Goal: Information Seeking & Learning: Check status

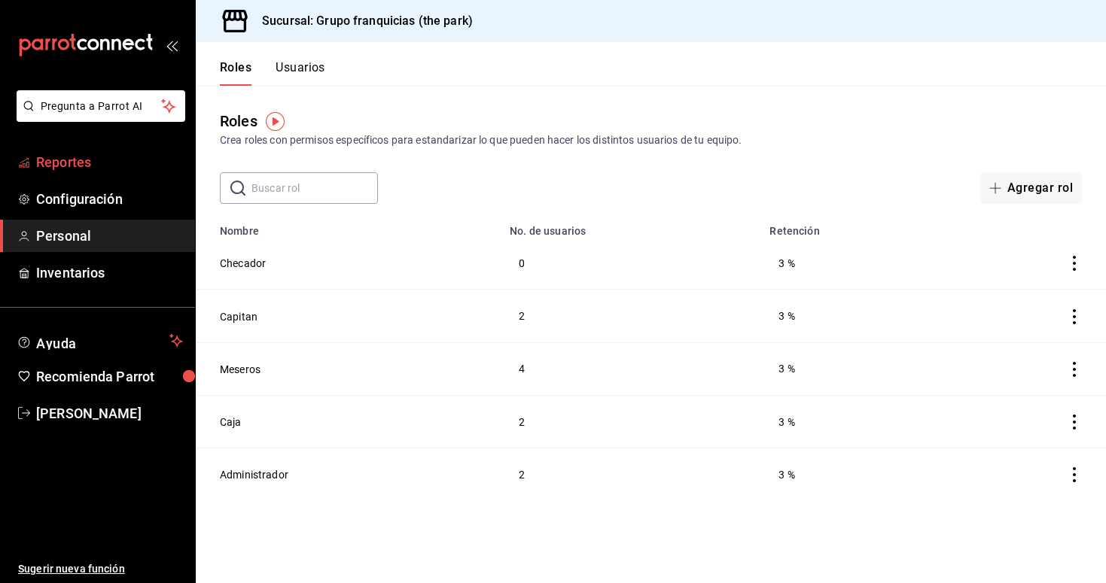
click at [76, 163] on span "Reportes" at bounding box center [109, 162] width 147 height 20
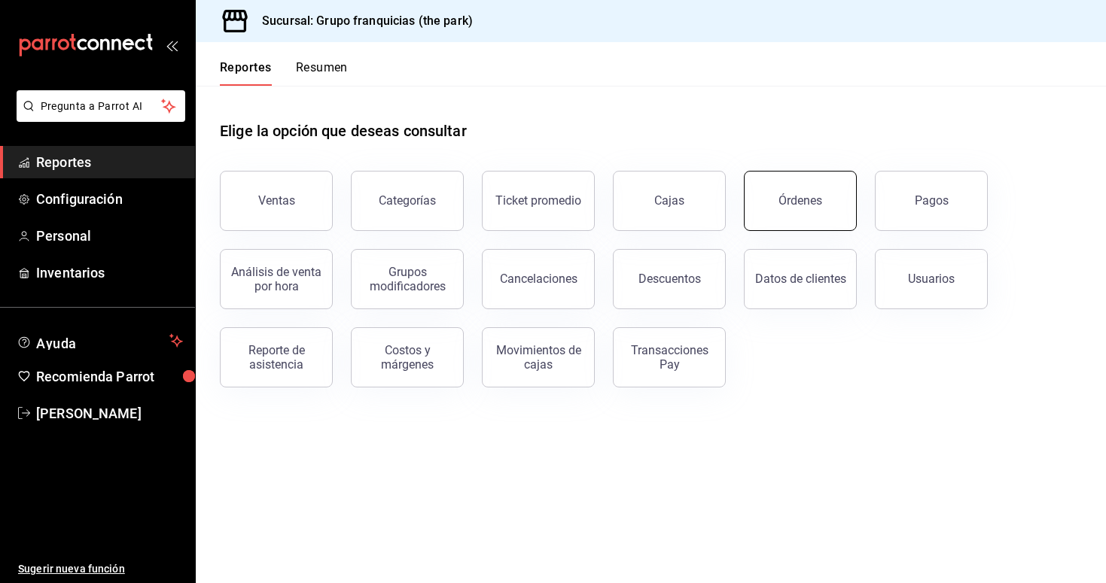
click at [791, 215] on button "Órdenes" at bounding box center [800, 201] width 113 height 60
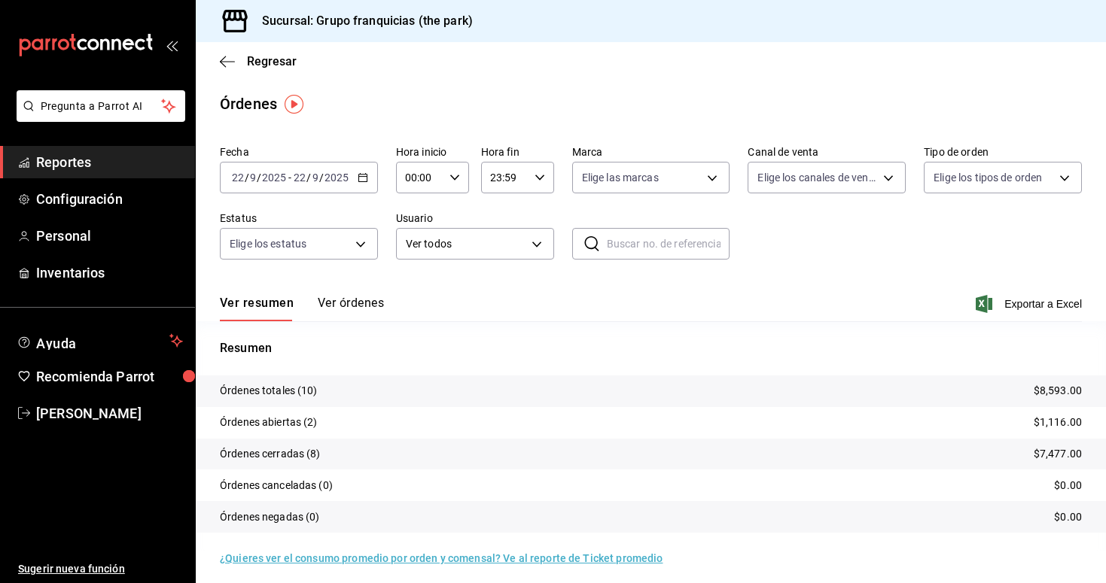
click at [361, 174] on icon "button" at bounding box center [363, 177] width 11 height 11
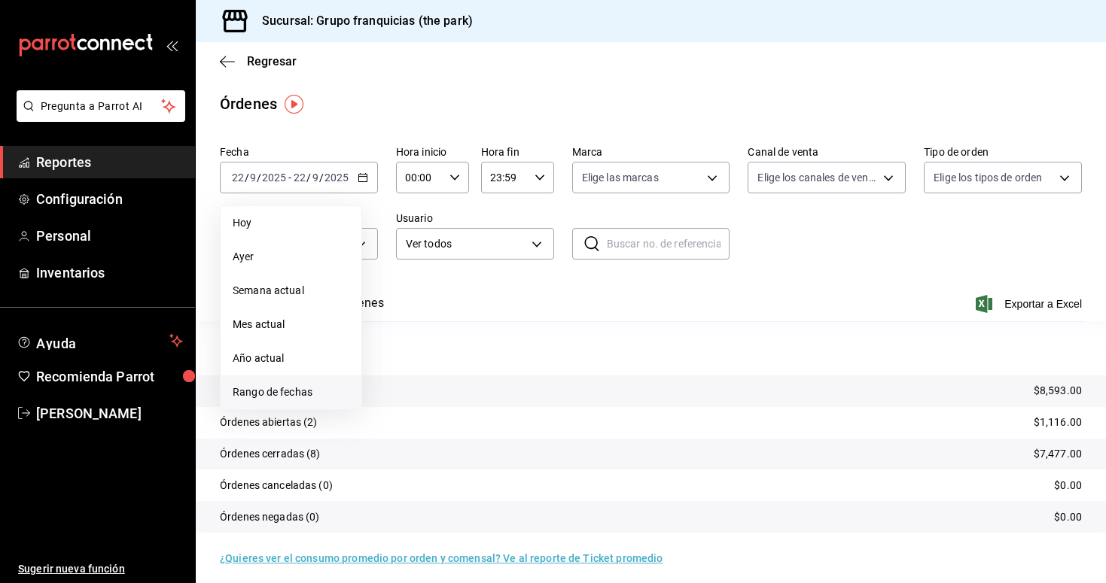
click at [289, 399] on span "Rango de fechas" at bounding box center [291, 393] width 117 height 16
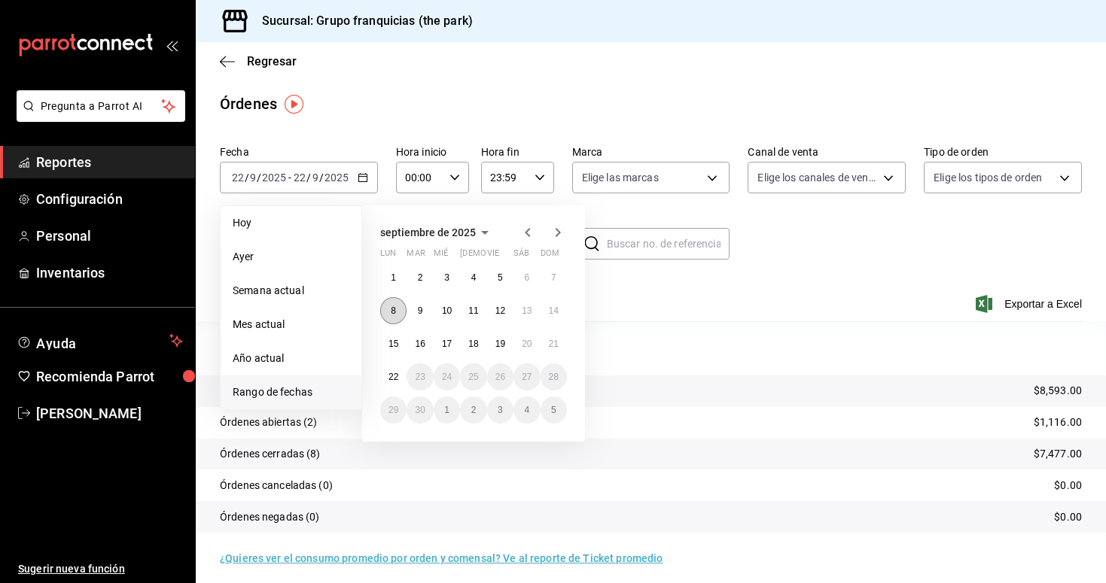
click at [389, 310] on button "8" at bounding box center [393, 310] width 26 height 27
click at [559, 348] on button "21" at bounding box center [553, 343] width 26 height 27
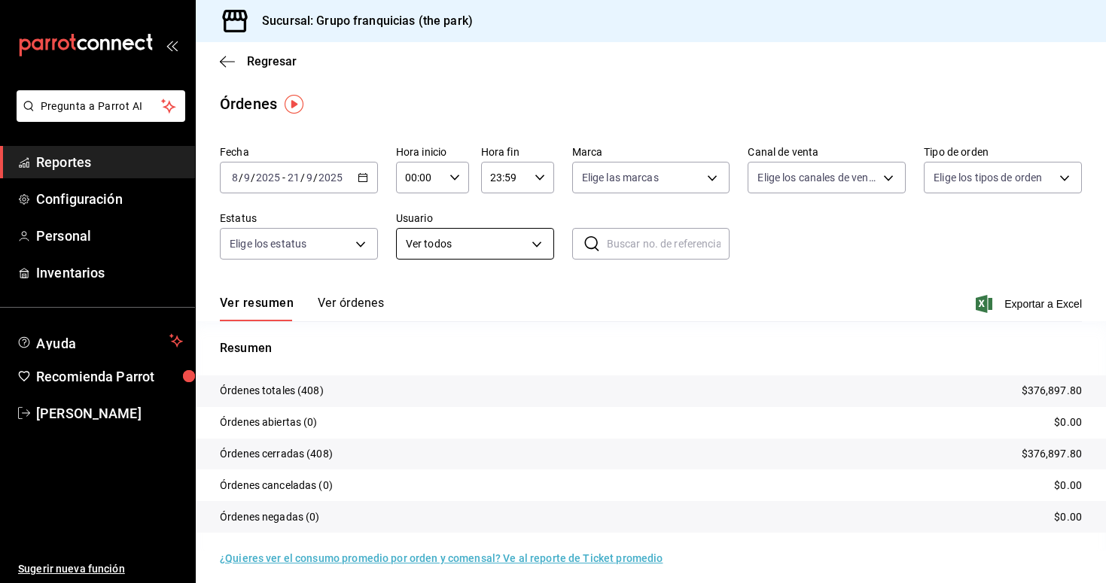
click at [506, 244] on body "Pregunta a Parrot AI Reportes Configuración Personal Inventarios Ayuda Recomien…" at bounding box center [553, 291] width 1106 height 583
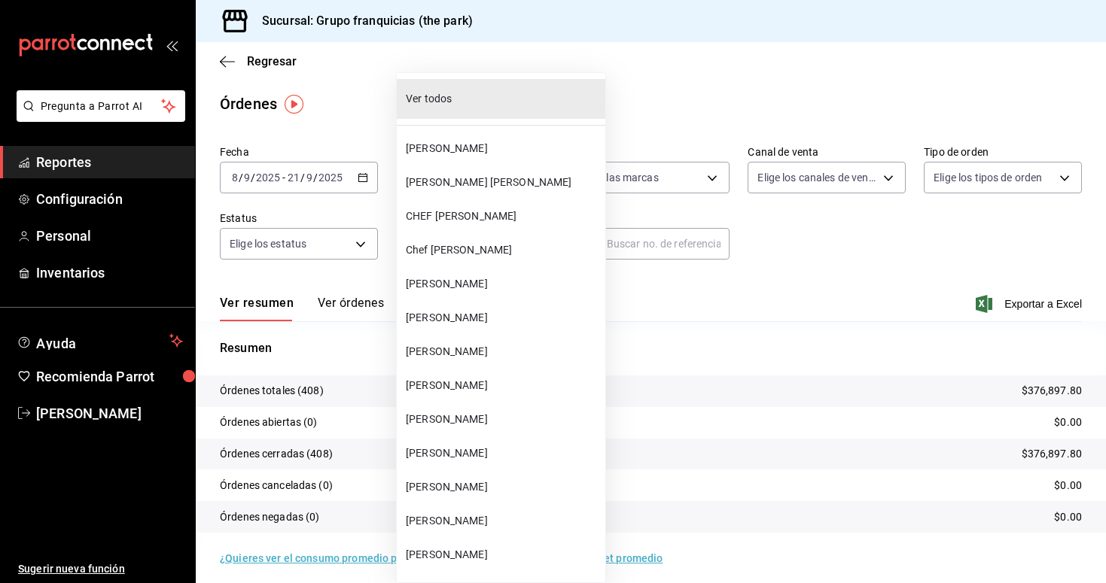
scroll to position [1074, 0]
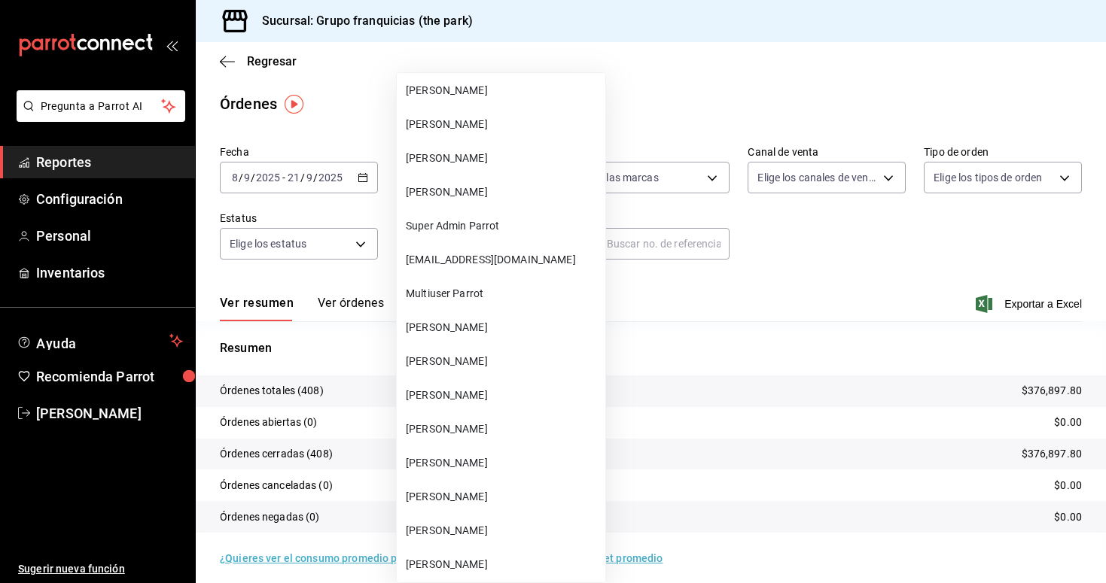
click at [486, 326] on span "[PERSON_NAME]" at bounding box center [502, 328] width 193 height 16
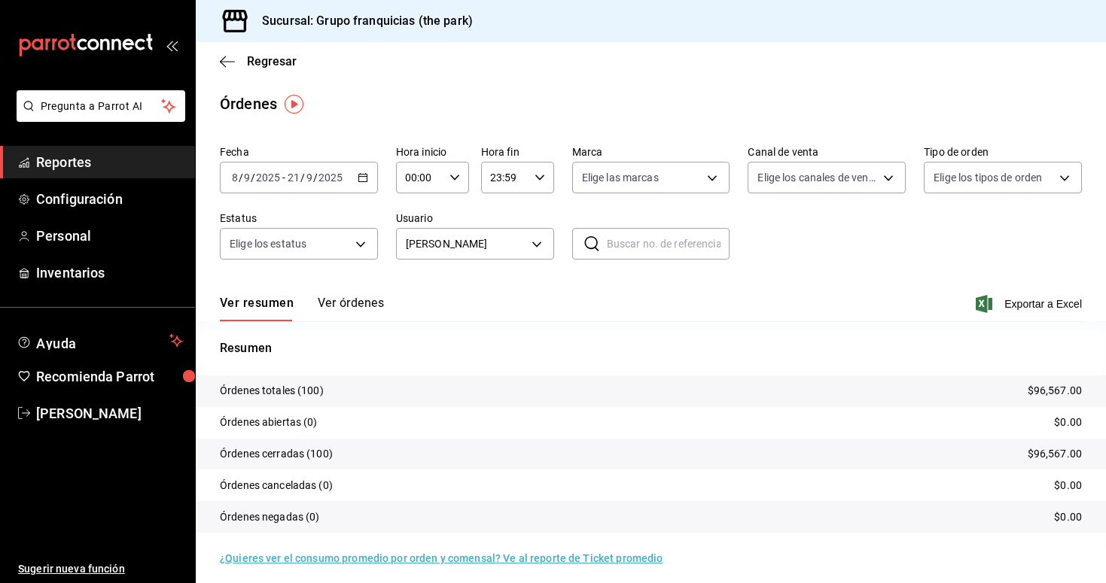
click at [352, 310] on button "Ver órdenes" at bounding box center [351, 309] width 66 height 26
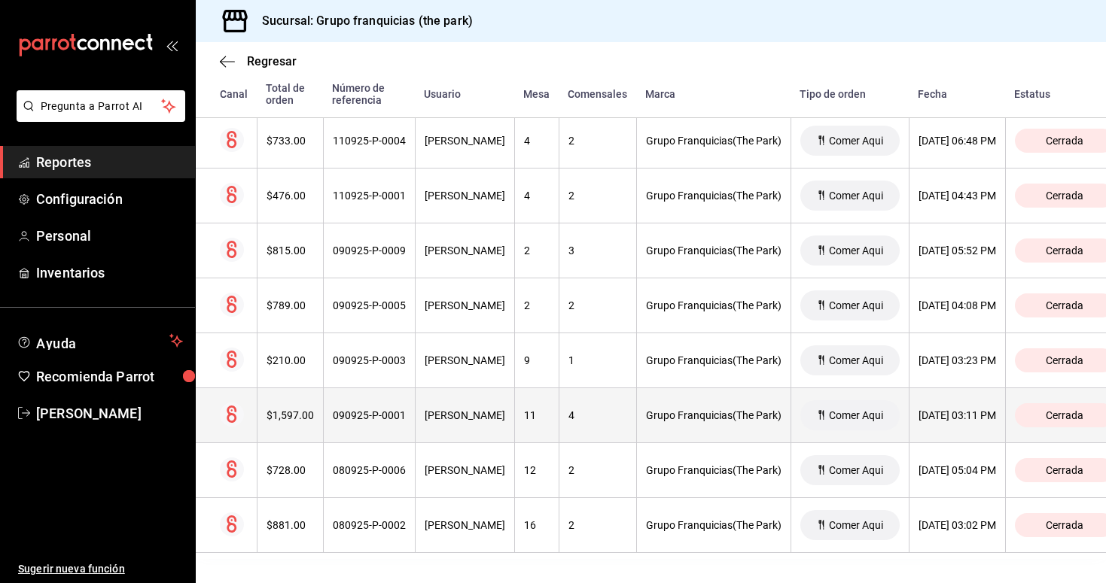
scroll to position [5339, 0]
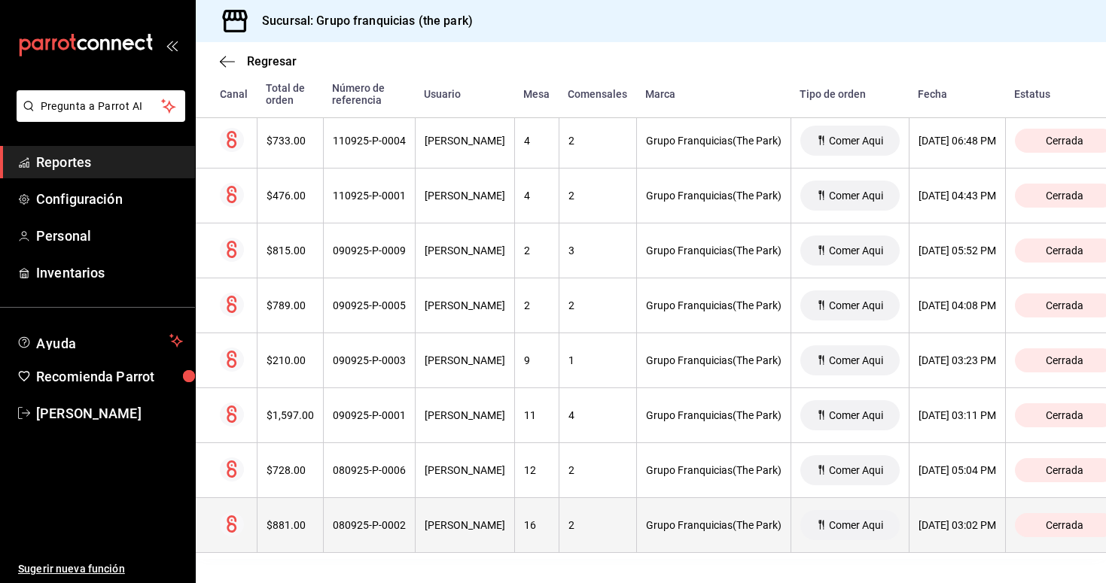
click at [704, 528] on div "Grupo Franquicias(The Park)" at bounding box center [713, 525] width 135 height 12
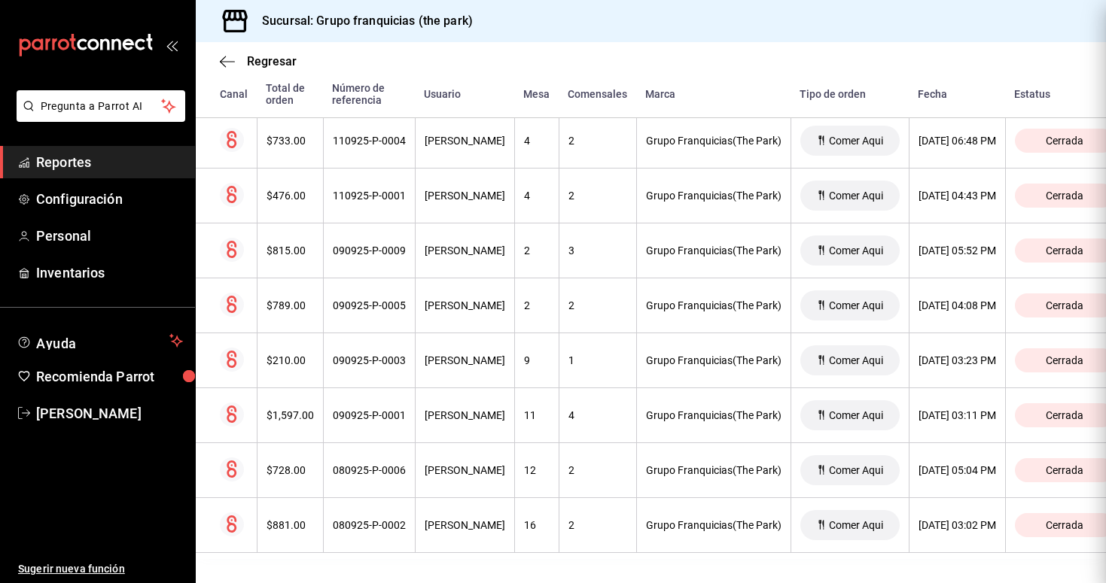
scroll to position [0, 0]
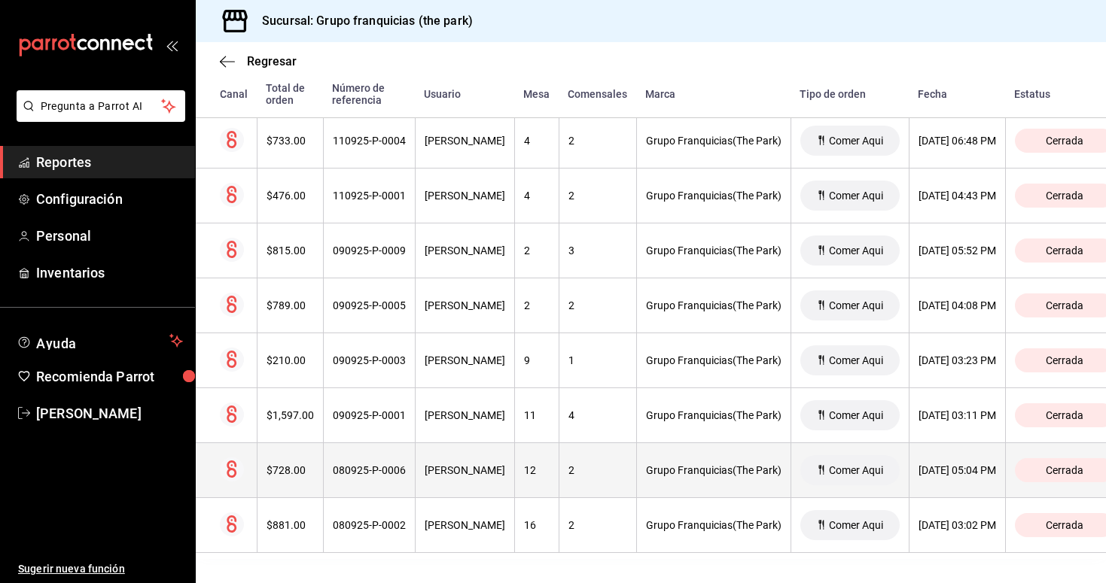
click at [484, 474] on div "[PERSON_NAME]" at bounding box center [465, 470] width 81 height 12
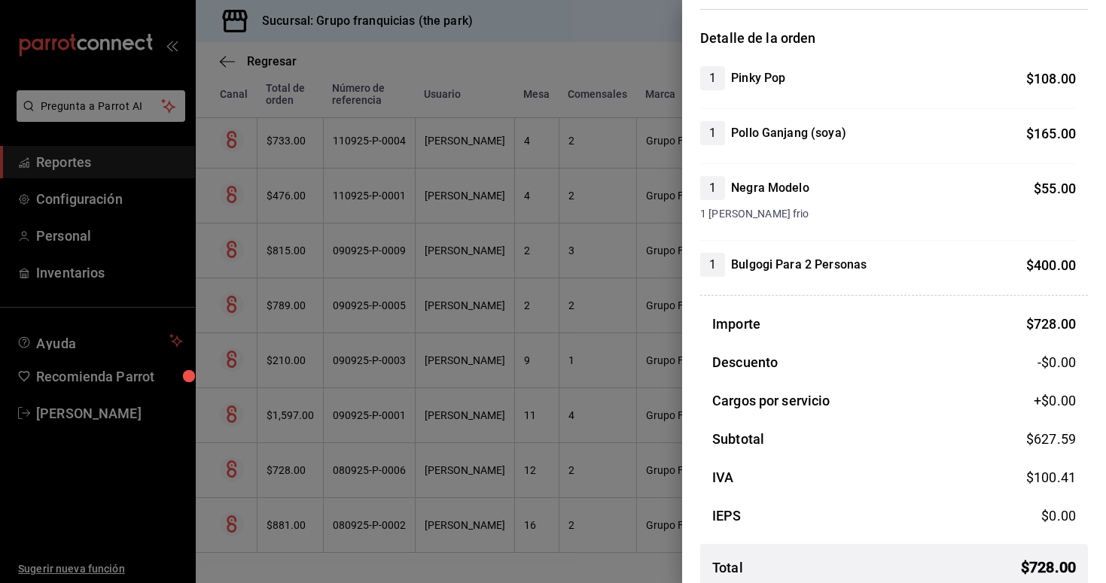
scroll to position [113, 0]
click at [441, 426] on div at bounding box center [553, 291] width 1106 height 583
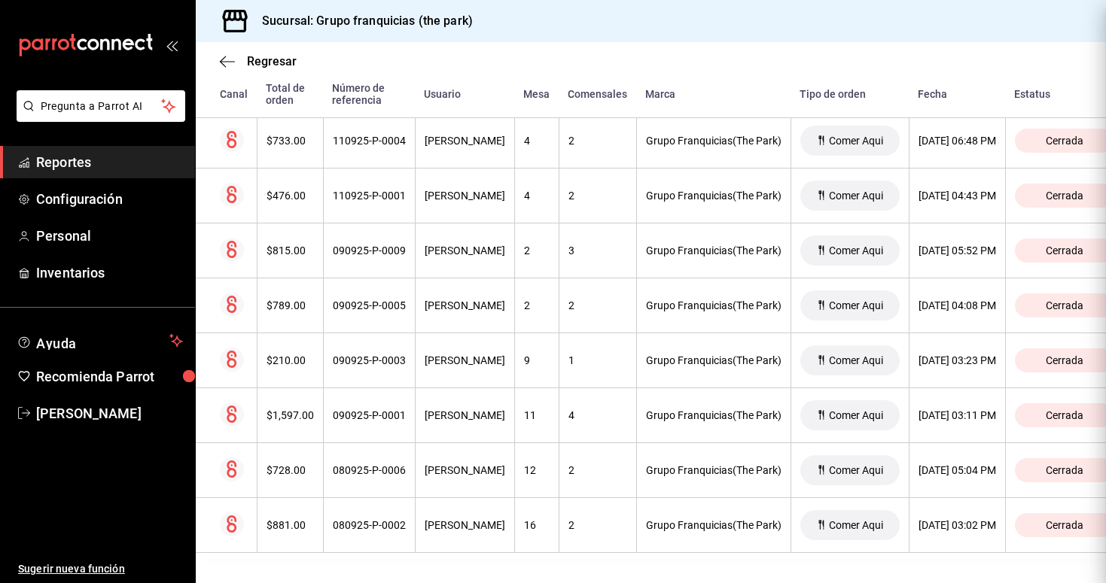
scroll to position [0, 0]
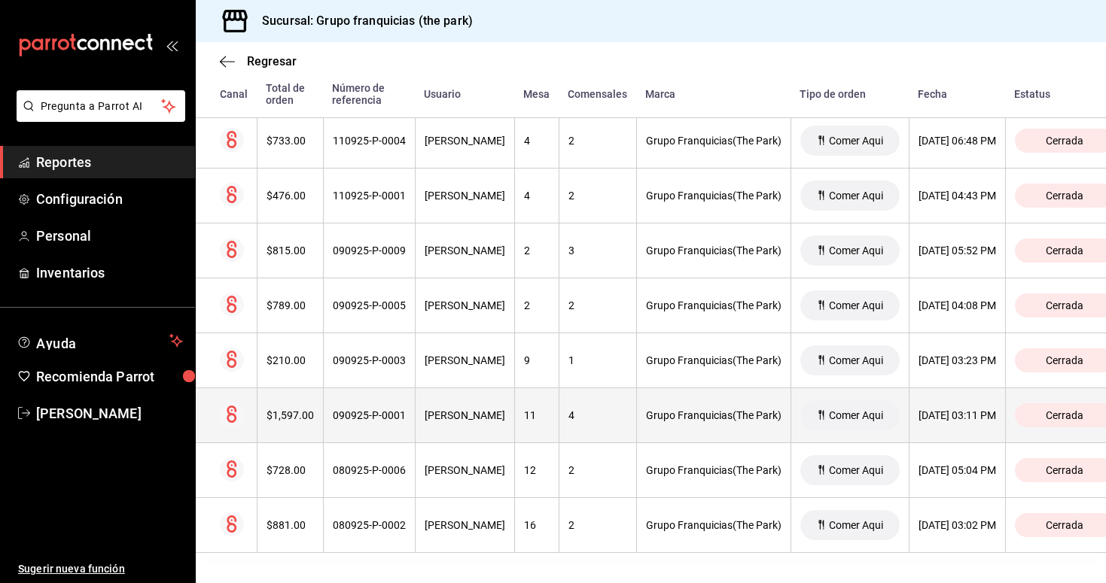
click at [447, 415] on div "[PERSON_NAME]" at bounding box center [465, 415] width 81 height 12
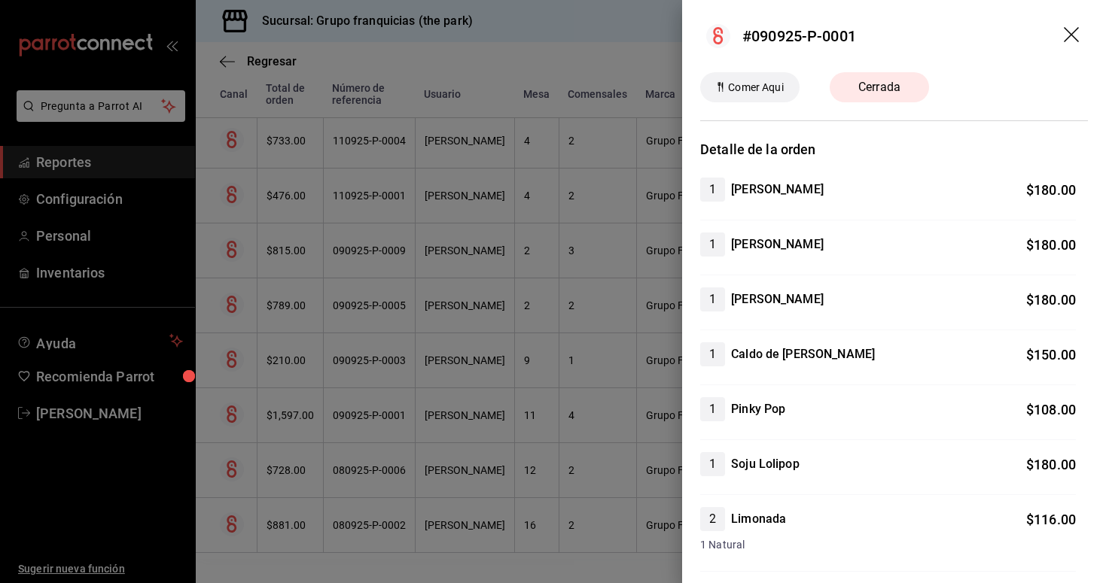
click at [382, 369] on div at bounding box center [553, 291] width 1106 height 583
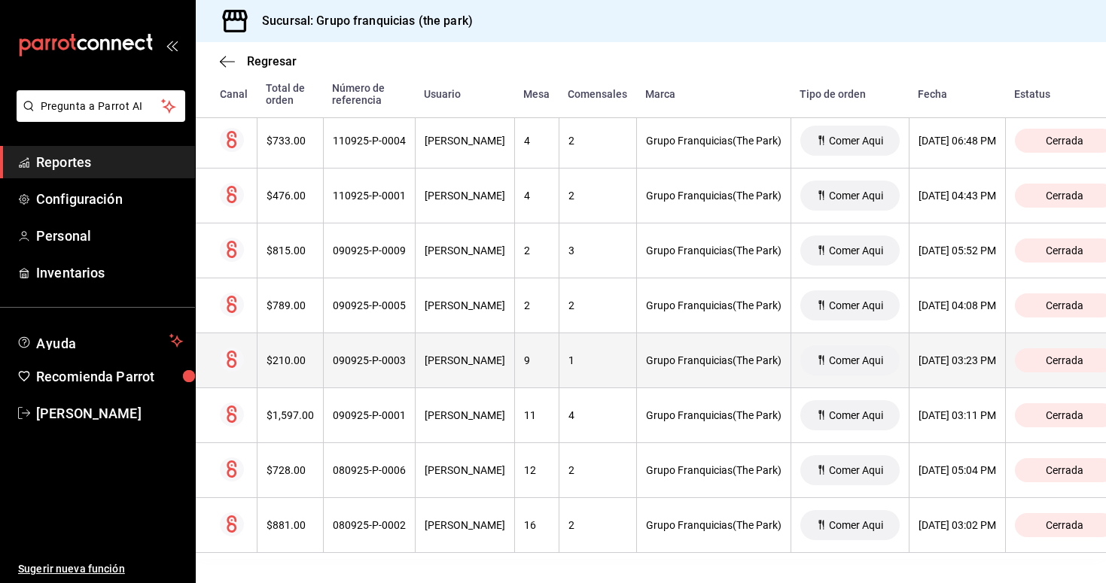
click at [384, 369] on th "090925-P-0003" at bounding box center [369, 360] width 92 height 55
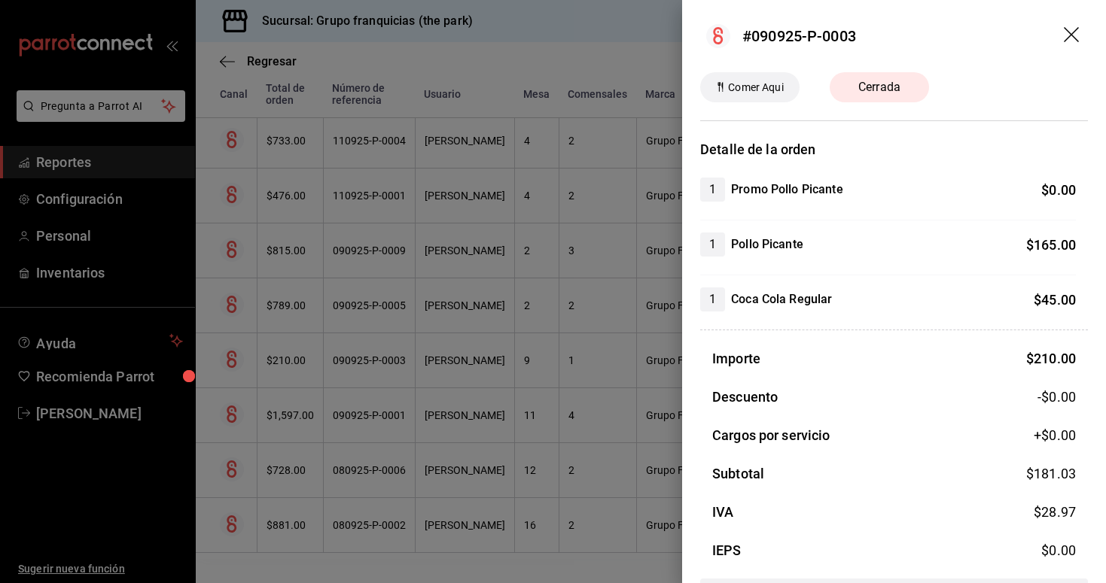
click at [386, 315] on div at bounding box center [553, 291] width 1106 height 583
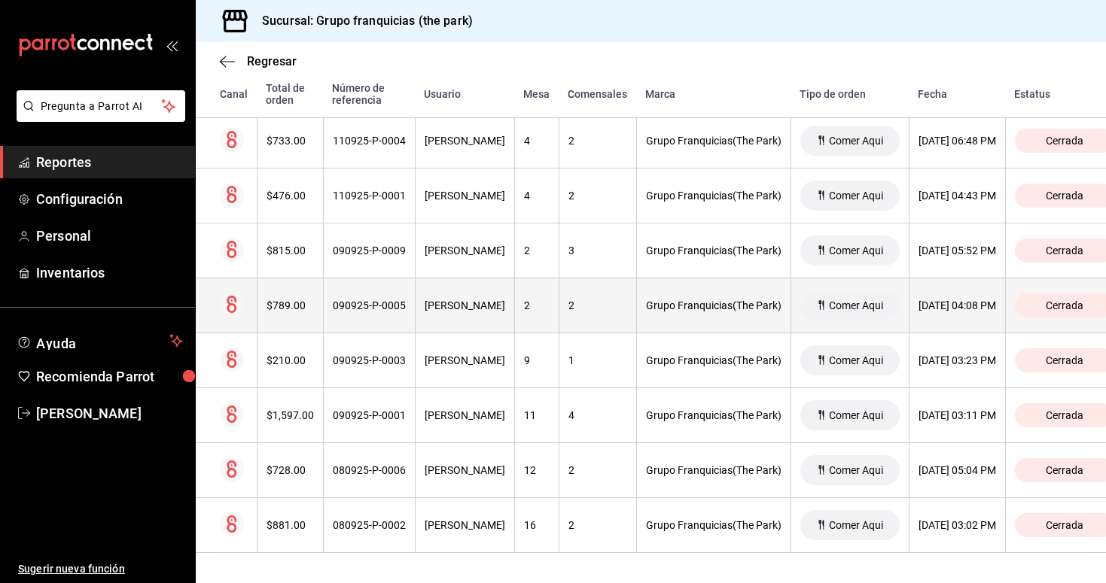
click at [389, 314] on th "090925-P-0005" at bounding box center [369, 306] width 92 height 55
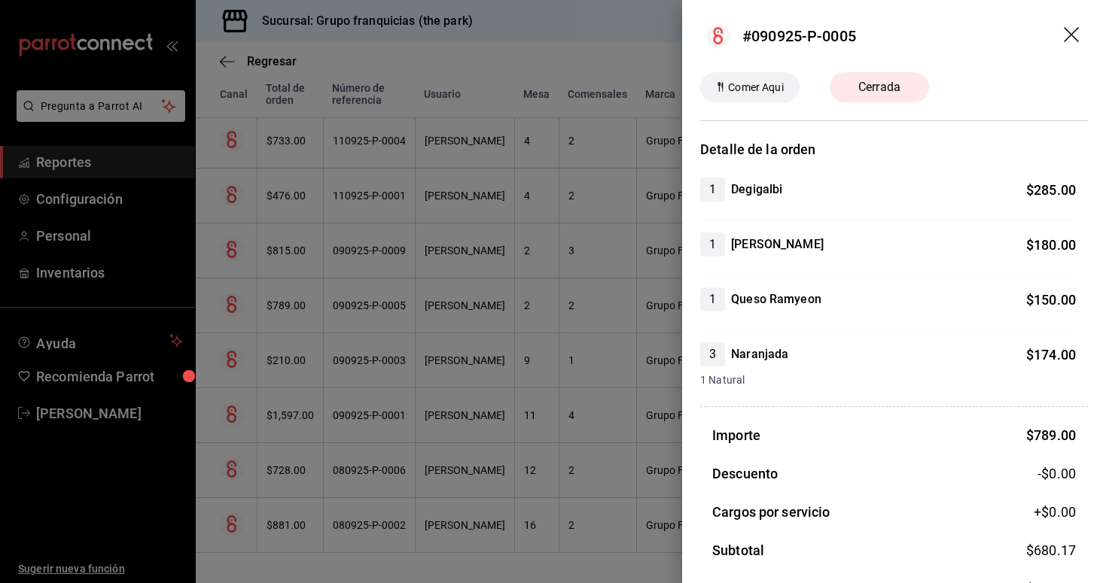
click at [381, 252] on div at bounding box center [553, 291] width 1106 height 583
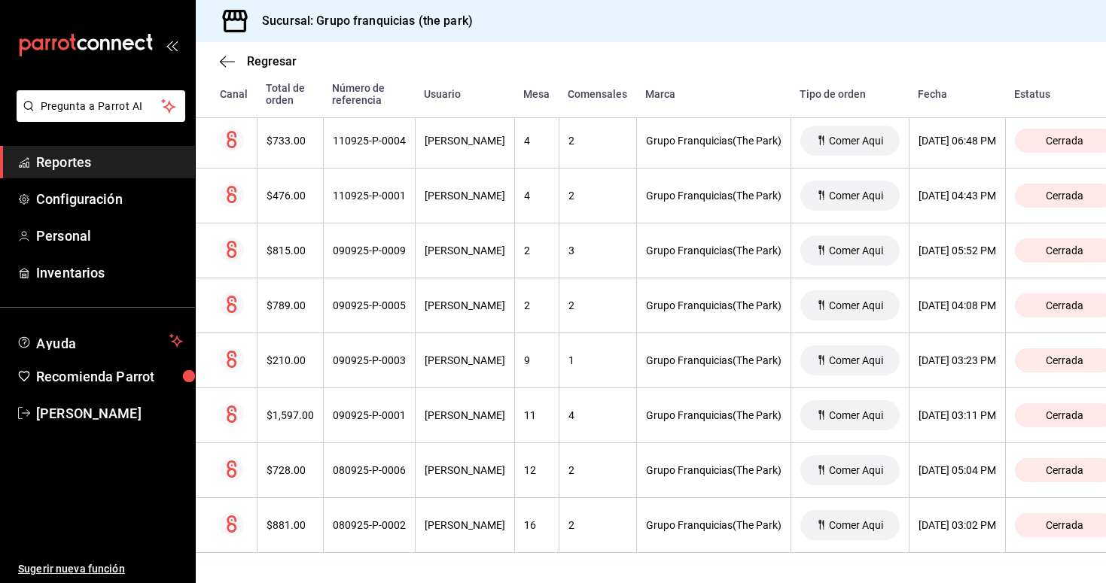
click at [381, 252] on div "090925-P-0009" at bounding box center [369, 251] width 73 height 12
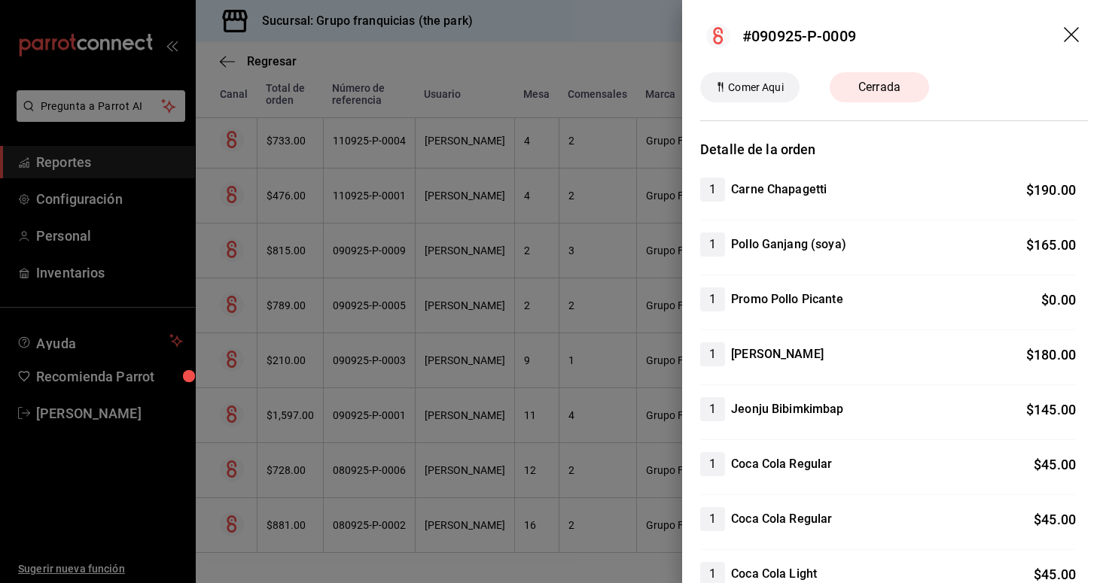
click at [376, 204] on div at bounding box center [553, 291] width 1106 height 583
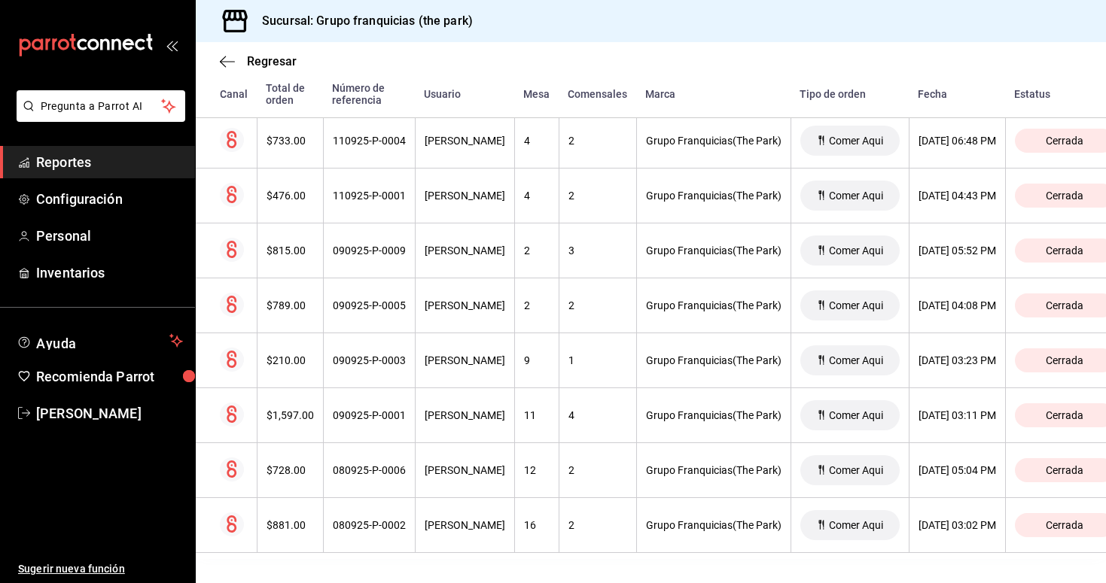
click at [376, 204] on th "110925-P-0001" at bounding box center [369, 196] width 92 height 55
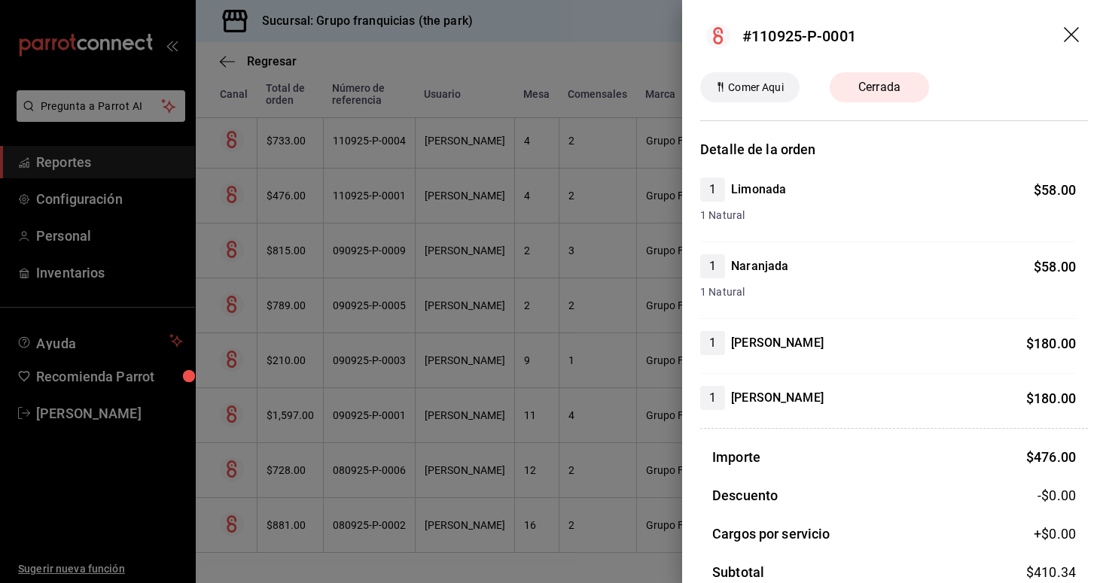
click at [381, 145] on div at bounding box center [553, 291] width 1106 height 583
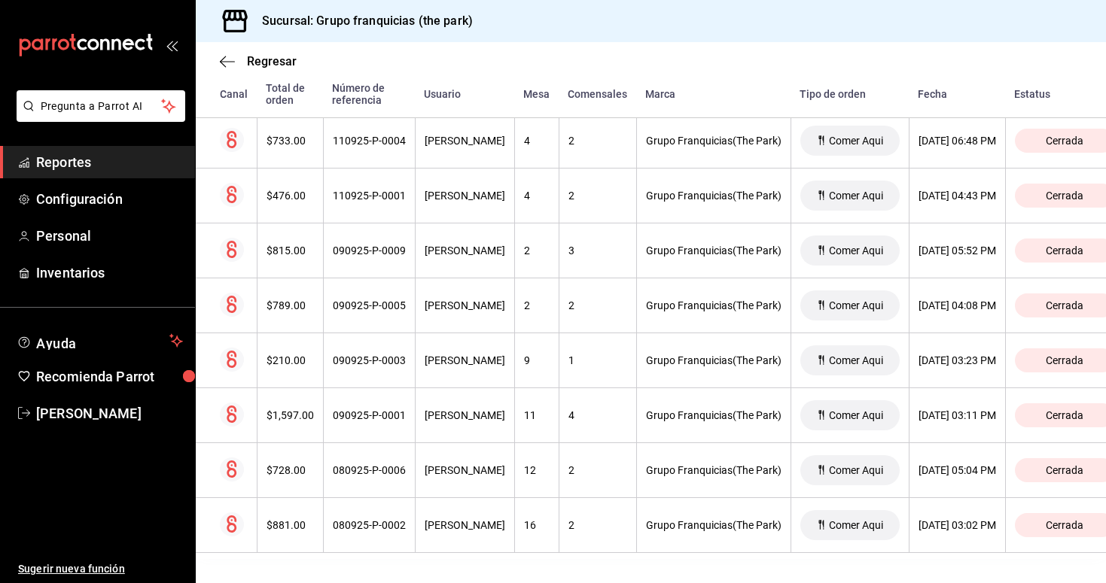
click at [381, 145] on div "110925-P-0004" at bounding box center [369, 141] width 73 height 12
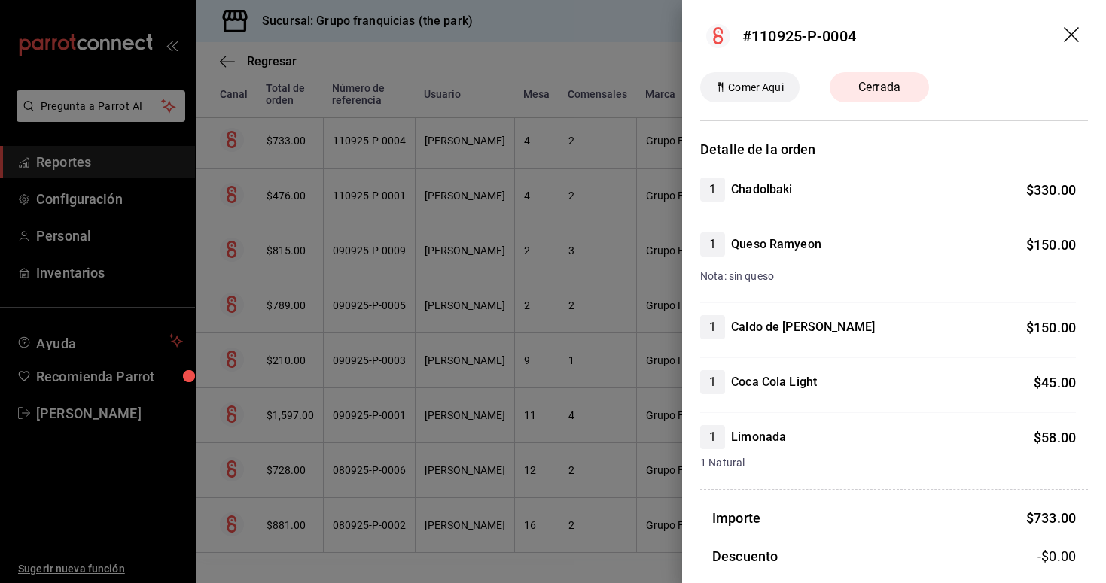
click at [393, 145] on div at bounding box center [553, 291] width 1106 height 583
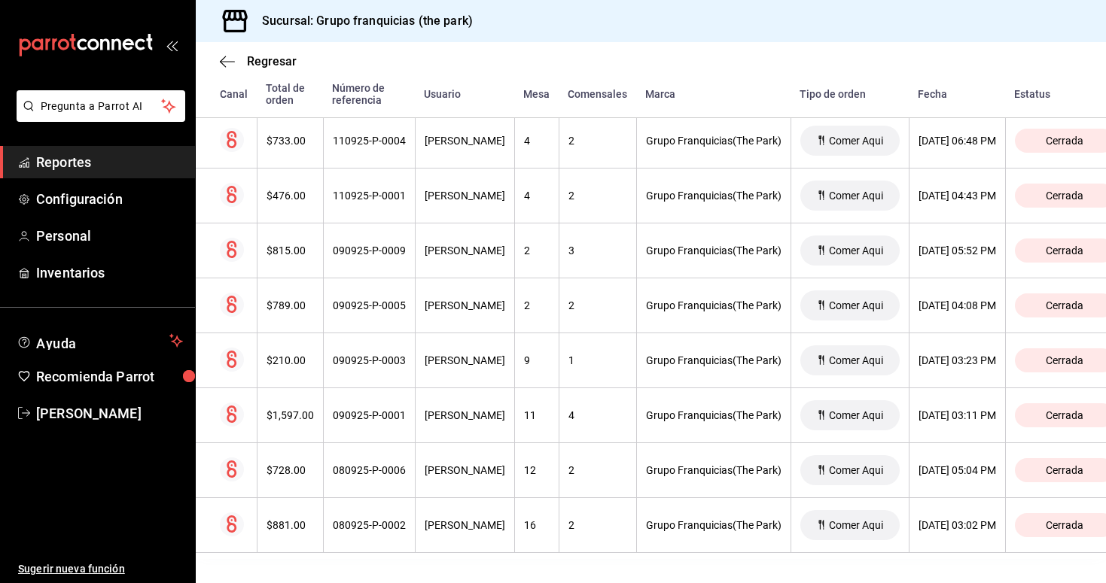
click at [393, 145] on div "110925-P-0004" at bounding box center [369, 141] width 73 height 12
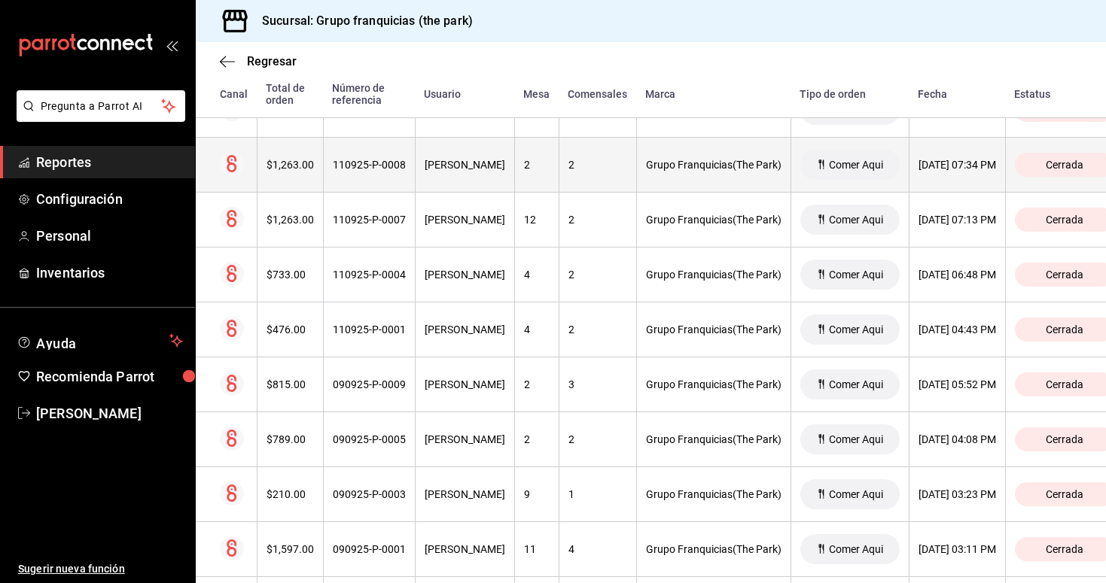
scroll to position [5171, 0]
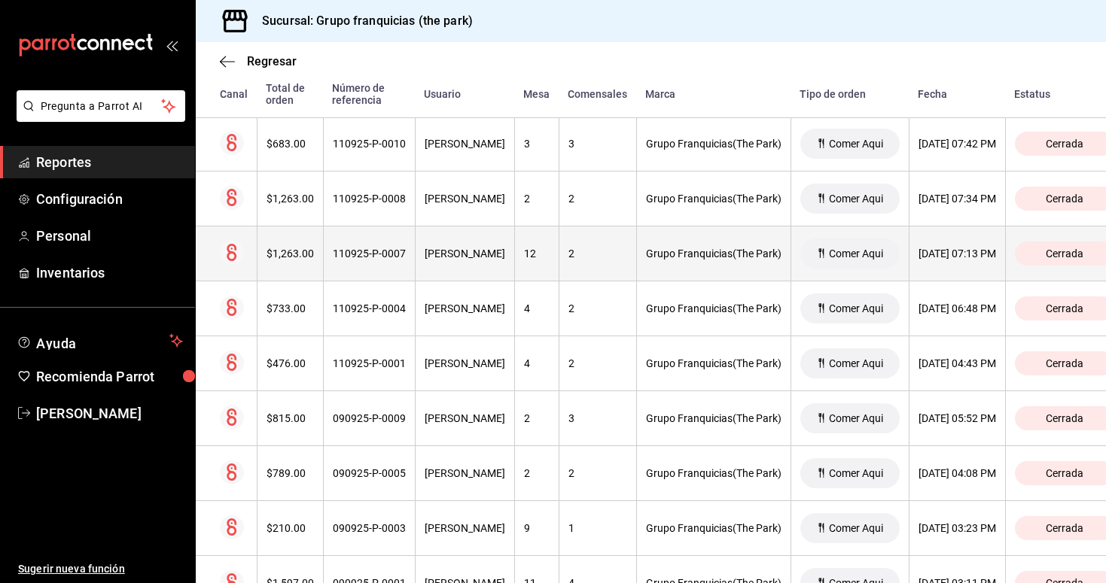
click at [388, 261] on th "110925-P-0007" at bounding box center [369, 254] width 92 height 55
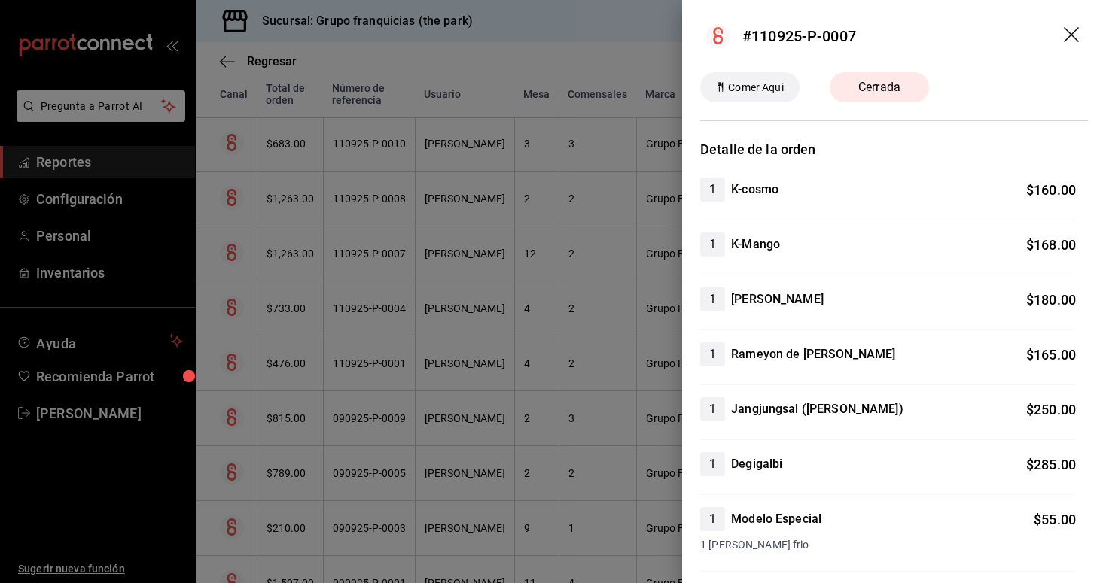
scroll to position [0, 0]
click at [382, 212] on div at bounding box center [553, 291] width 1106 height 583
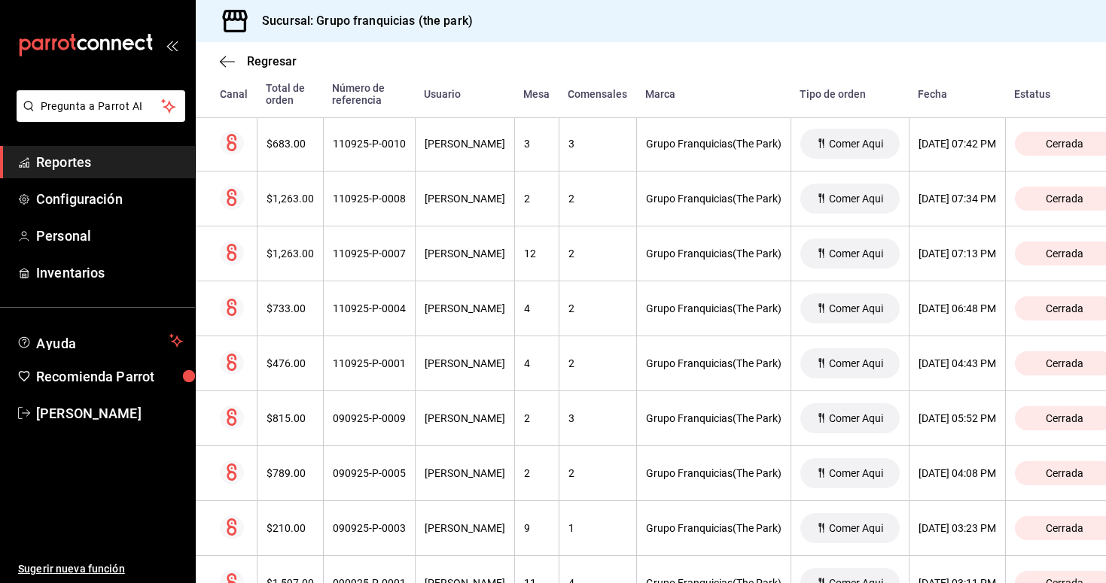
click at [382, 212] on th "110925-P-0008" at bounding box center [369, 199] width 92 height 55
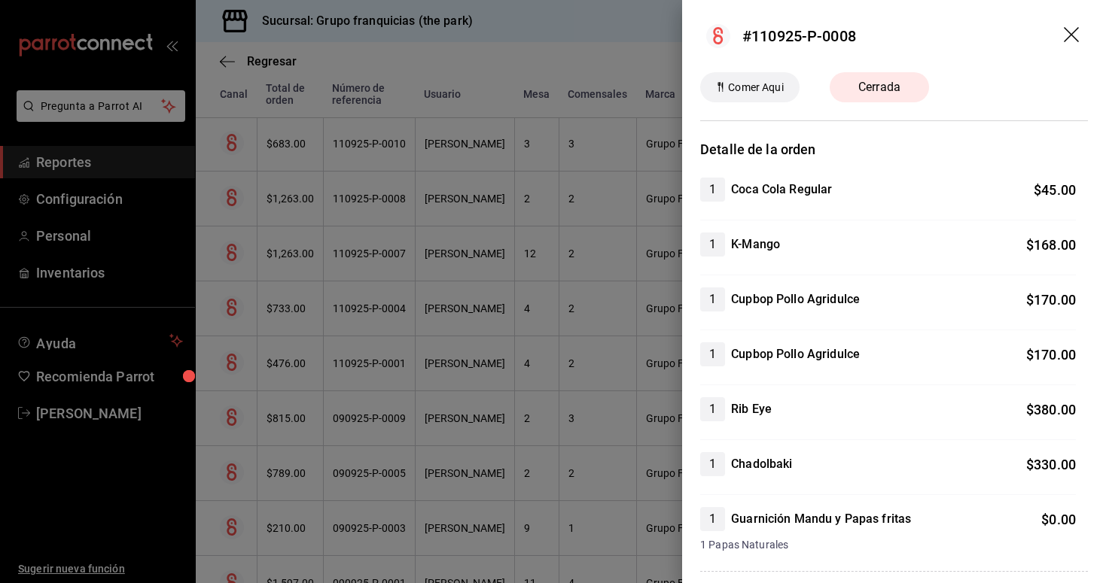
click at [348, 154] on div at bounding box center [553, 291] width 1106 height 583
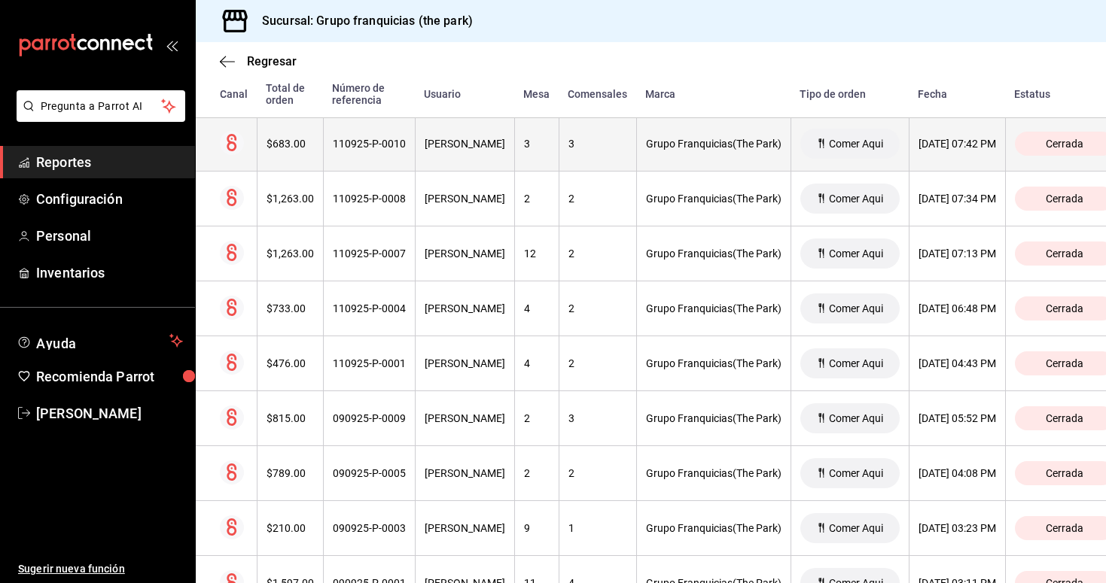
click at [366, 154] on th "110925-P-0010" at bounding box center [369, 144] width 92 height 55
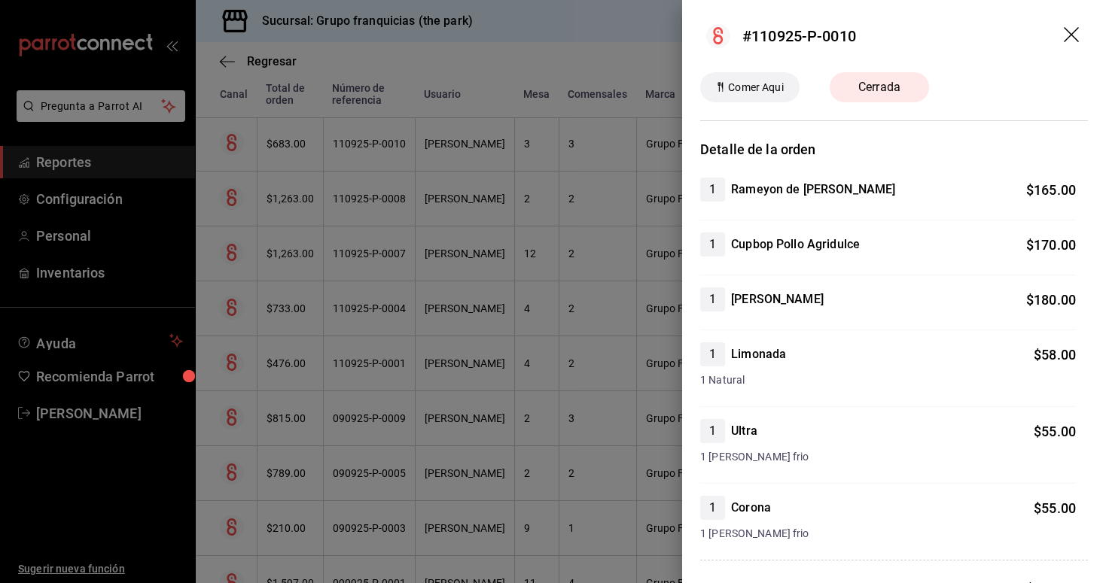
click at [383, 148] on div at bounding box center [553, 291] width 1106 height 583
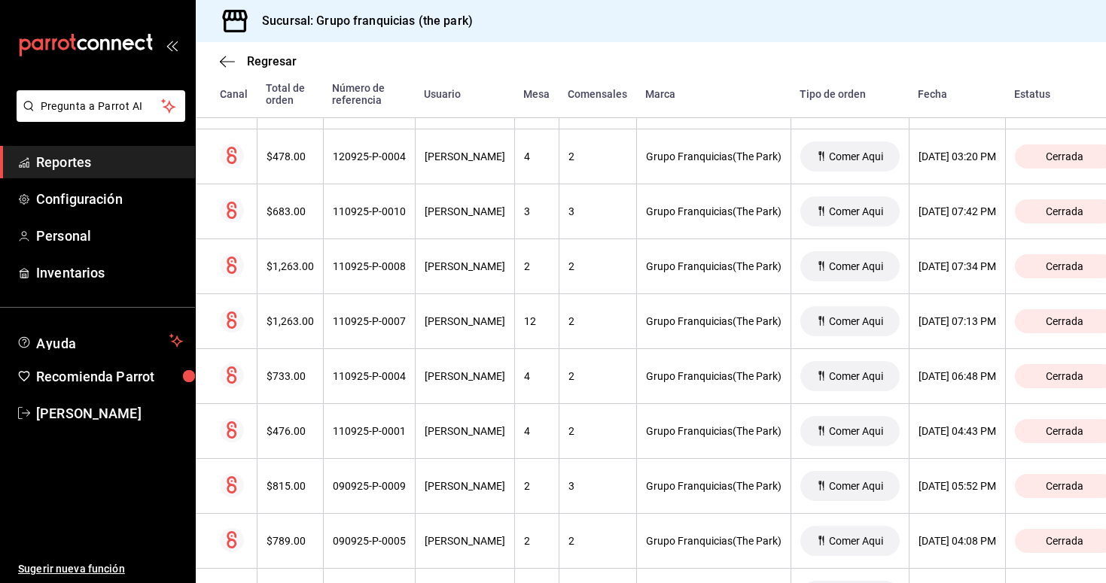
scroll to position [5100, 0]
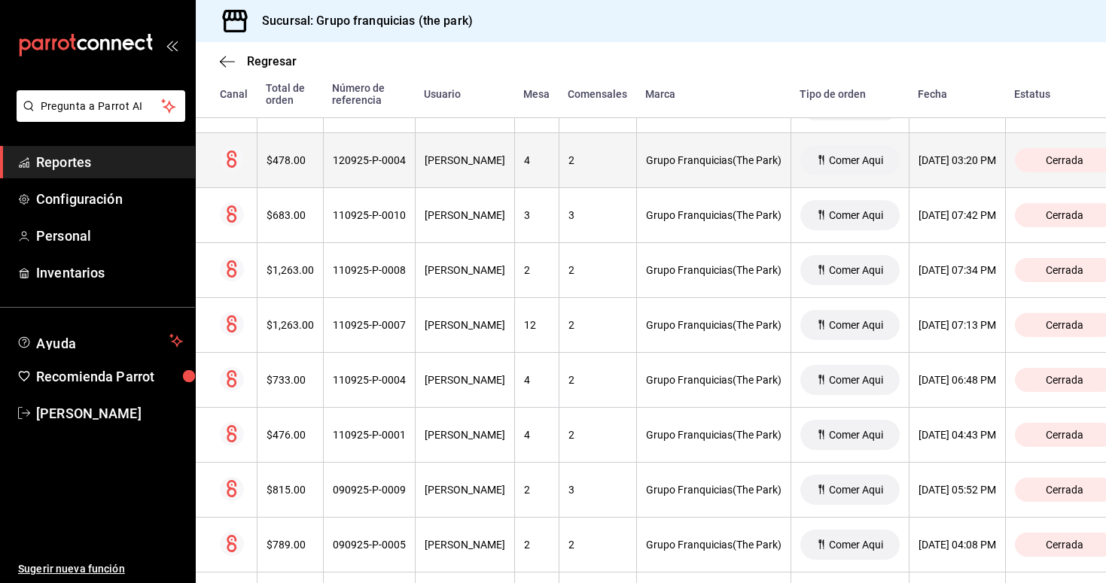
click at [385, 163] on div "120925-P-0004" at bounding box center [369, 160] width 73 height 12
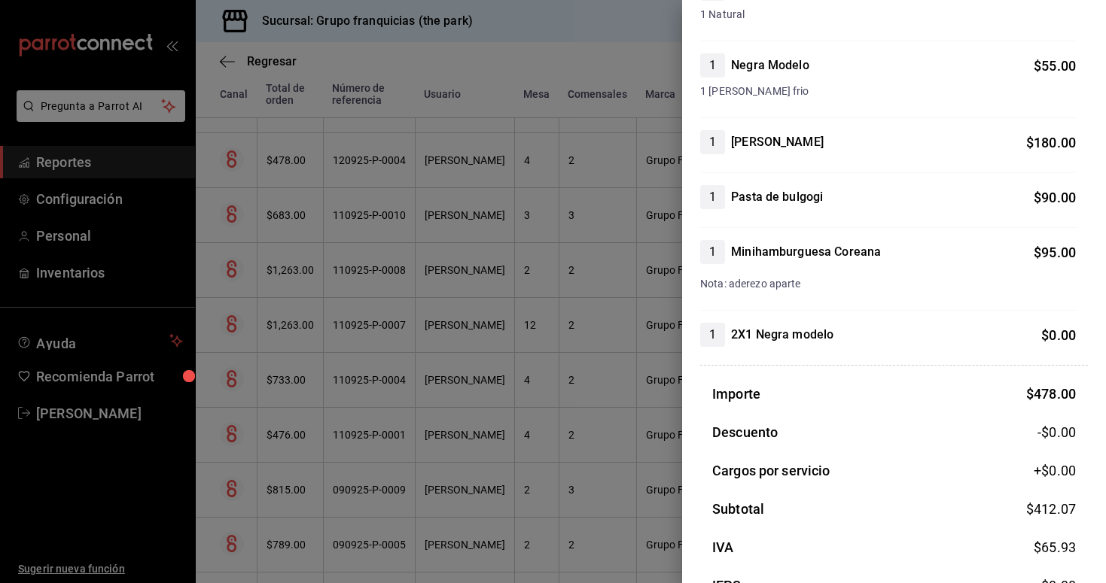
scroll to position [202, 0]
click at [422, 175] on div at bounding box center [553, 291] width 1106 height 583
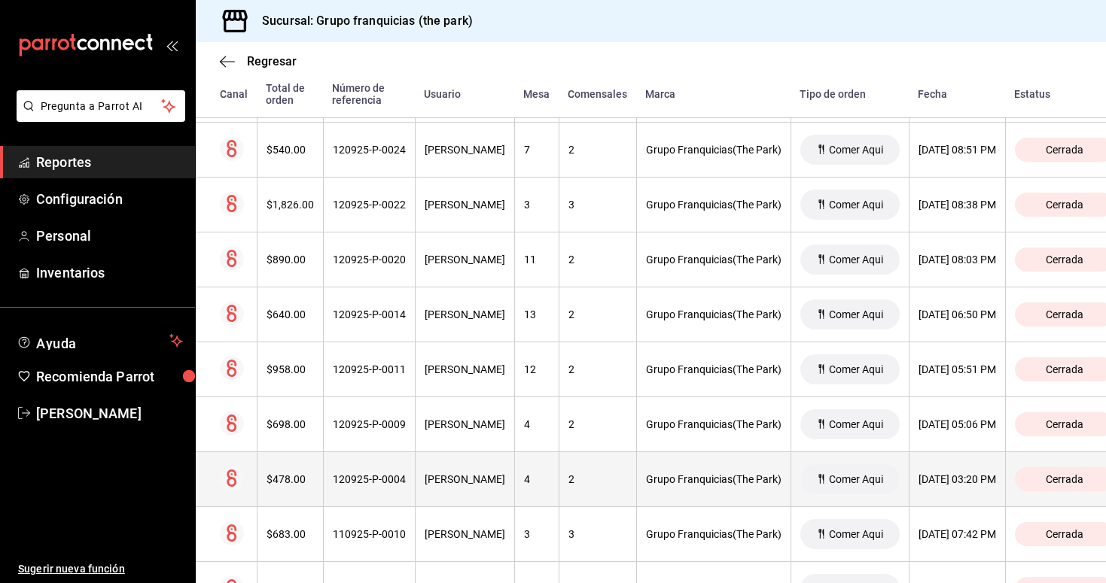
scroll to position [4778, 0]
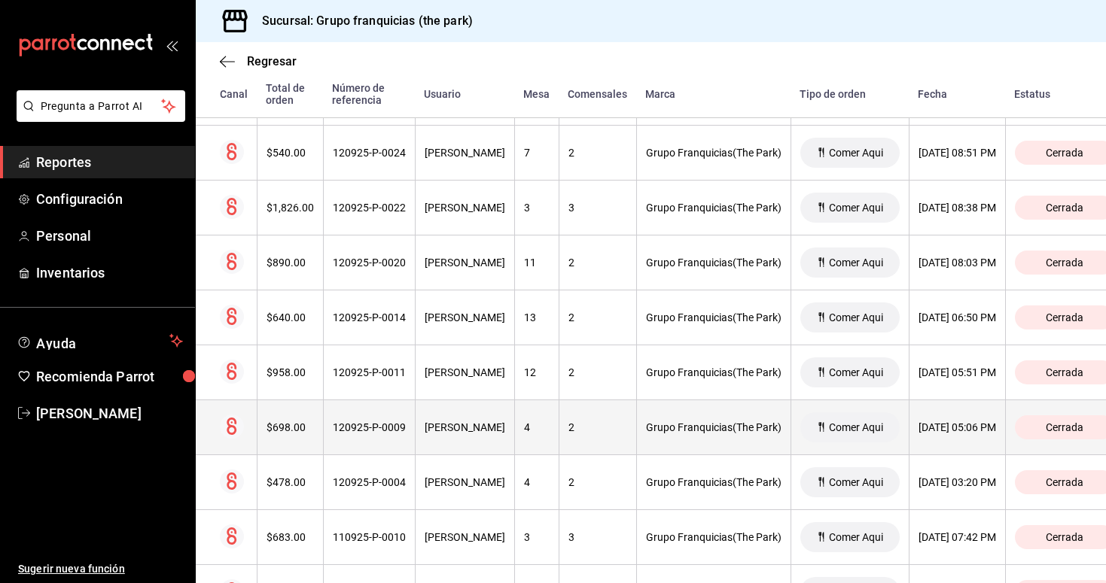
click at [372, 428] on div "120925-P-0009" at bounding box center [369, 428] width 73 height 12
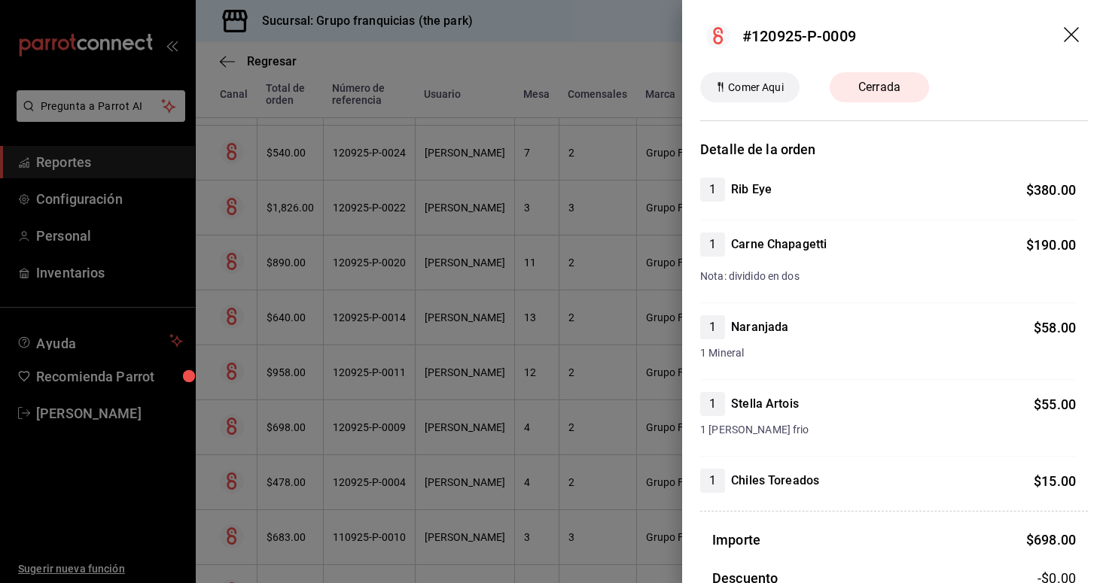
scroll to position [0, 0]
click at [397, 376] on div at bounding box center [553, 291] width 1106 height 583
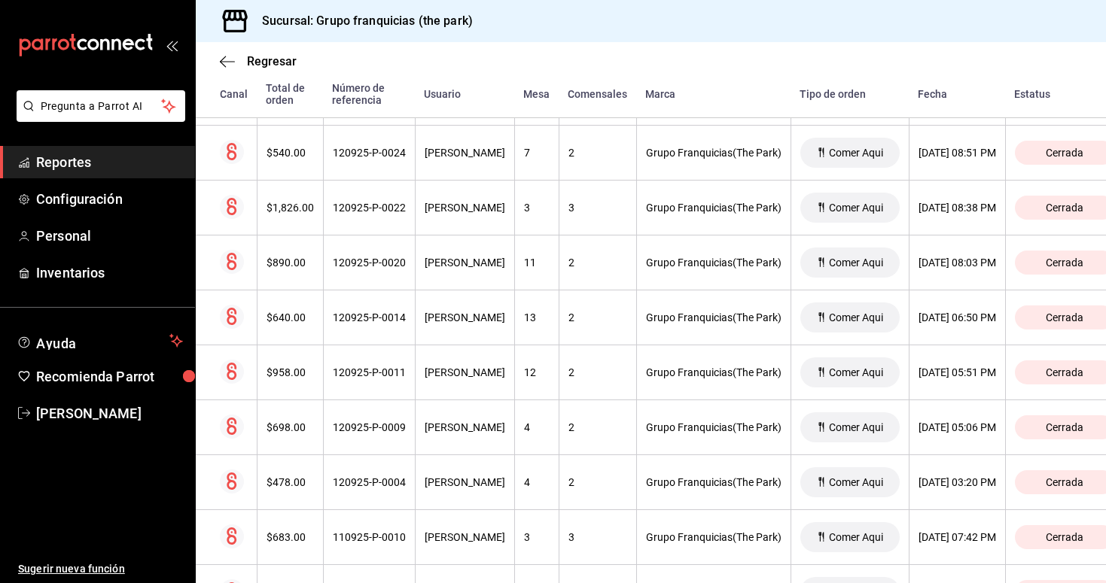
click at [397, 376] on div "120925-P-0011" at bounding box center [369, 373] width 73 height 12
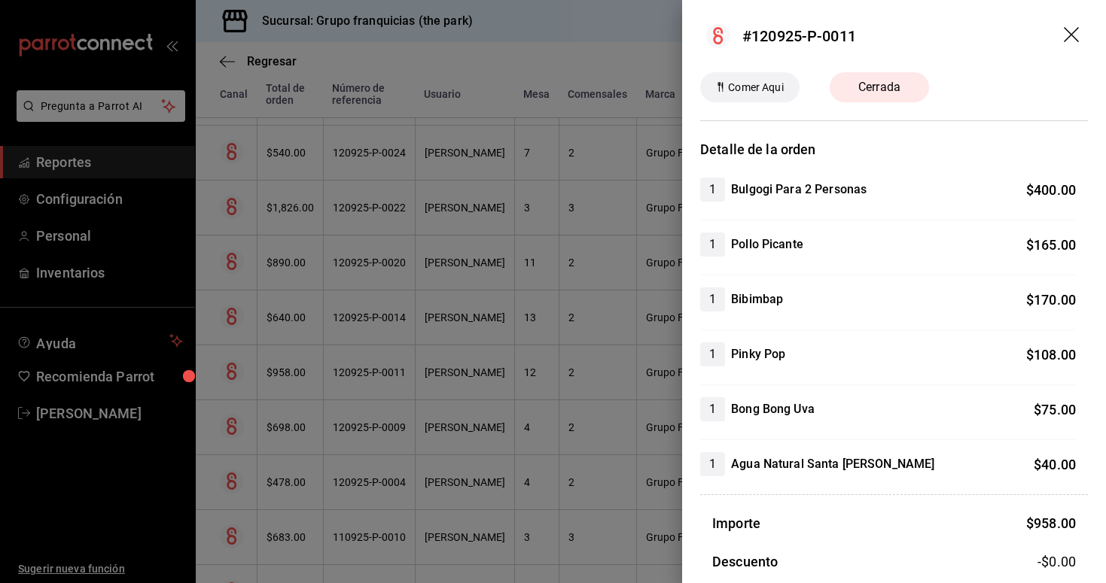
click at [390, 323] on div at bounding box center [553, 291] width 1106 height 583
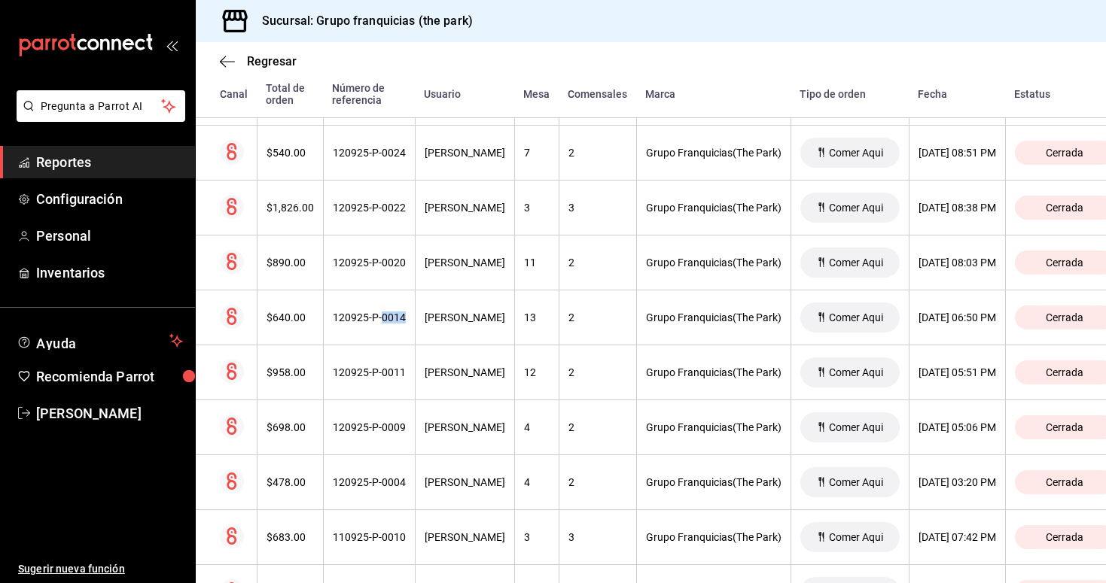
click at [390, 323] on div "120925-P-0014" at bounding box center [369, 318] width 73 height 12
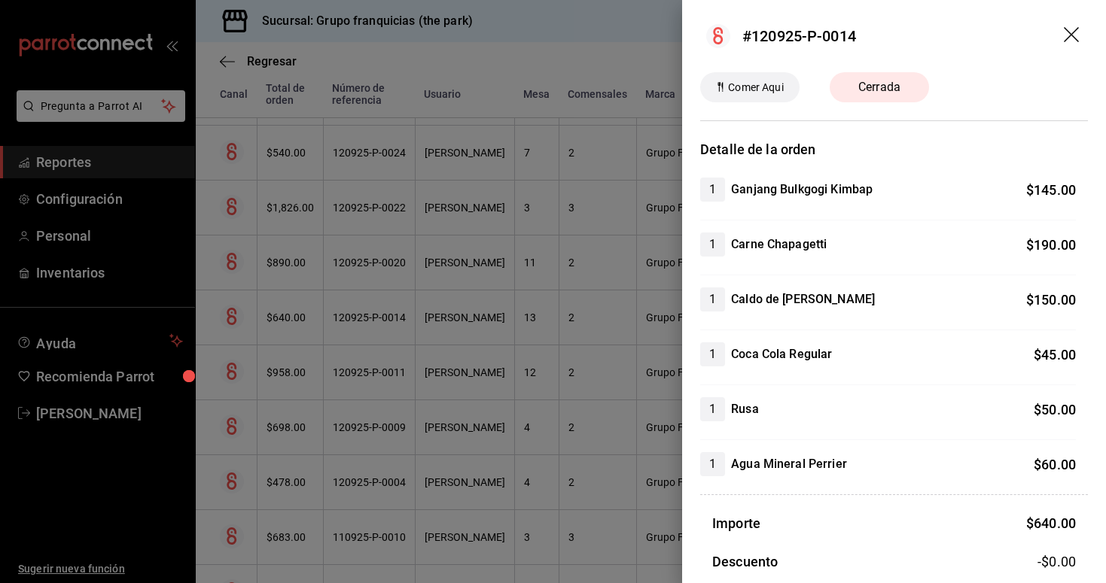
click at [398, 268] on div at bounding box center [553, 291] width 1106 height 583
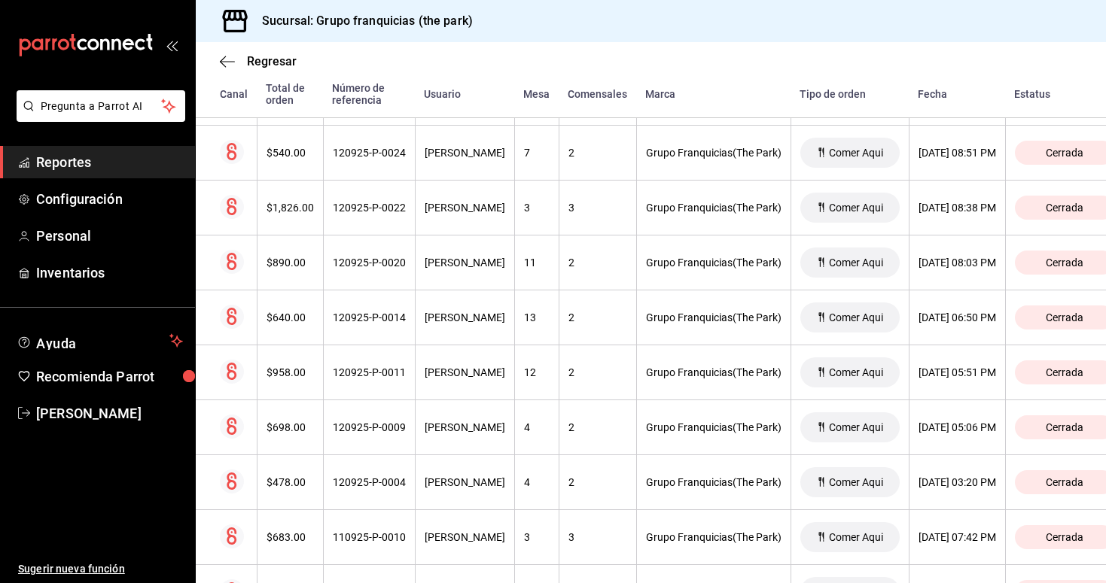
click at [398, 268] on div "120925-P-0020" at bounding box center [369, 263] width 73 height 12
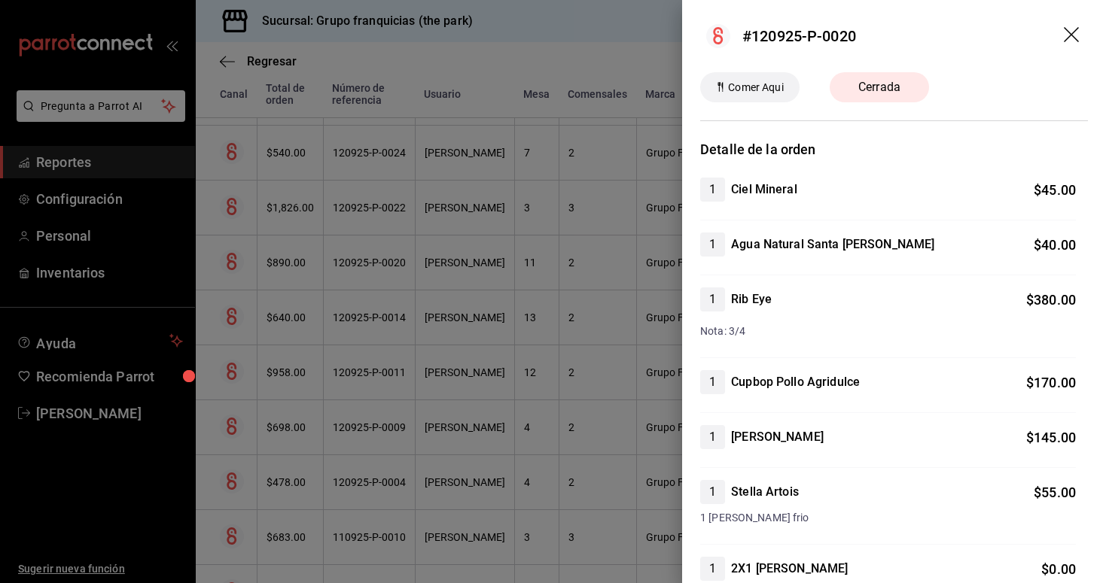
click at [379, 215] on div at bounding box center [553, 291] width 1106 height 583
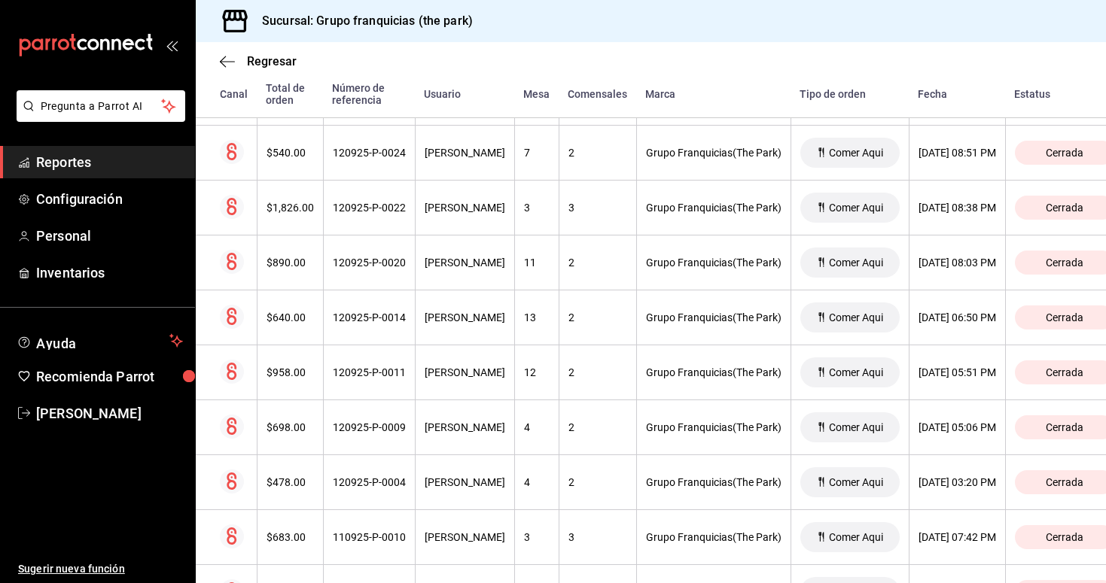
click at [379, 215] on th "120925-P-0022" at bounding box center [369, 208] width 92 height 55
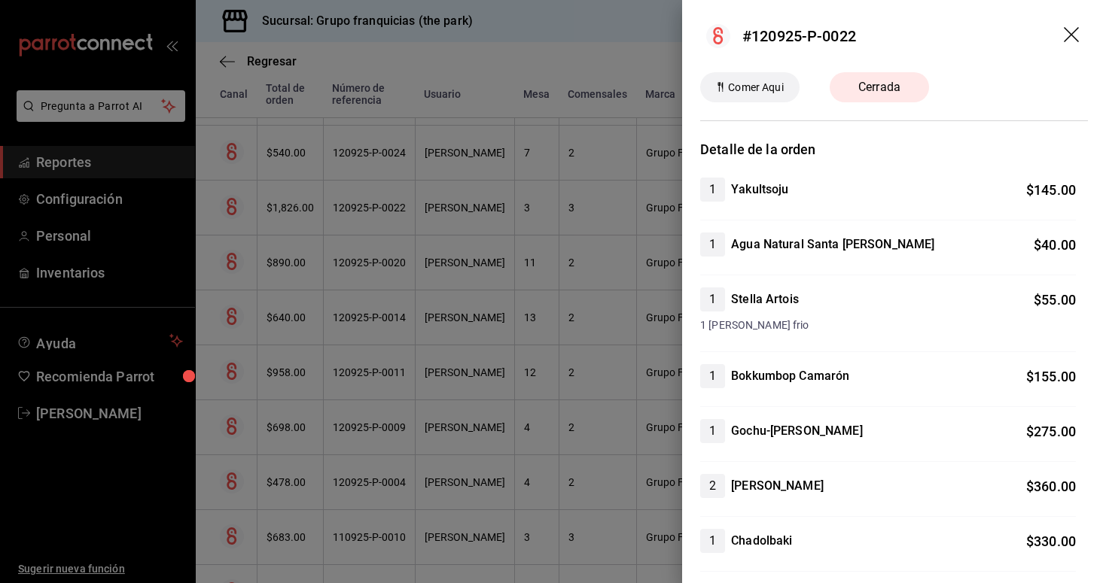
click at [367, 157] on div at bounding box center [553, 291] width 1106 height 583
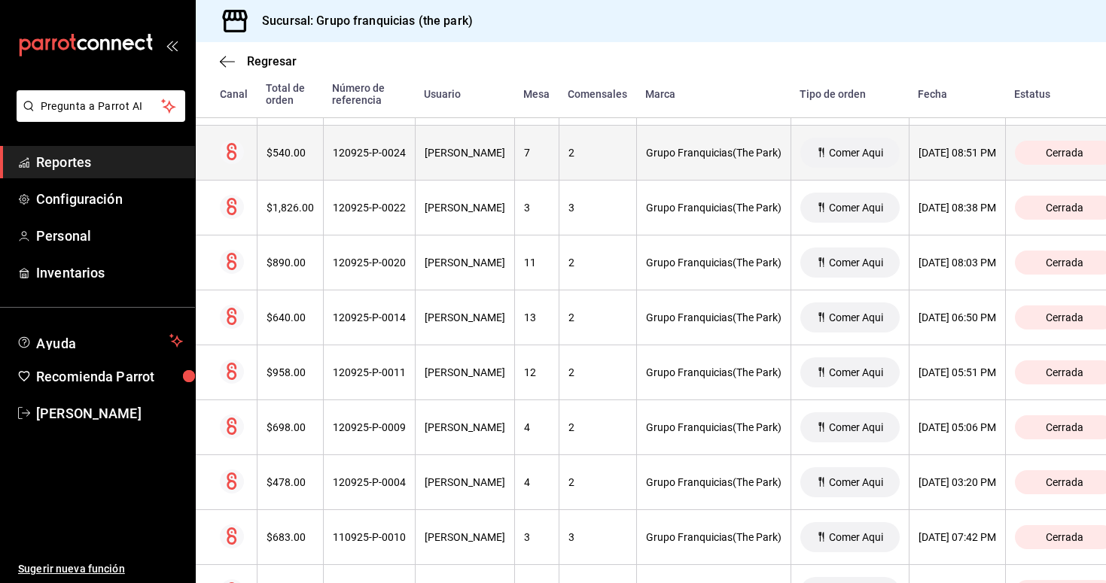
click at [391, 150] on div "120925-P-0024" at bounding box center [369, 153] width 73 height 12
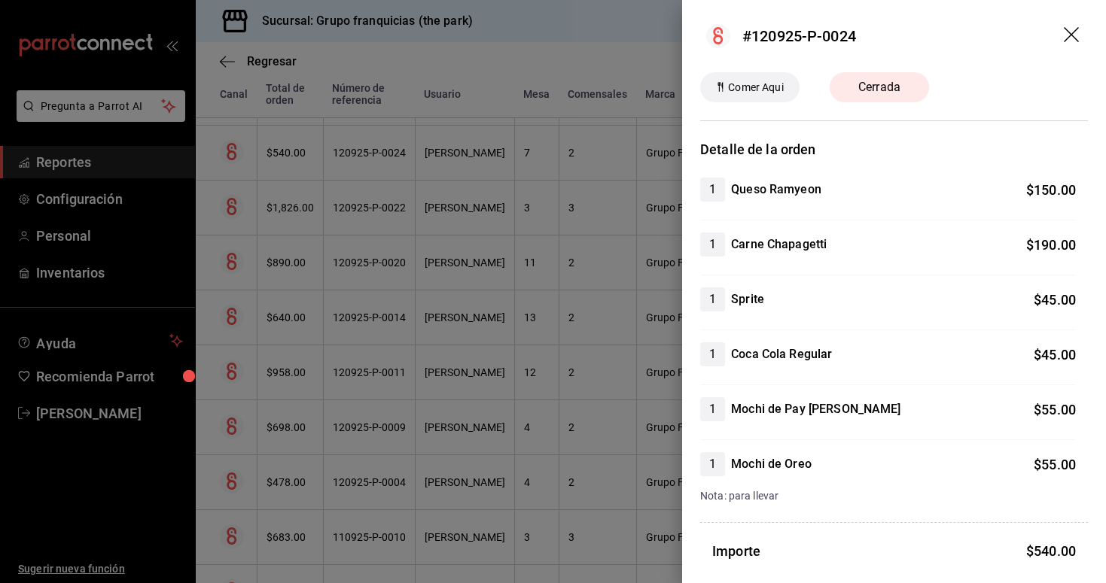
click at [448, 171] on div at bounding box center [553, 291] width 1106 height 583
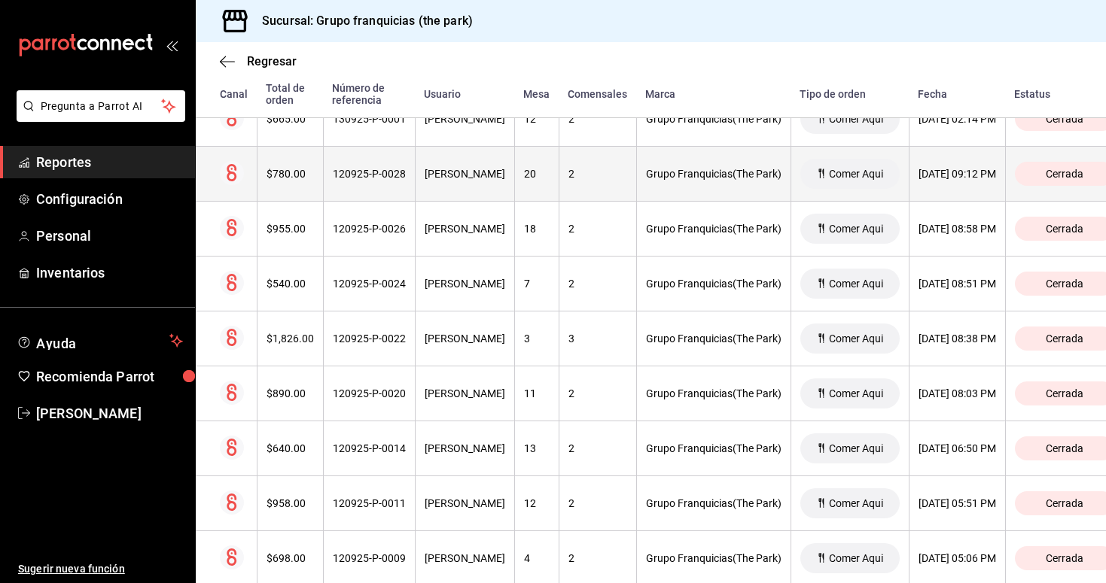
scroll to position [4629, 0]
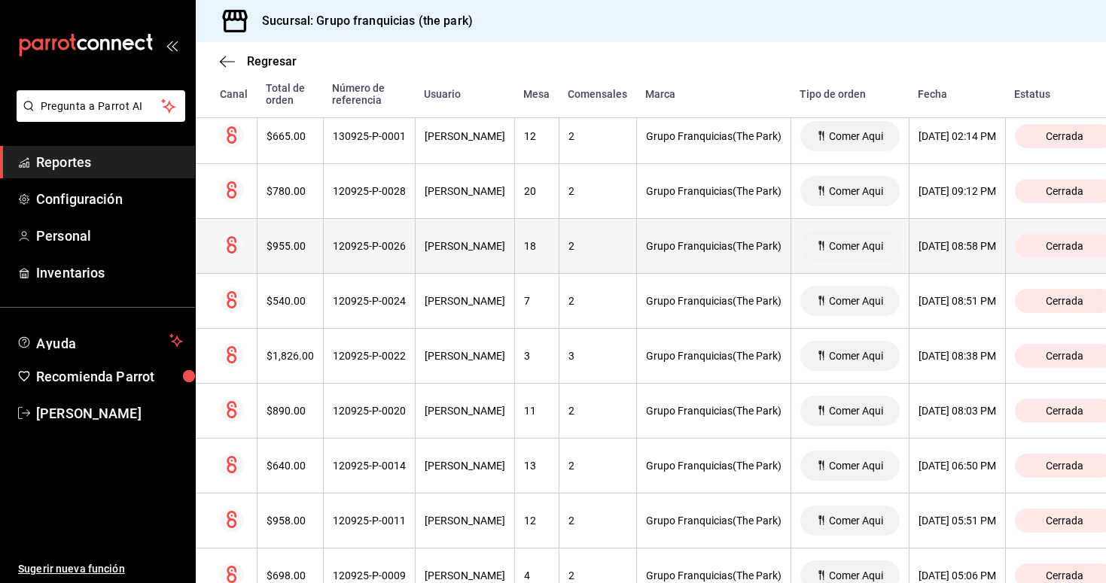
click at [473, 245] on div "[PERSON_NAME]" at bounding box center [465, 246] width 81 height 12
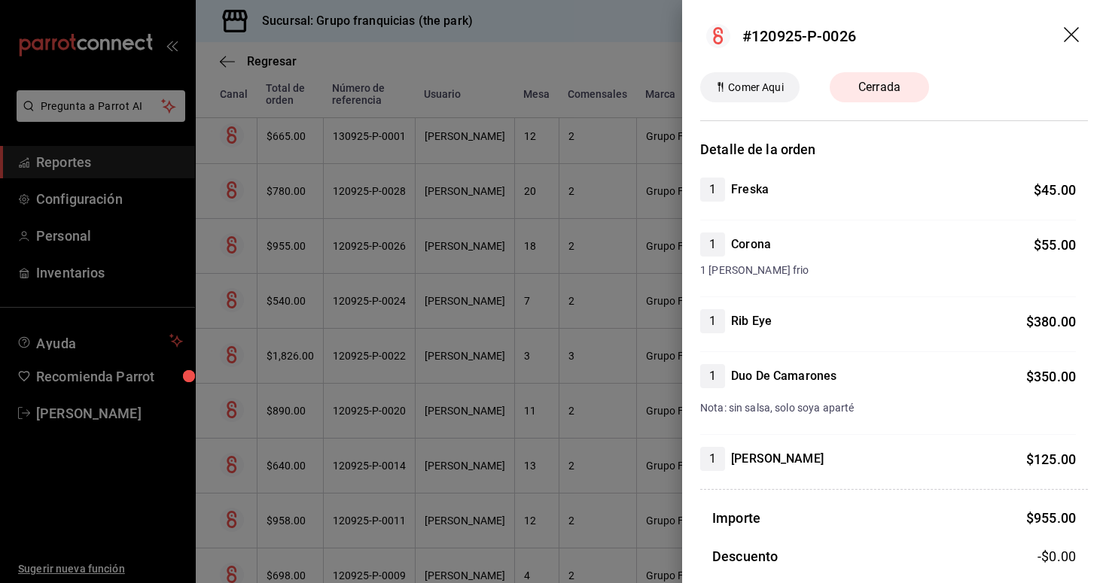
scroll to position [0, 0]
click at [396, 195] on div at bounding box center [553, 291] width 1106 height 583
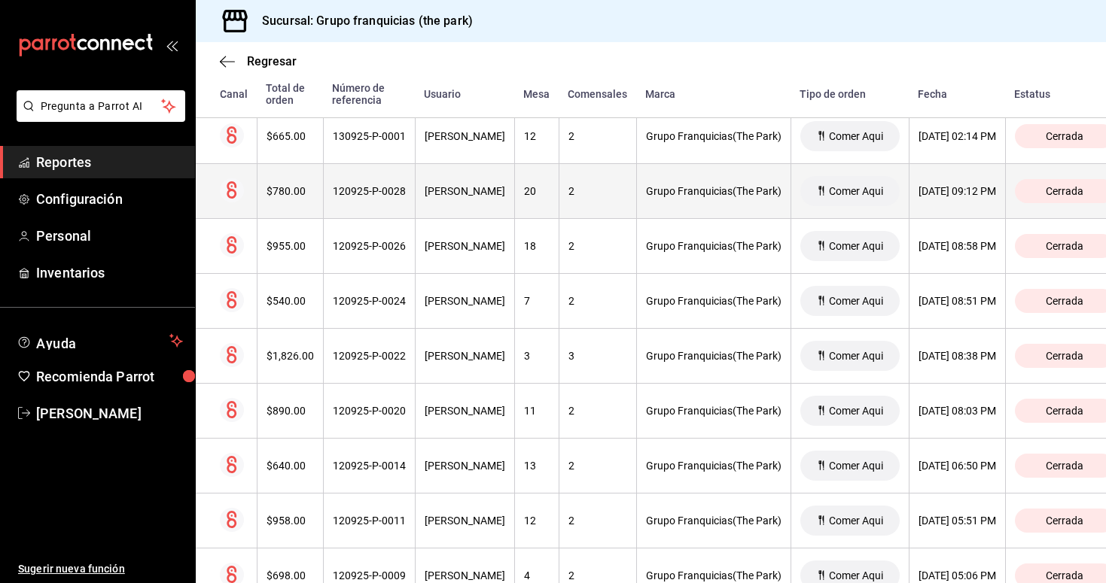
click at [402, 195] on th "120925-P-0028" at bounding box center [369, 191] width 92 height 55
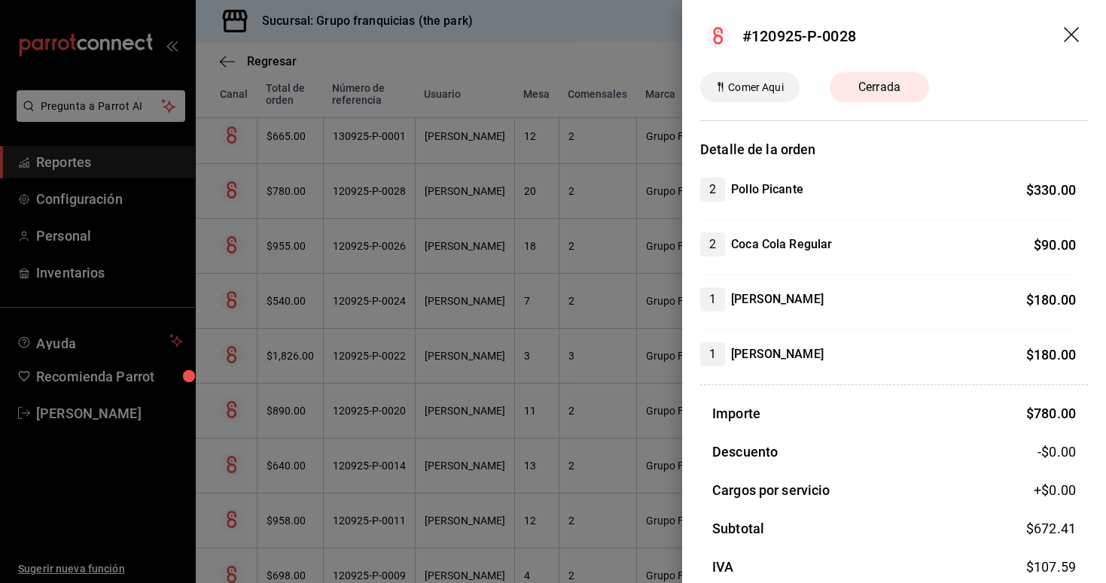
click at [385, 147] on div at bounding box center [553, 291] width 1106 height 583
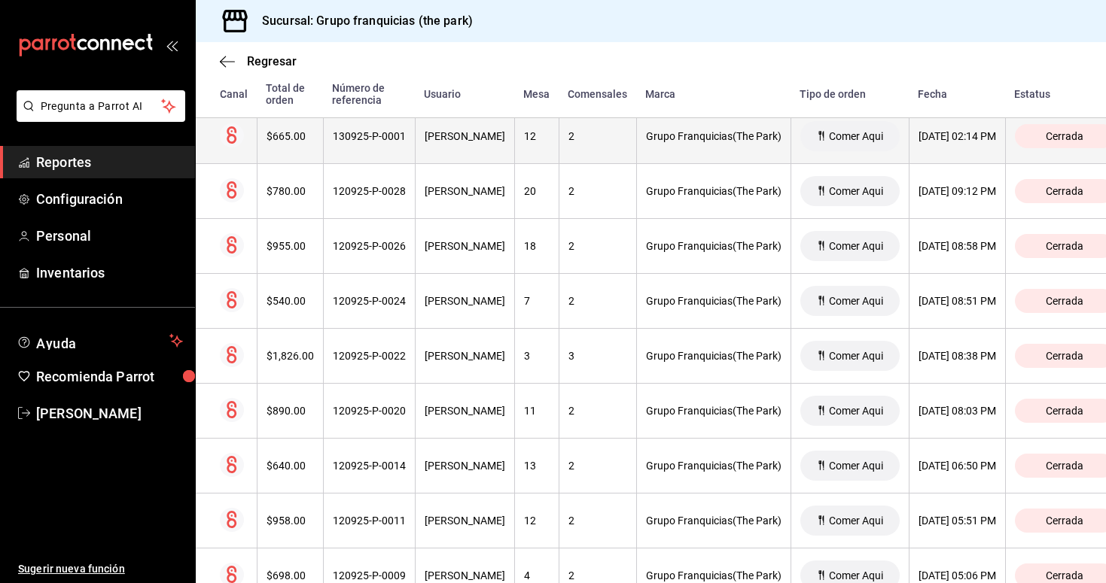
click at [387, 144] on th "130925-P-0001" at bounding box center [369, 136] width 92 height 55
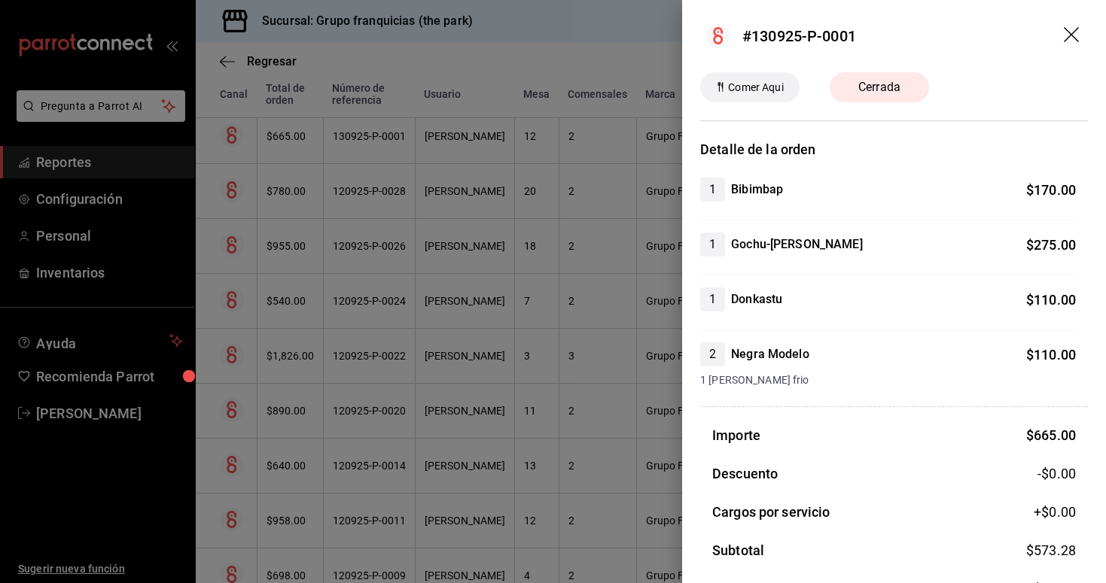
click at [504, 181] on div at bounding box center [553, 291] width 1106 height 583
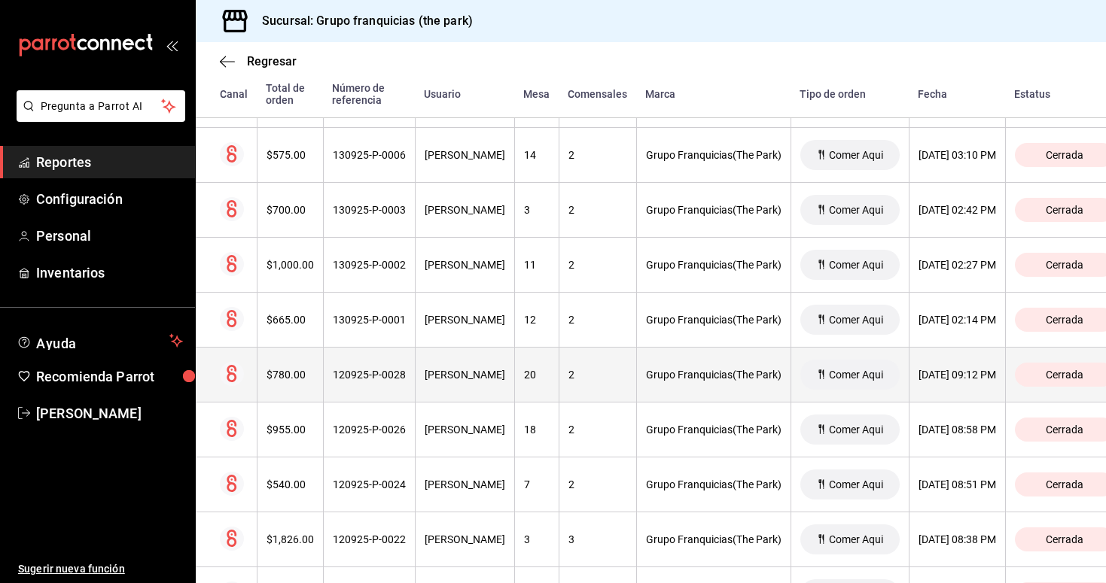
scroll to position [4436, 0]
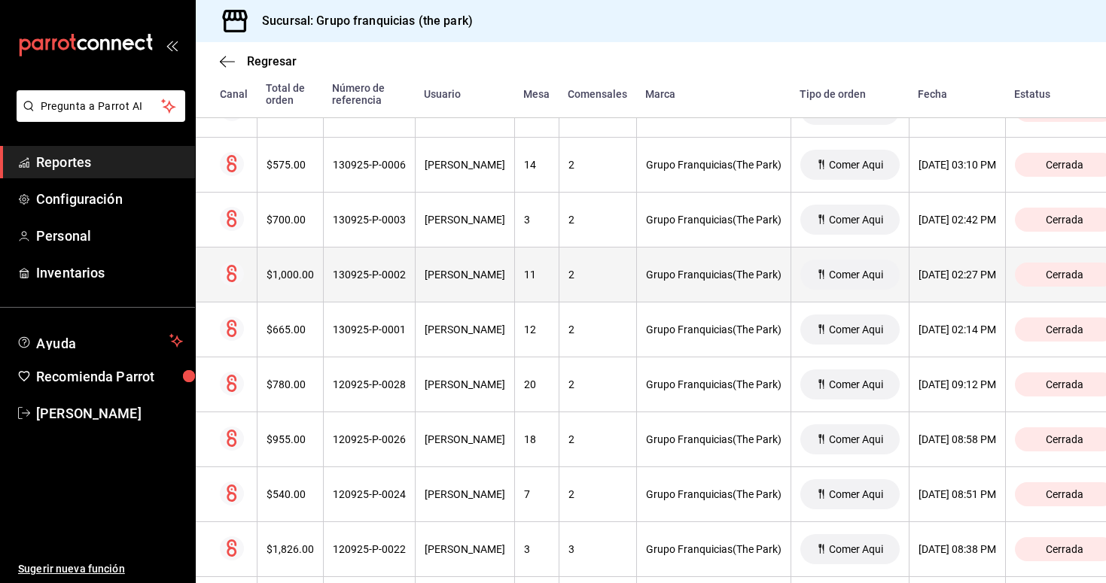
click at [468, 275] on div "[PERSON_NAME]" at bounding box center [465, 275] width 81 height 12
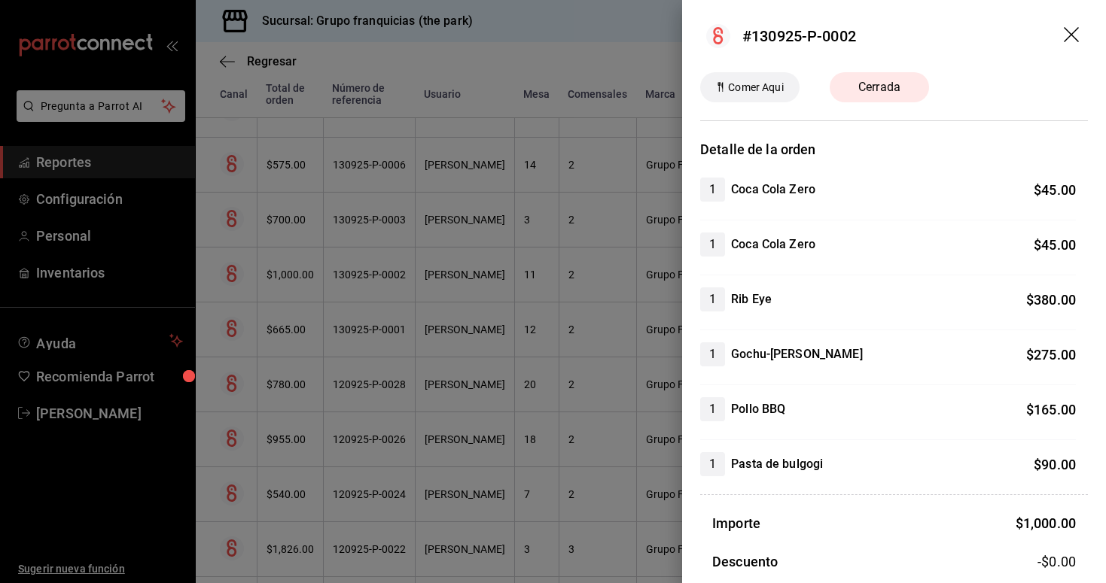
scroll to position [0, 0]
click at [389, 230] on div at bounding box center [553, 291] width 1106 height 583
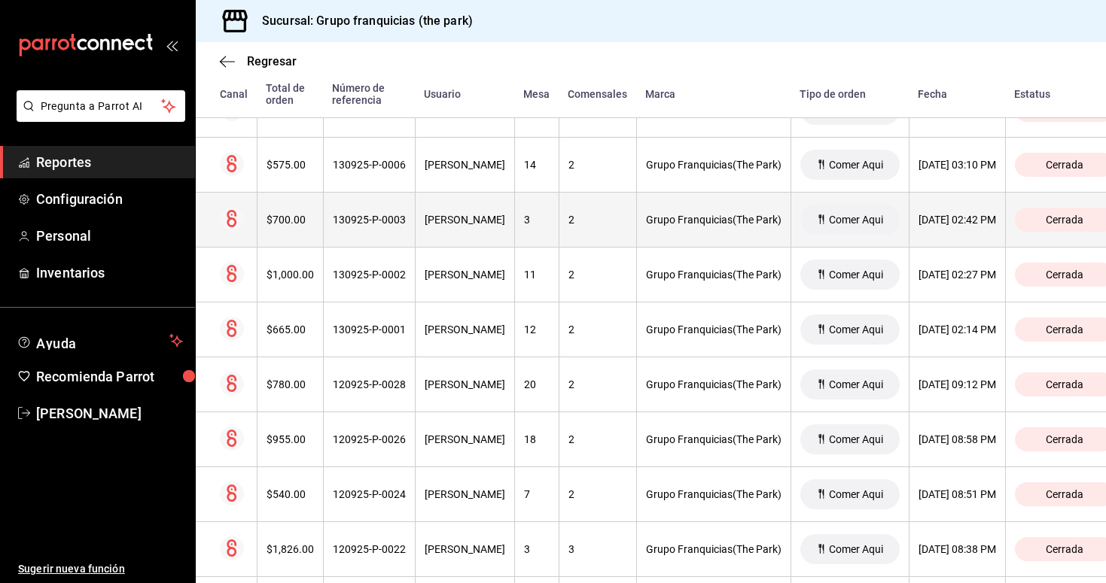
click at [389, 221] on div "130925-P-0003" at bounding box center [369, 220] width 73 height 12
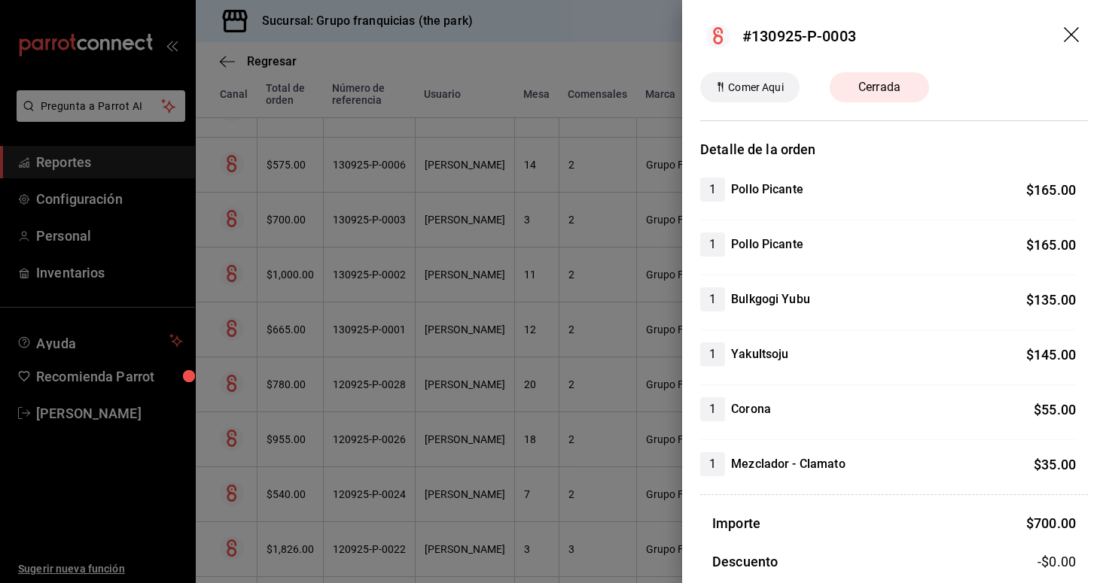
click at [387, 181] on div at bounding box center [553, 291] width 1106 height 583
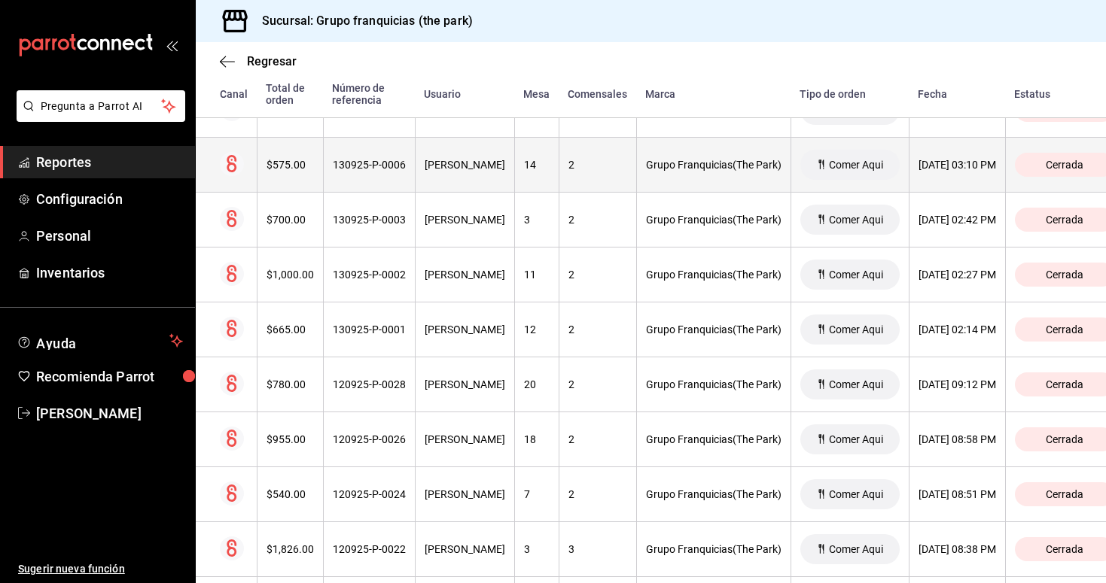
click at [383, 163] on div "130925-P-0006" at bounding box center [369, 165] width 73 height 12
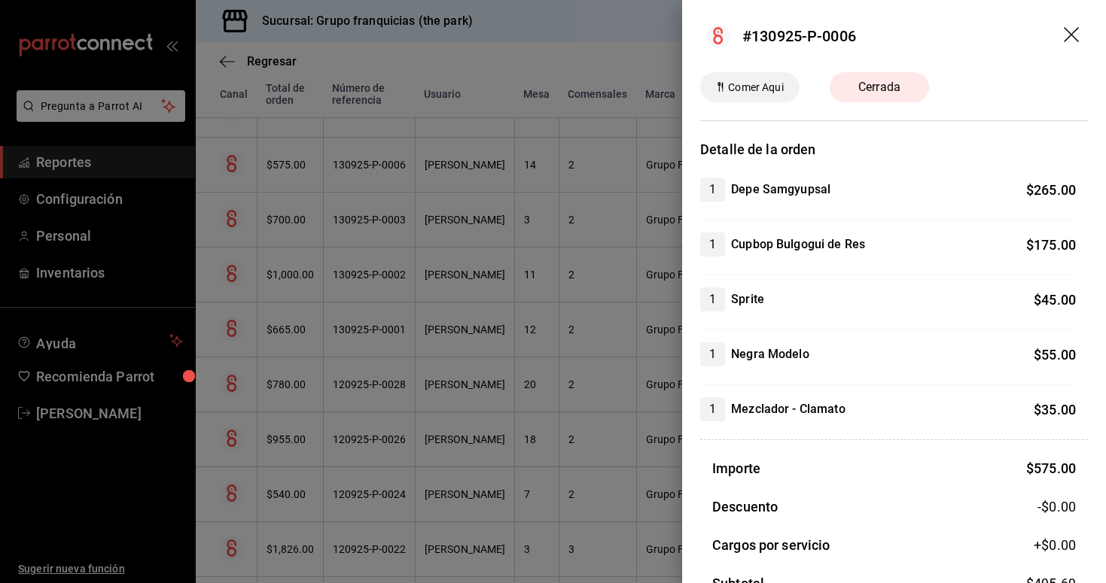
click at [383, 174] on div at bounding box center [553, 291] width 1106 height 583
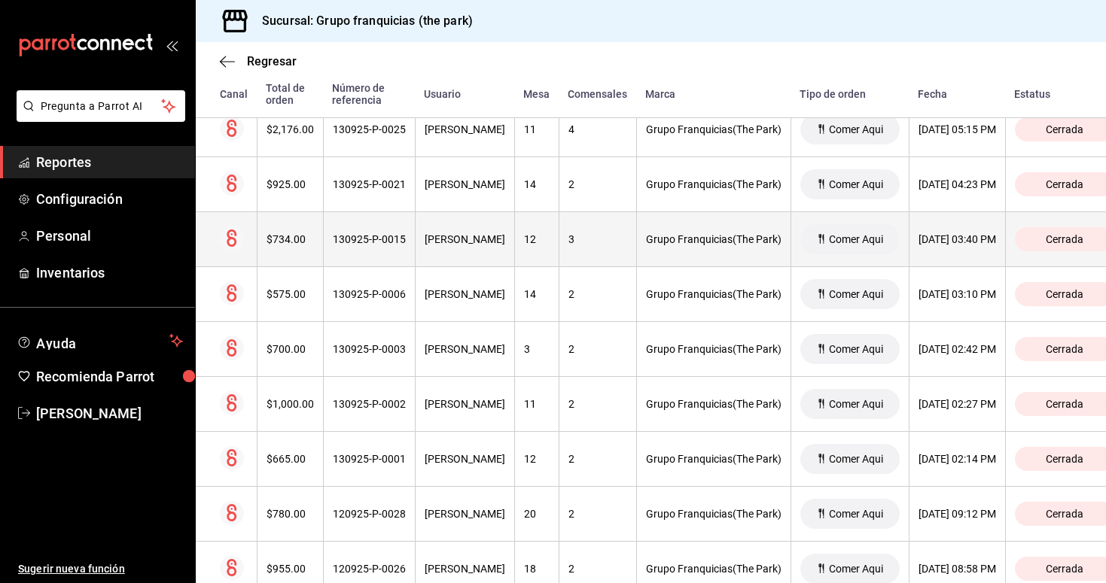
scroll to position [4293, 0]
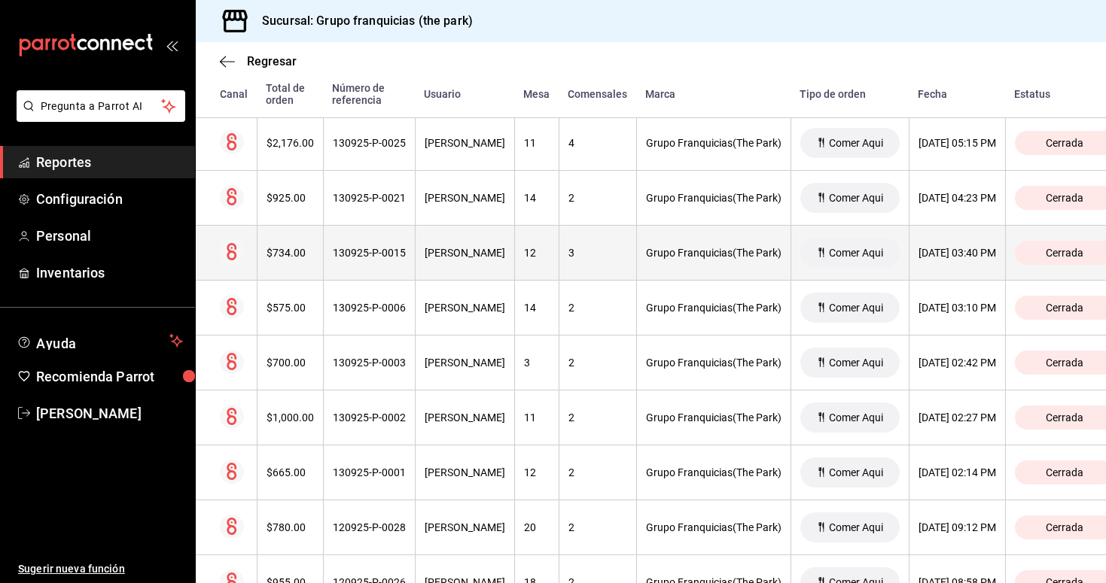
click at [379, 268] on th "130925-P-0015" at bounding box center [369, 253] width 92 height 55
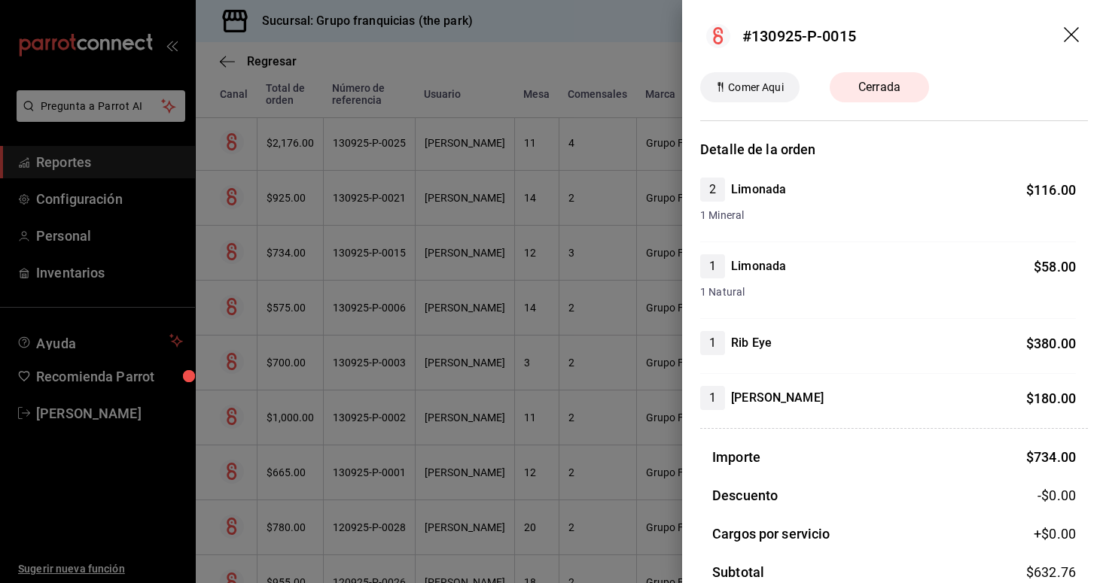
click at [382, 202] on div at bounding box center [553, 291] width 1106 height 583
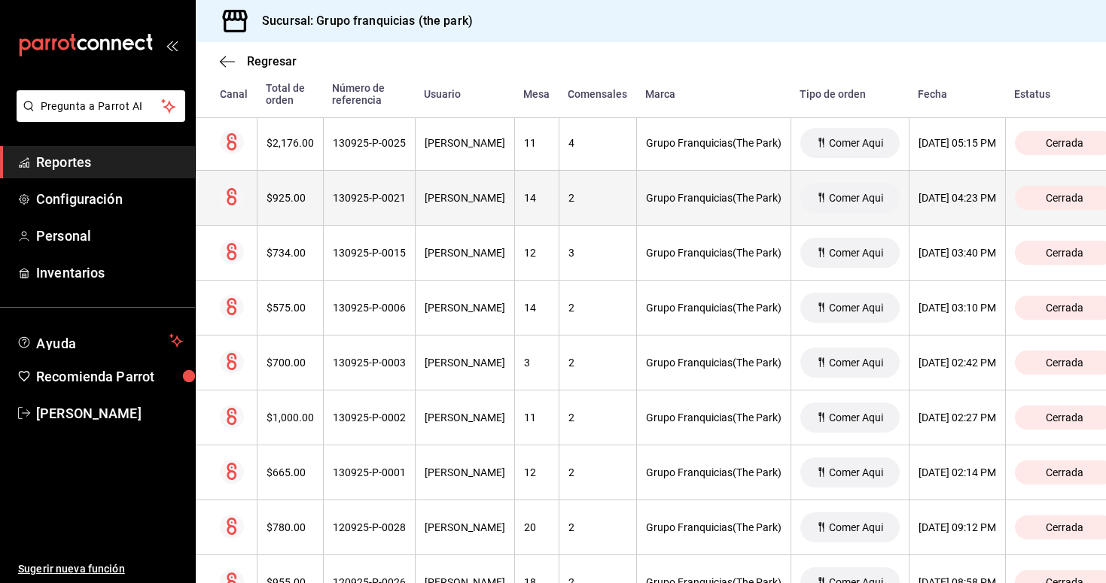
click at [383, 201] on div "130925-P-0021" at bounding box center [369, 198] width 73 height 12
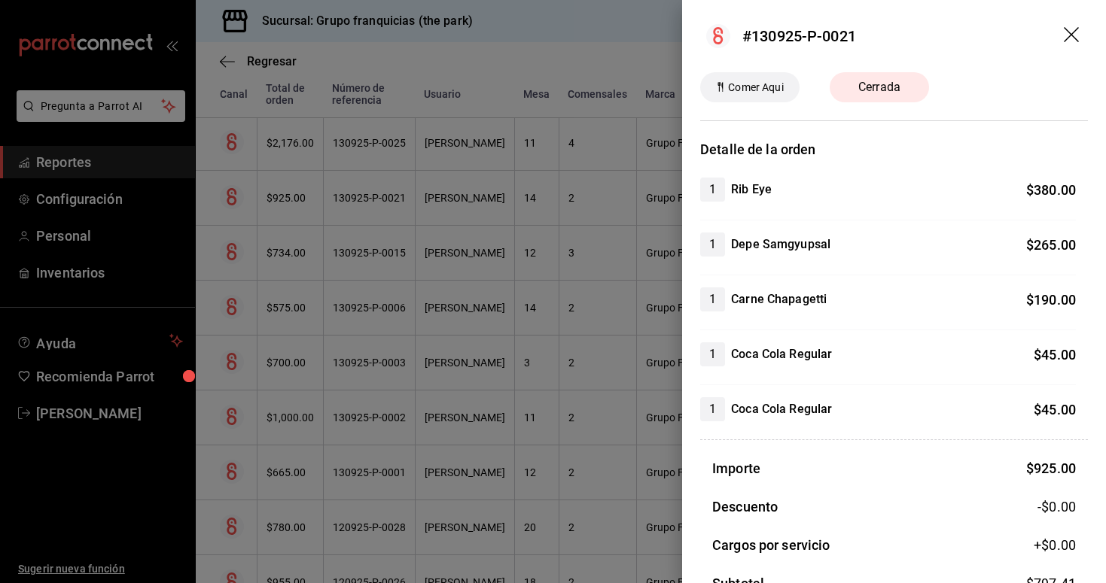
click at [388, 158] on div at bounding box center [553, 291] width 1106 height 583
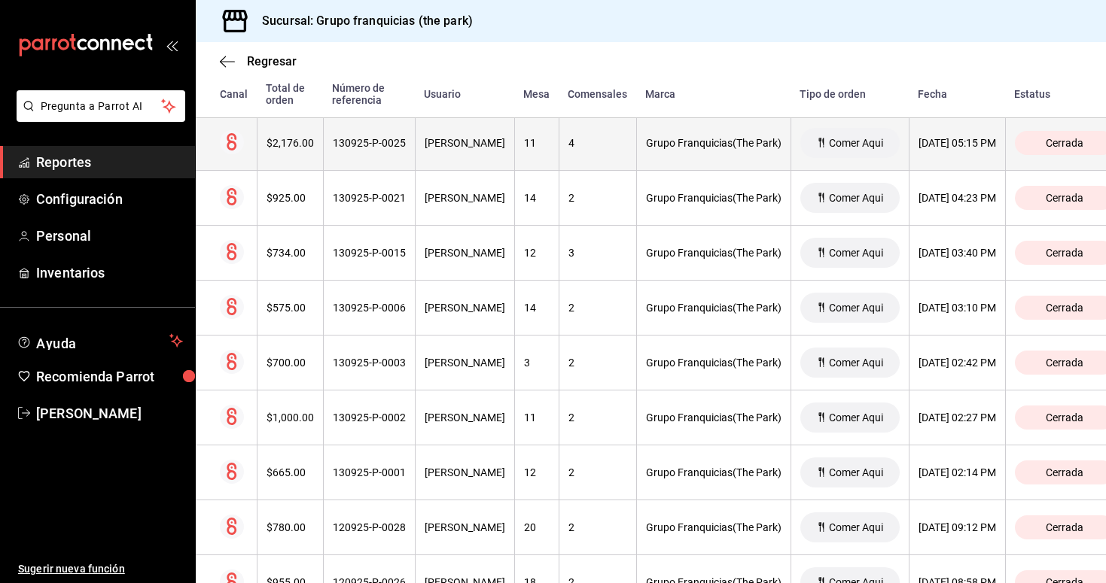
click at [403, 156] on th "130925-P-0025" at bounding box center [369, 143] width 92 height 55
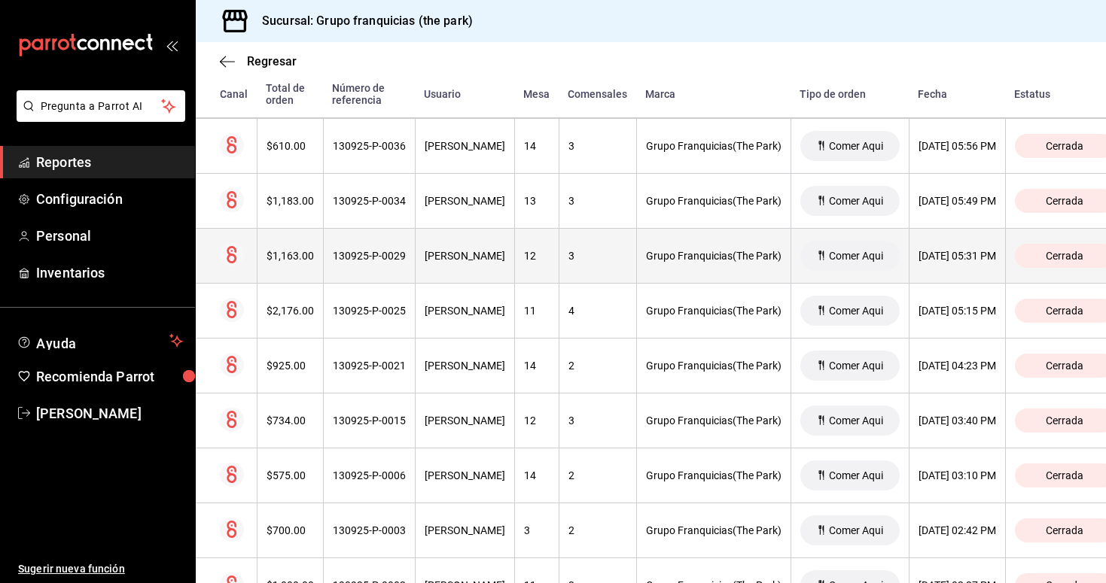
scroll to position [4125, 0]
click at [393, 252] on div "130925-P-0029" at bounding box center [369, 256] width 73 height 12
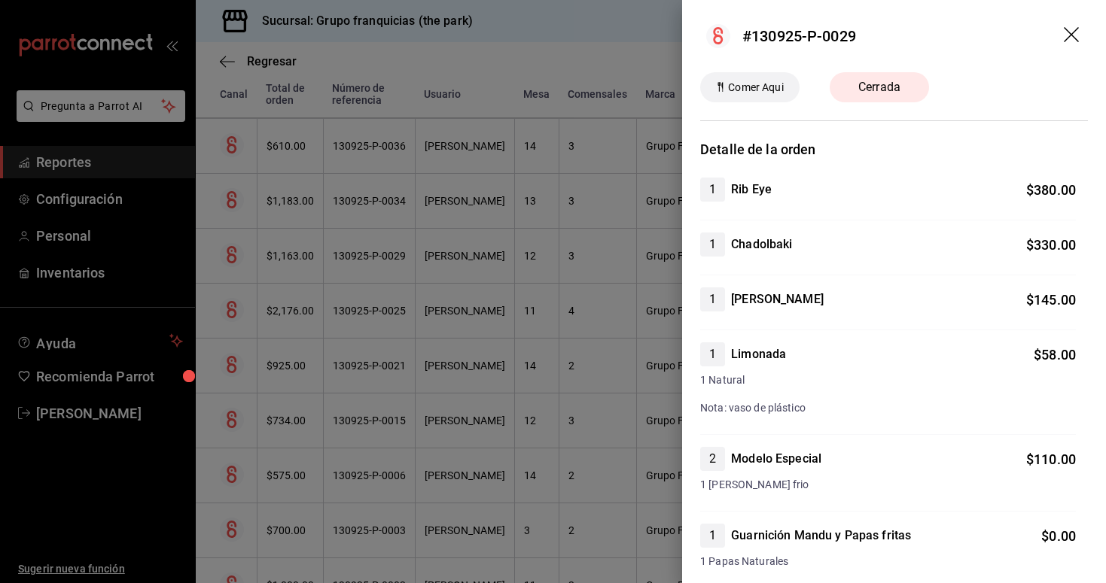
click at [382, 213] on div at bounding box center [553, 291] width 1106 height 583
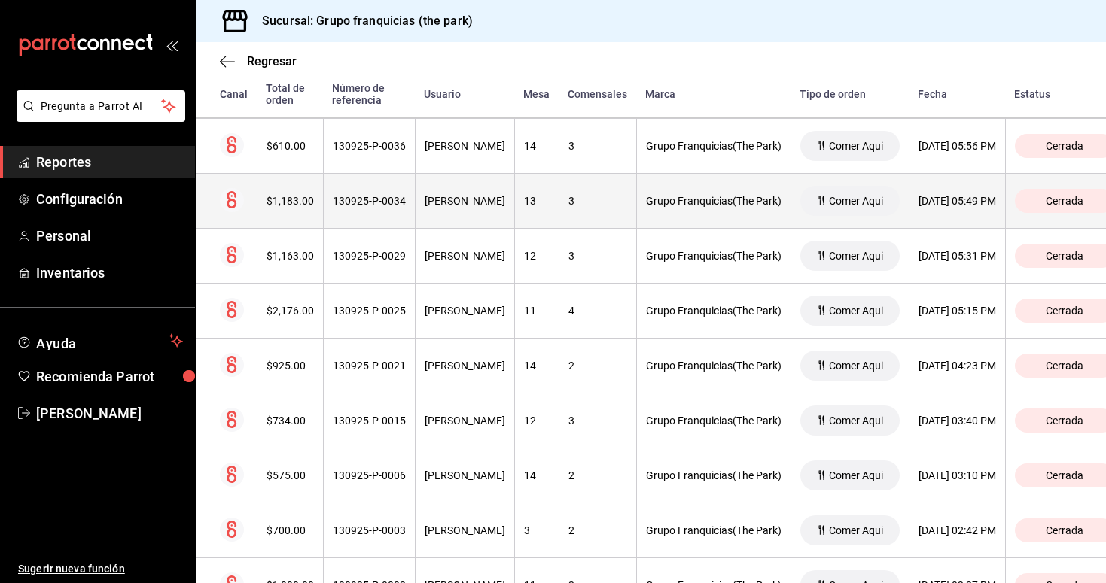
click at [393, 202] on div "130925-P-0034" at bounding box center [369, 201] width 73 height 12
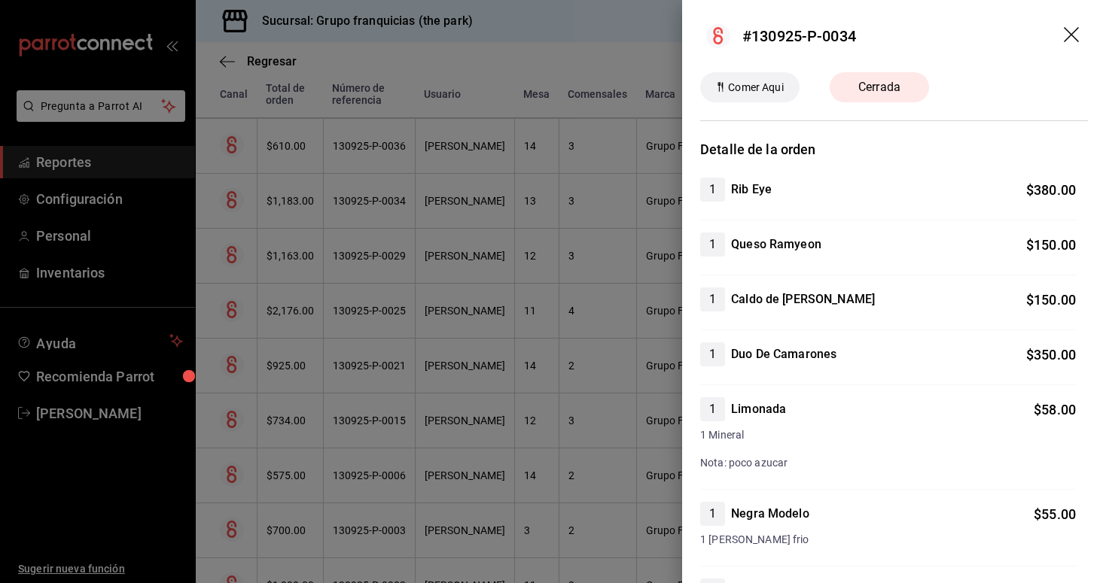
scroll to position [0, 0]
click at [377, 160] on div at bounding box center [553, 291] width 1106 height 583
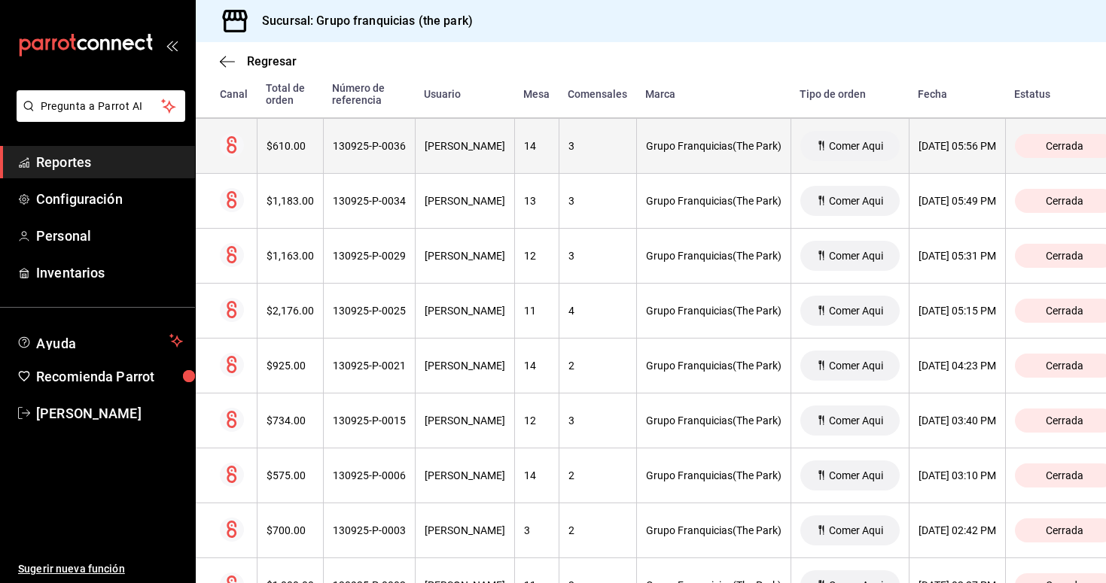
click at [394, 157] on th "130925-P-0036" at bounding box center [369, 146] width 92 height 55
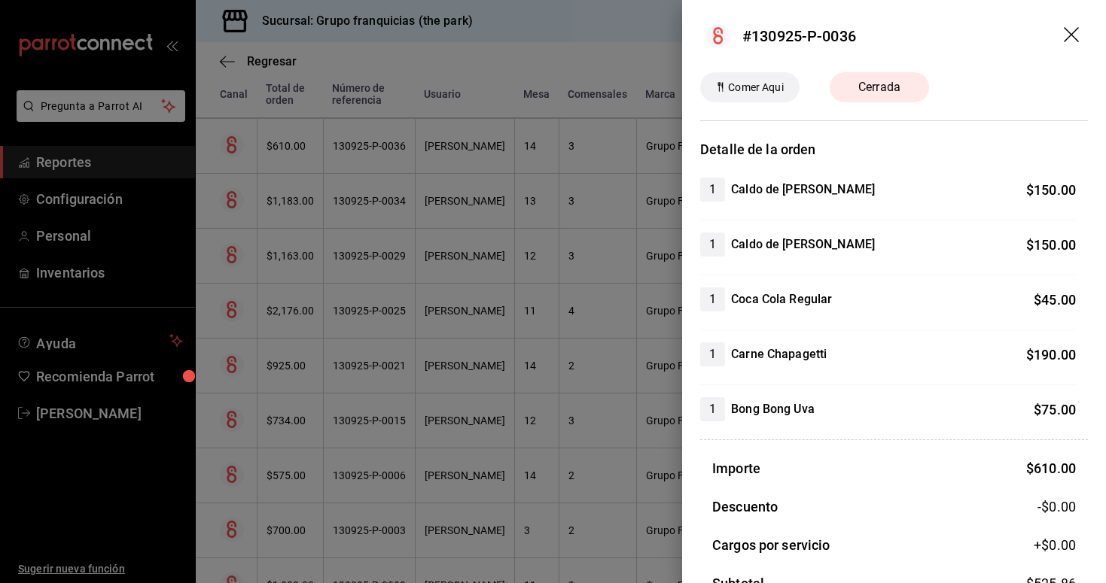
click at [362, 168] on div at bounding box center [553, 291] width 1106 height 583
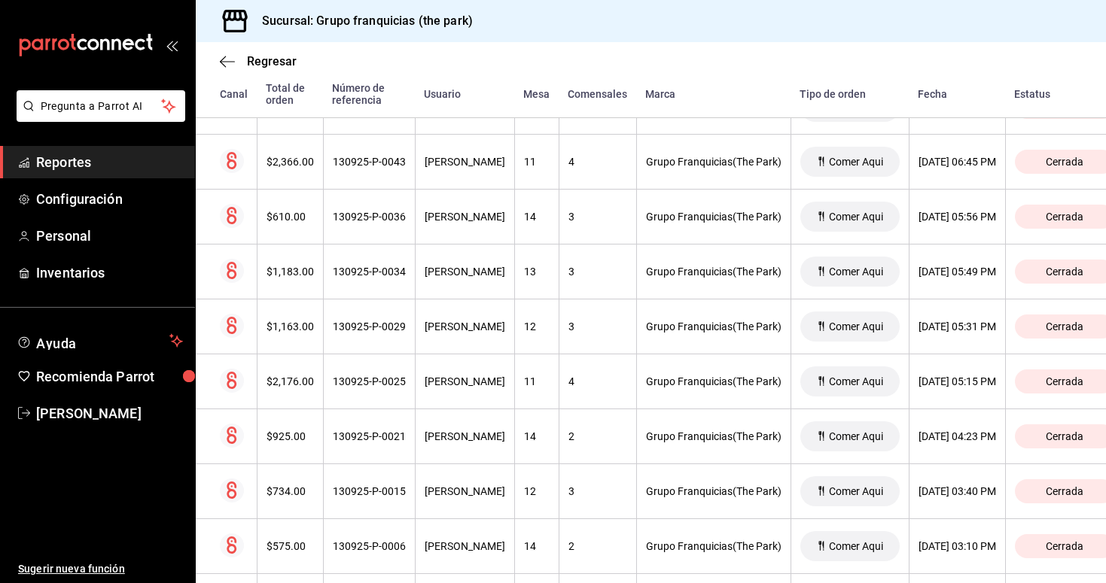
scroll to position [4041, 0]
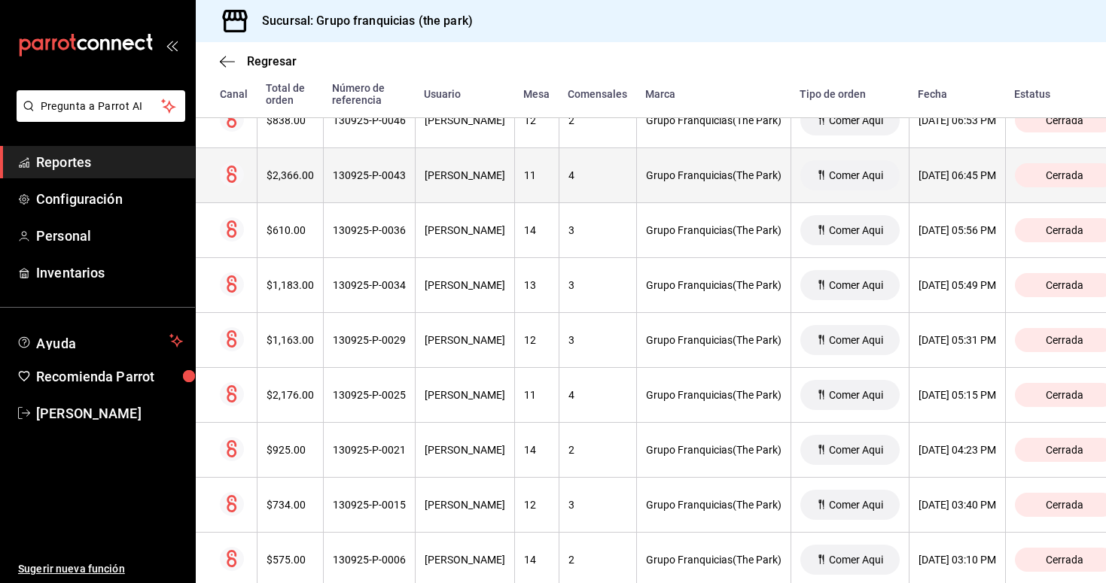
click at [364, 187] on th "130925-P-0043" at bounding box center [369, 175] width 92 height 55
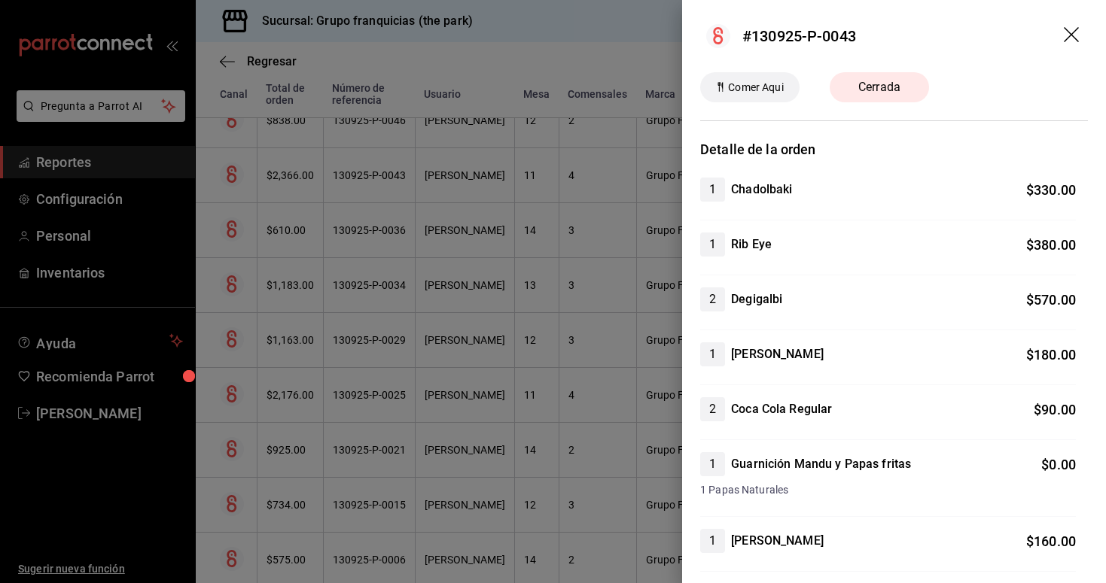
scroll to position [0, 0]
click at [474, 249] on div at bounding box center [553, 291] width 1106 height 583
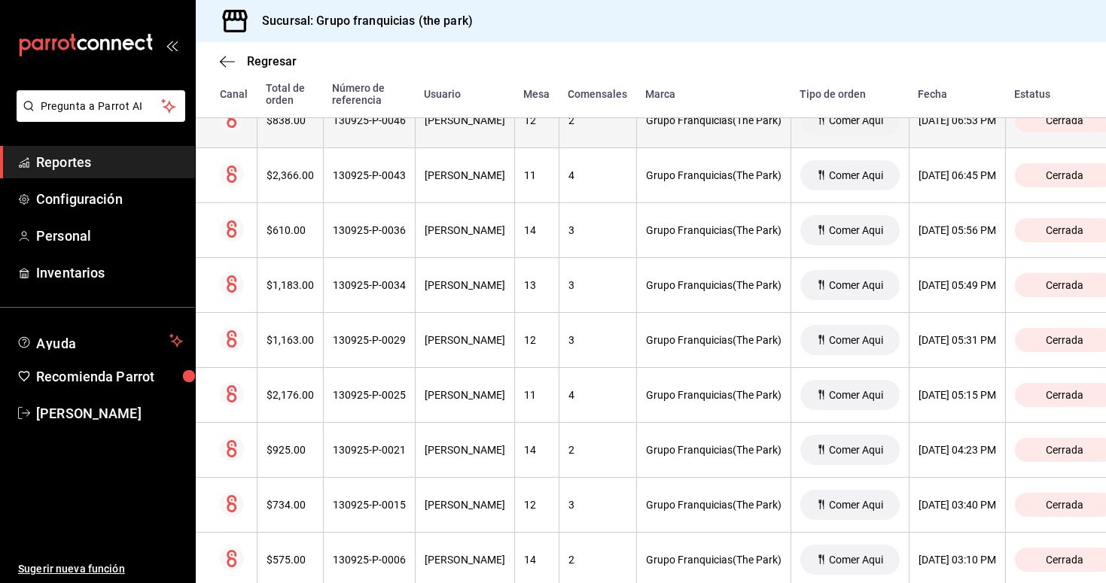
click at [352, 134] on th "130925-P-0046" at bounding box center [369, 120] width 92 height 55
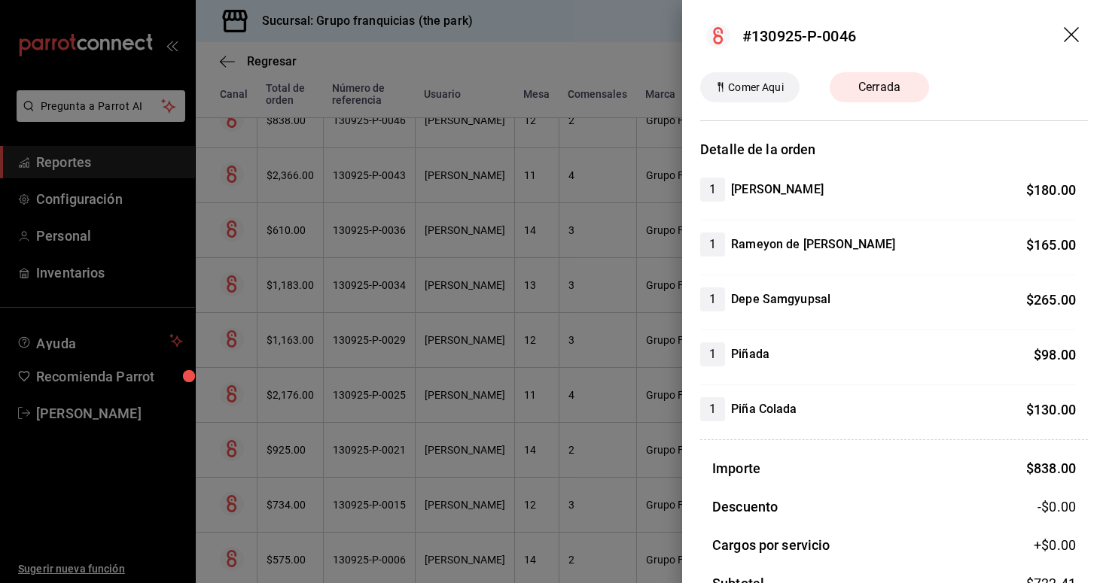
click at [439, 168] on div at bounding box center [553, 291] width 1106 height 583
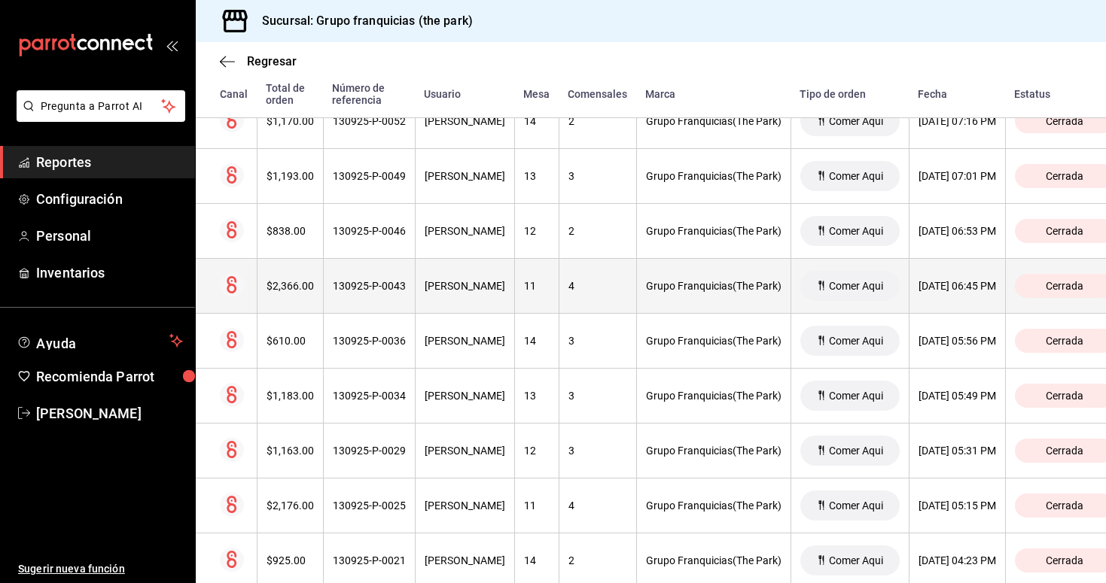
scroll to position [3929, 0]
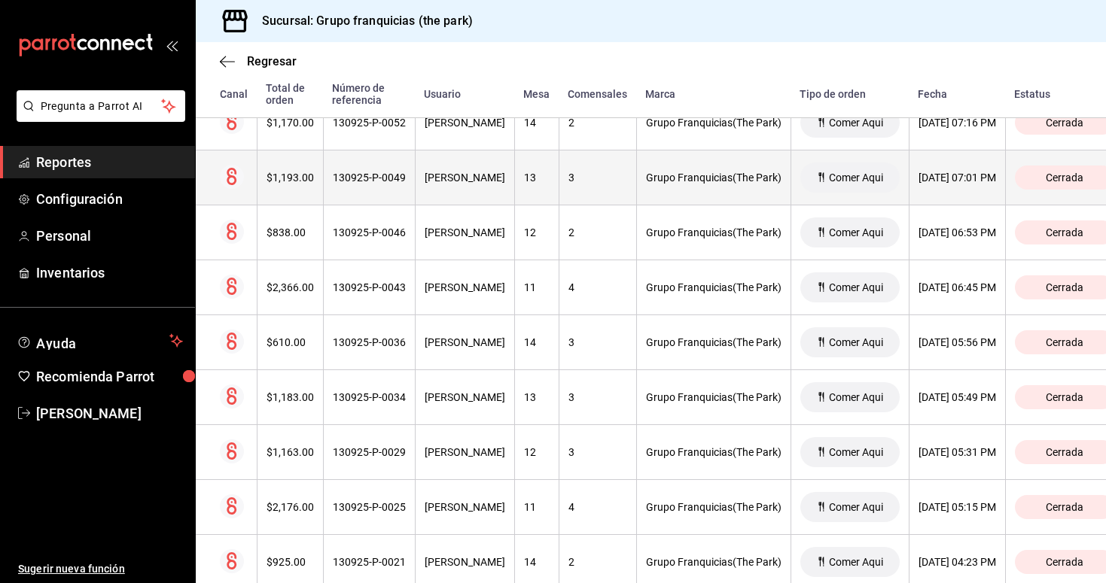
click at [382, 179] on div "130925-P-0049" at bounding box center [369, 178] width 73 height 12
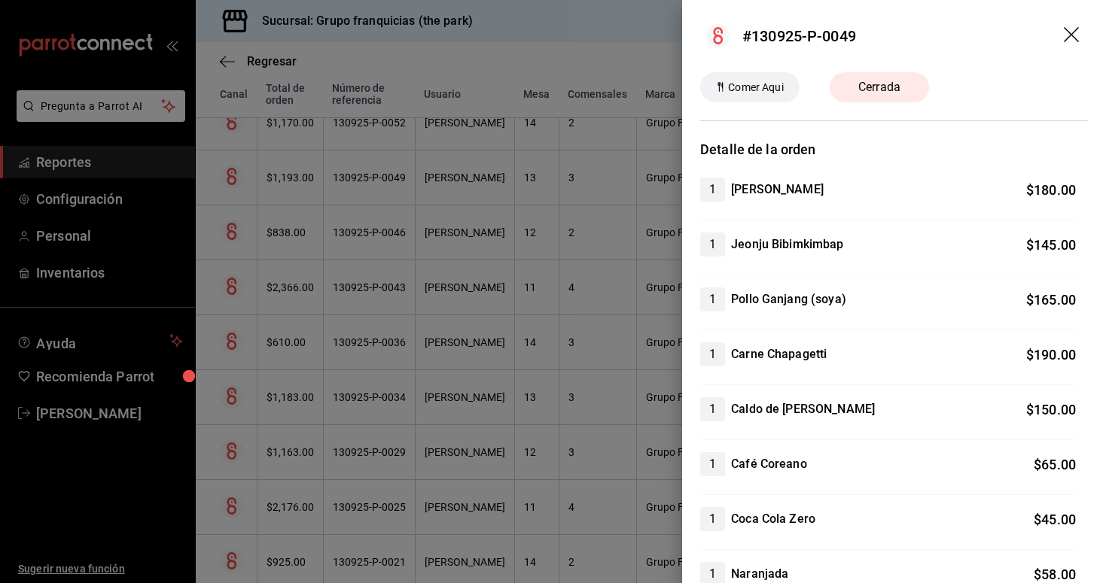
scroll to position [0, 0]
click at [469, 249] on div at bounding box center [553, 291] width 1106 height 583
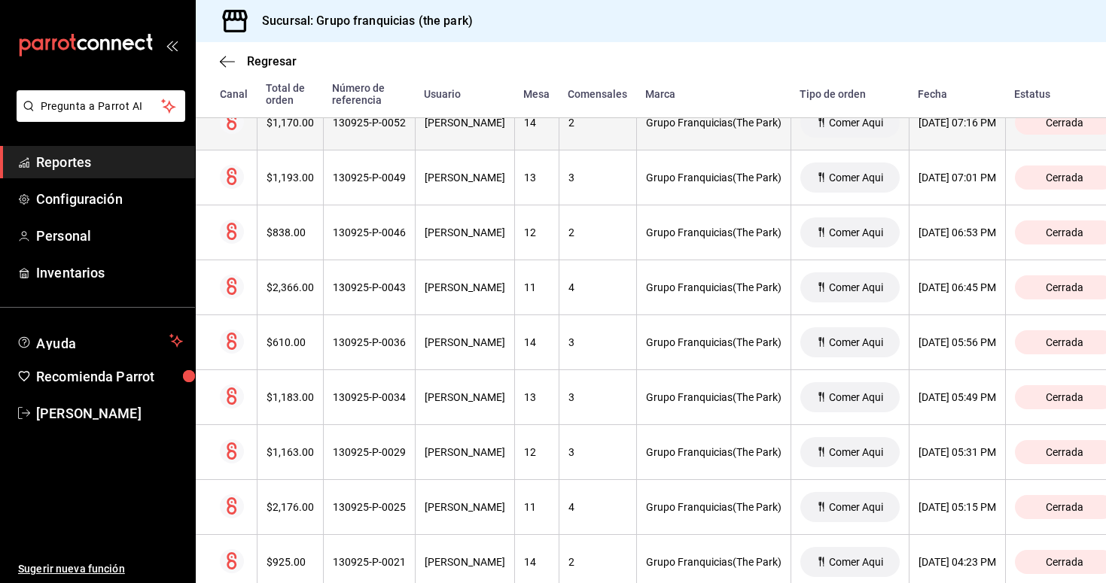
click at [389, 129] on th "130925-P-0052" at bounding box center [369, 123] width 92 height 55
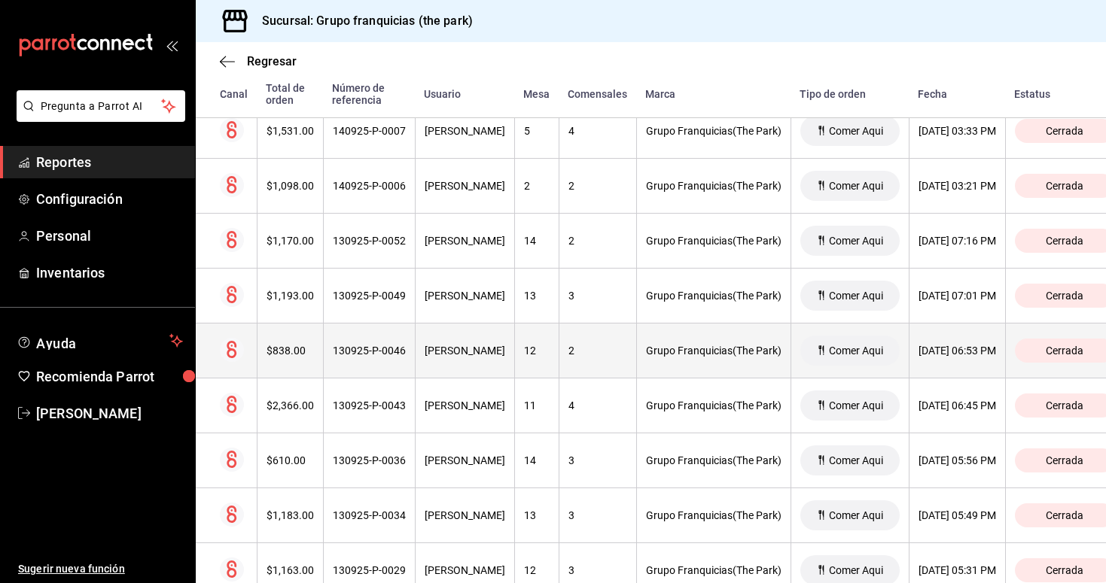
scroll to position [3808, 0]
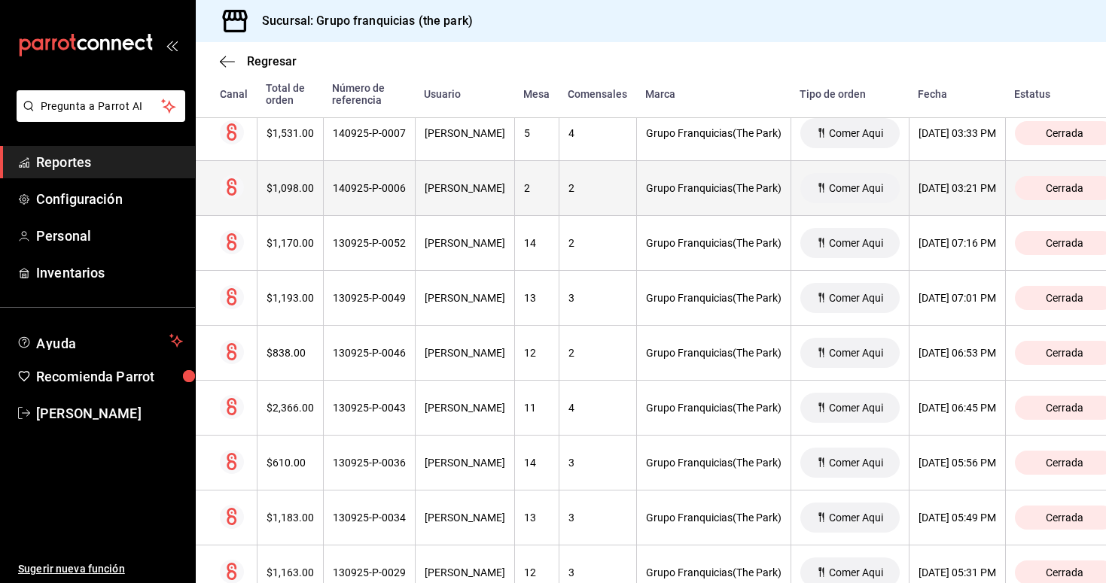
click at [373, 189] on div "140925-P-0006" at bounding box center [369, 188] width 73 height 12
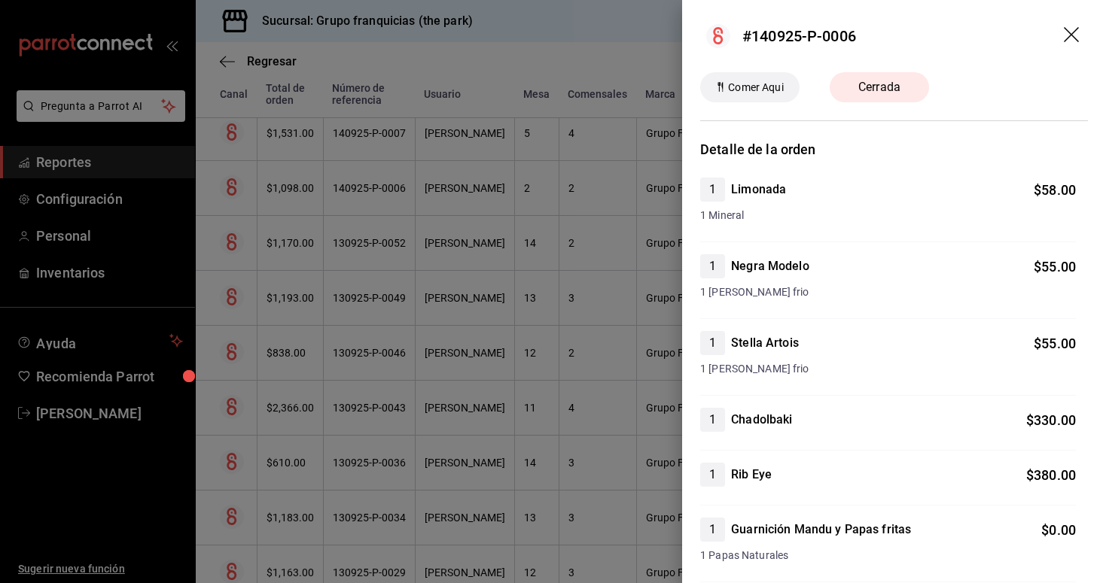
scroll to position [0, 0]
click at [375, 142] on div at bounding box center [553, 291] width 1106 height 583
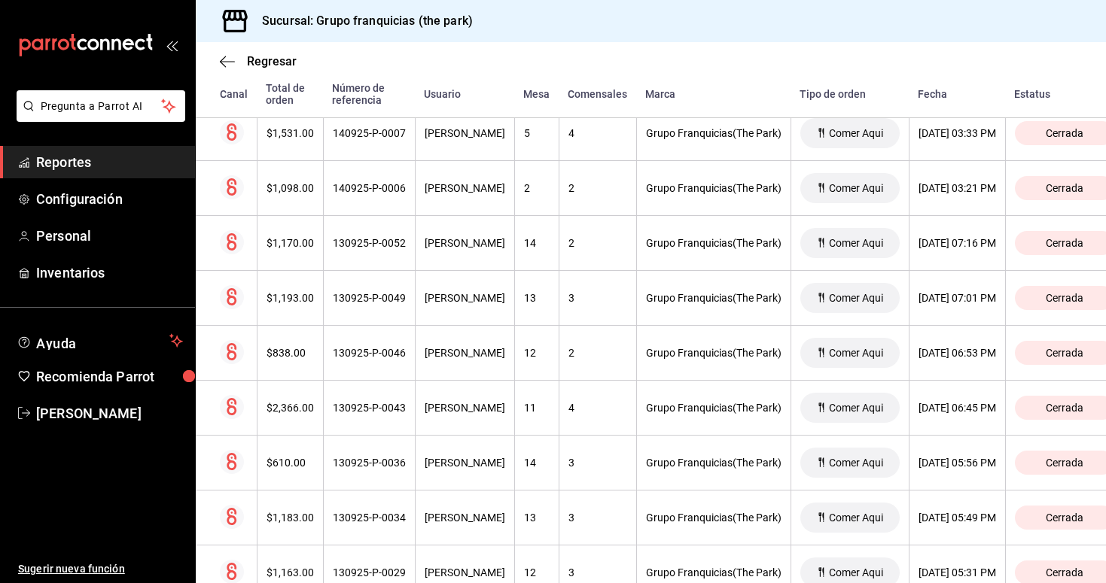
click at [375, 142] on th "140925-P-0007" at bounding box center [369, 133] width 92 height 55
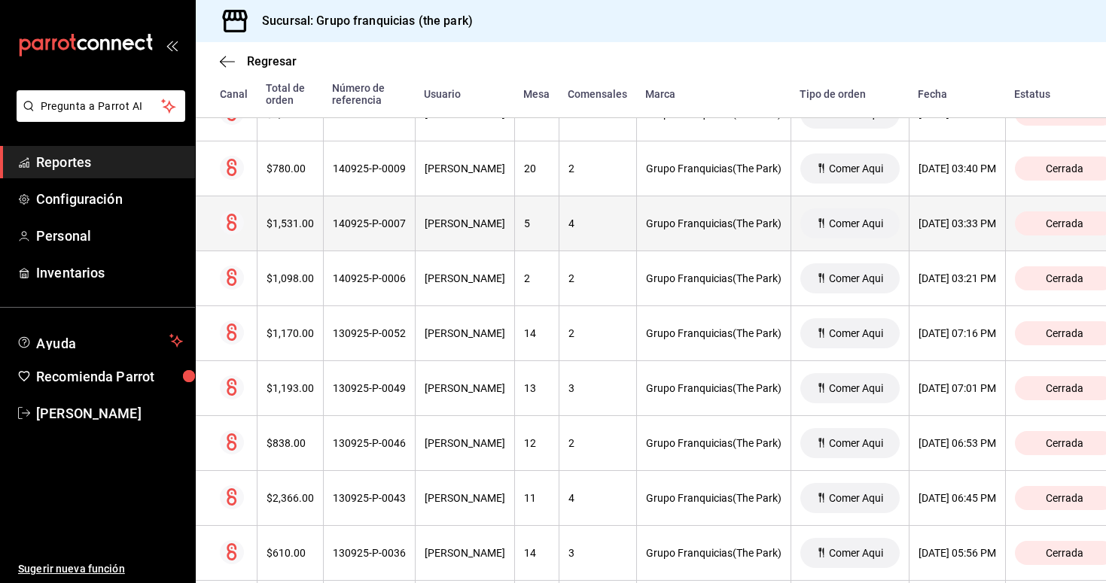
scroll to position [3714, 0]
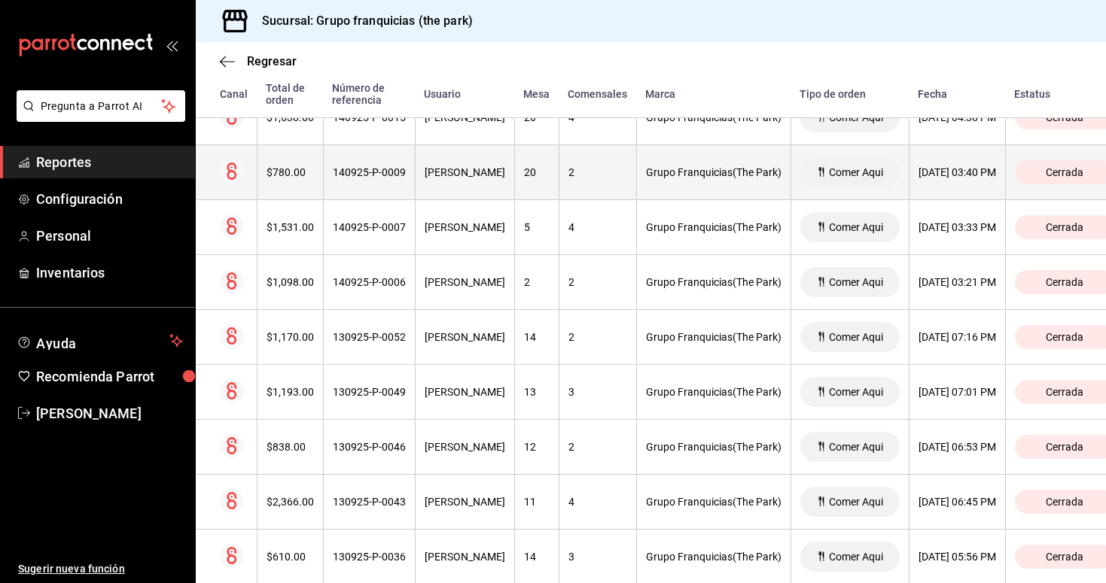
click at [401, 163] on th "140925-P-0009" at bounding box center [369, 172] width 92 height 55
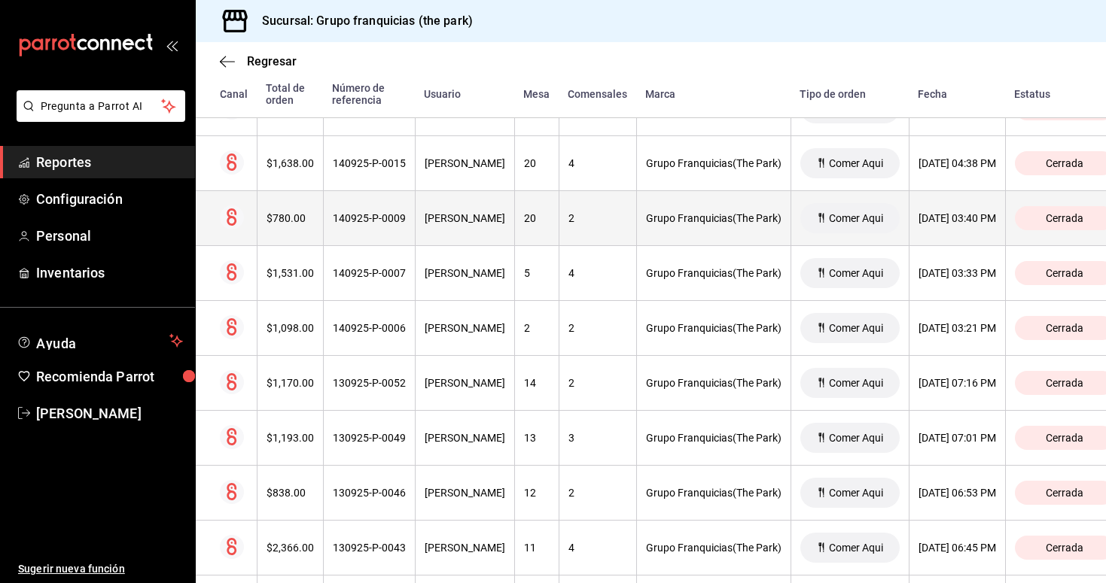
scroll to position [3663, 0]
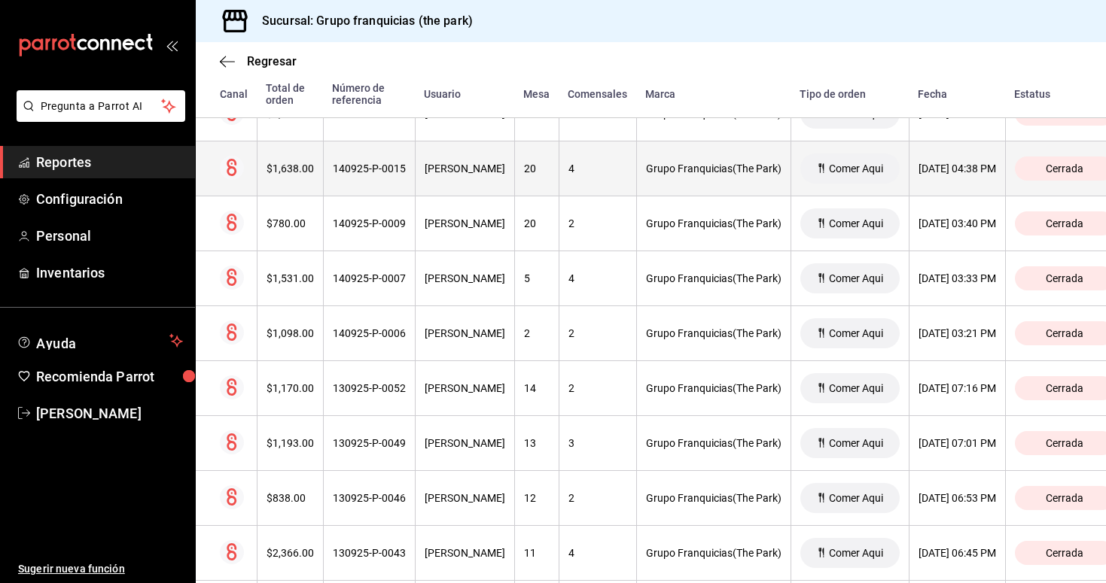
click at [380, 181] on th "140925-P-0015" at bounding box center [369, 169] width 92 height 55
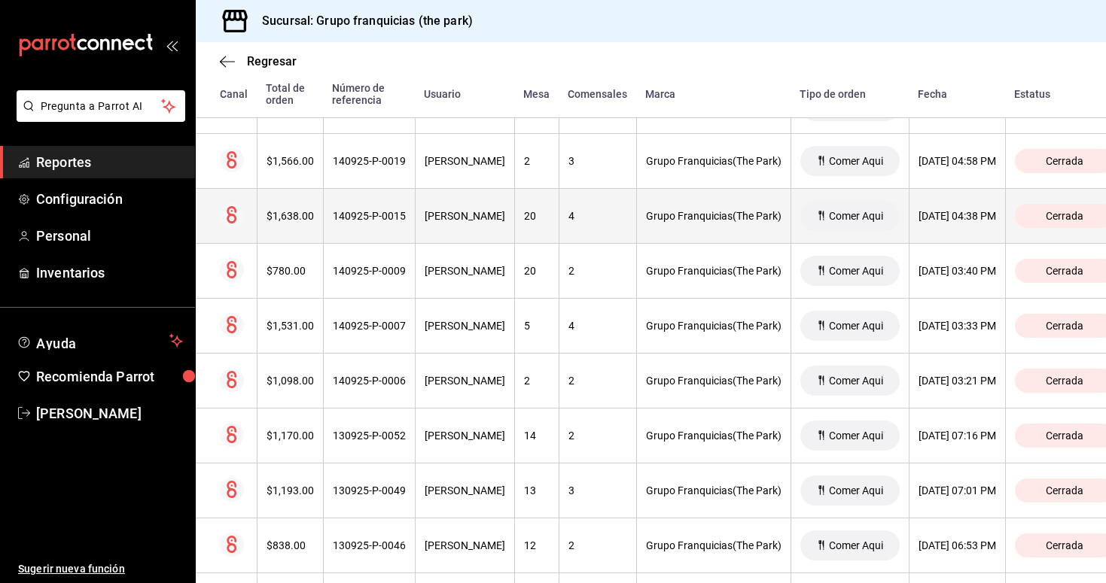
scroll to position [3605, 0]
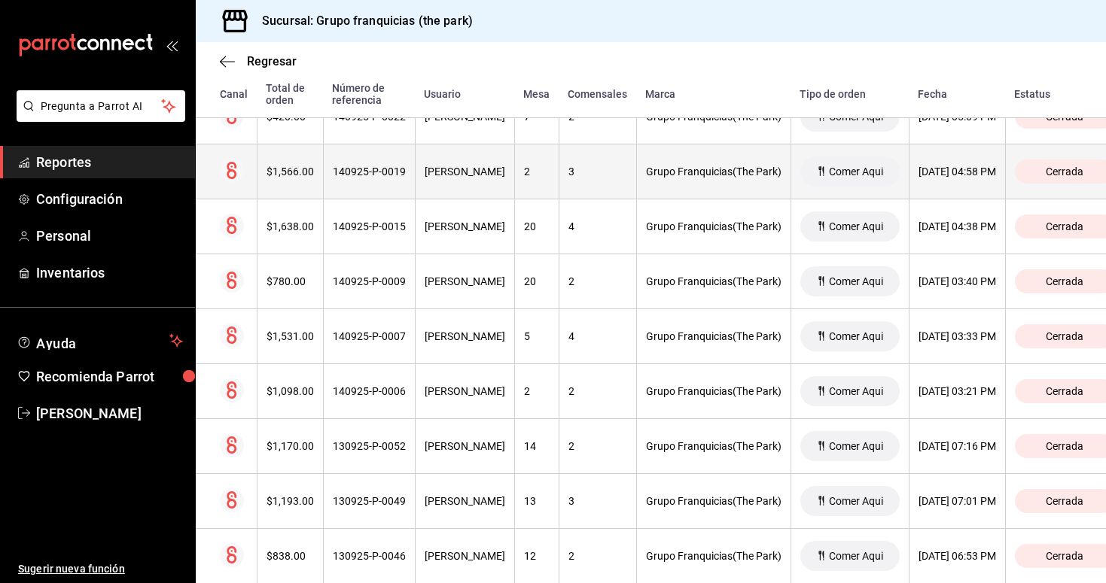
click at [384, 175] on div "140925-P-0019" at bounding box center [369, 172] width 73 height 12
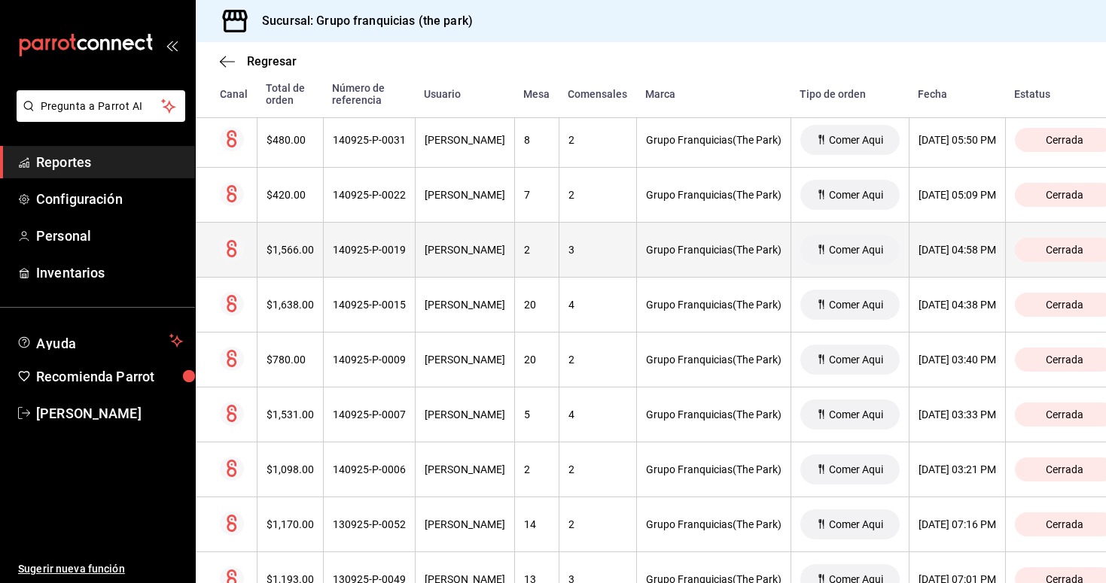
scroll to position [3514, 0]
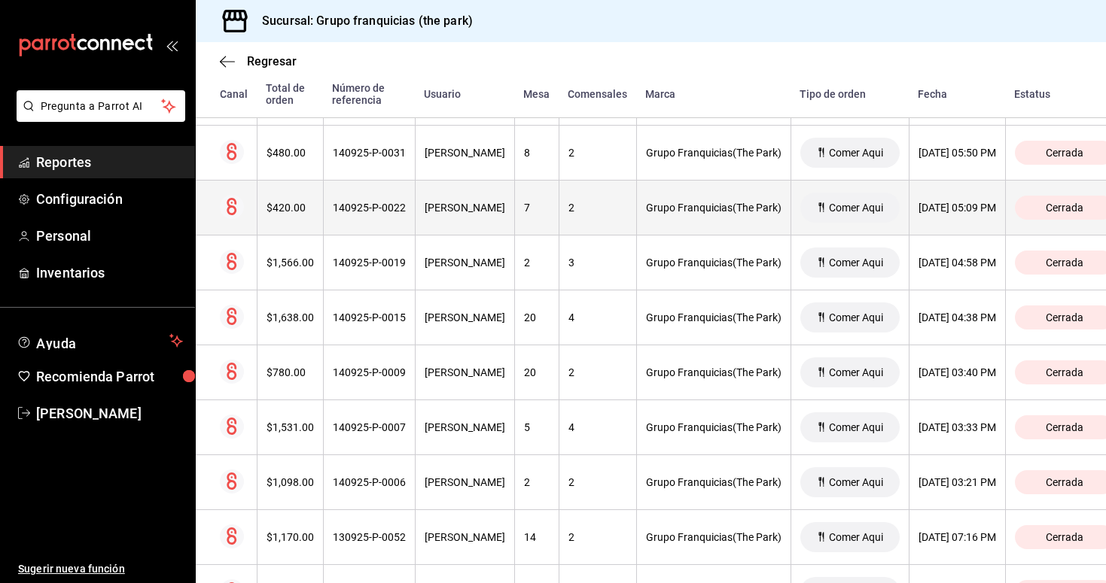
click at [461, 212] on div "[PERSON_NAME]" at bounding box center [465, 208] width 81 height 12
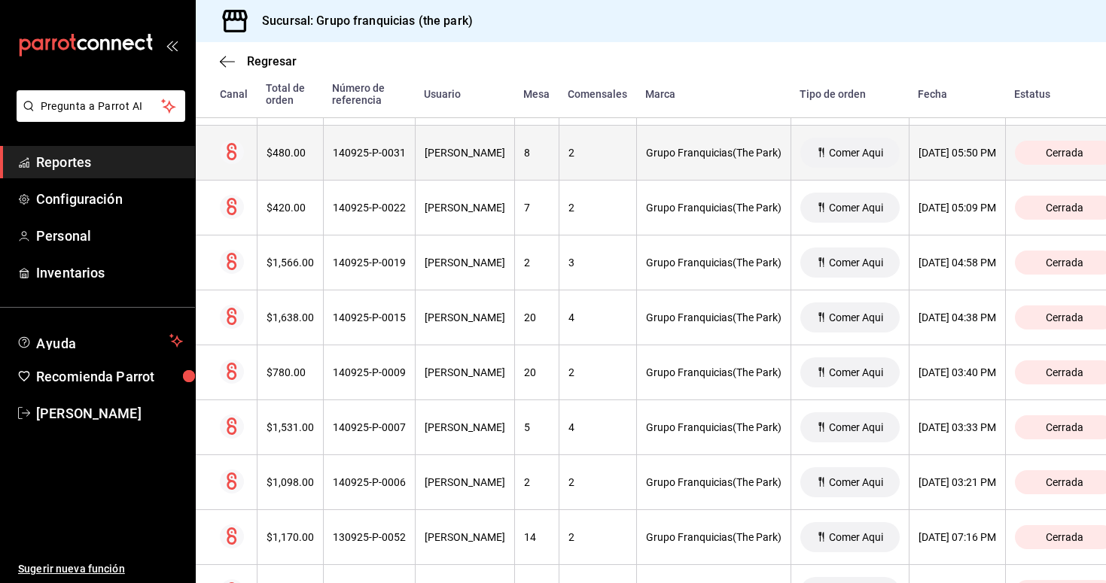
click at [458, 160] on th "[PERSON_NAME]" at bounding box center [464, 153] width 99 height 55
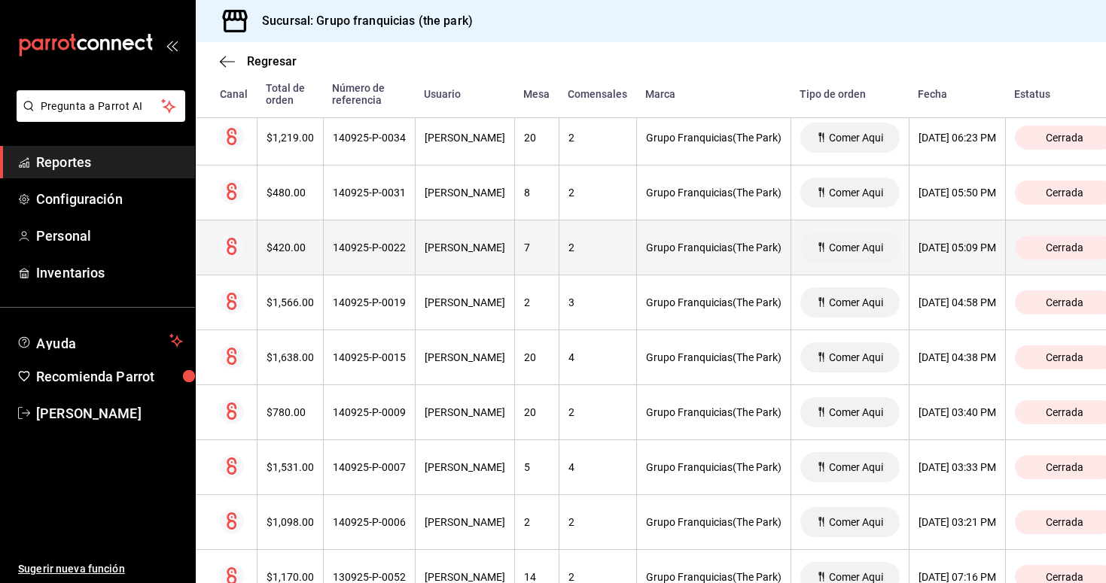
scroll to position [3441, 0]
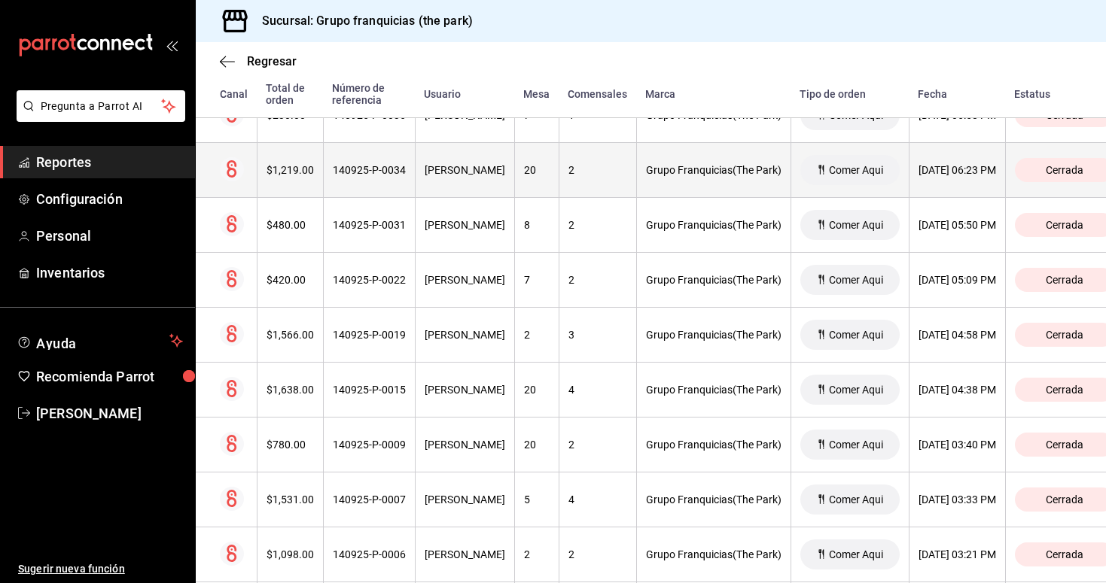
click at [491, 177] on th "[PERSON_NAME]" at bounding box center [464, 170] width 99 height 55
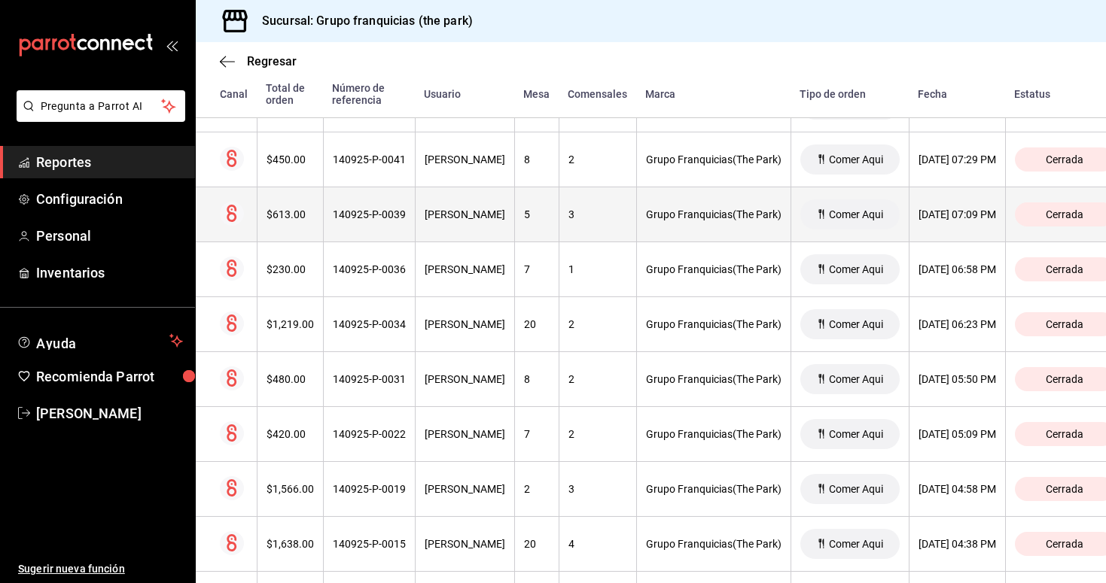
scroll to position [3287, 0]
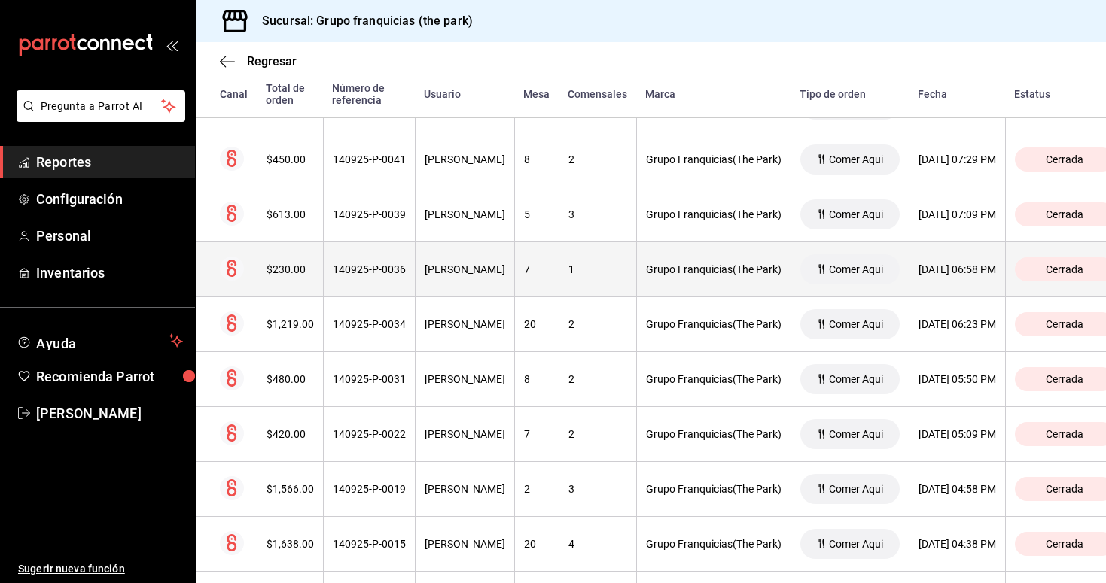
click at [378, 261] on th "140925-P-0036" at bounding box center [369, 269] width 92 height 55
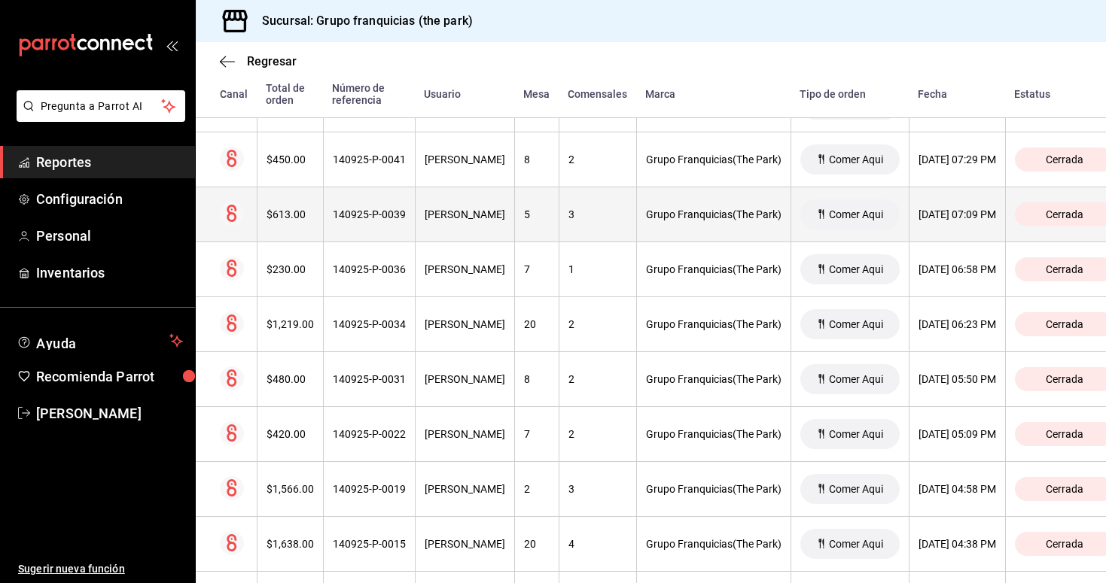
click at [382, 213] on div "140925-P-0039" at bounding box center [369, 215] width 73 height 12
click at [370, 227] on th "140925-P-0039" at bounding box center [369, 214] width 92 height 55
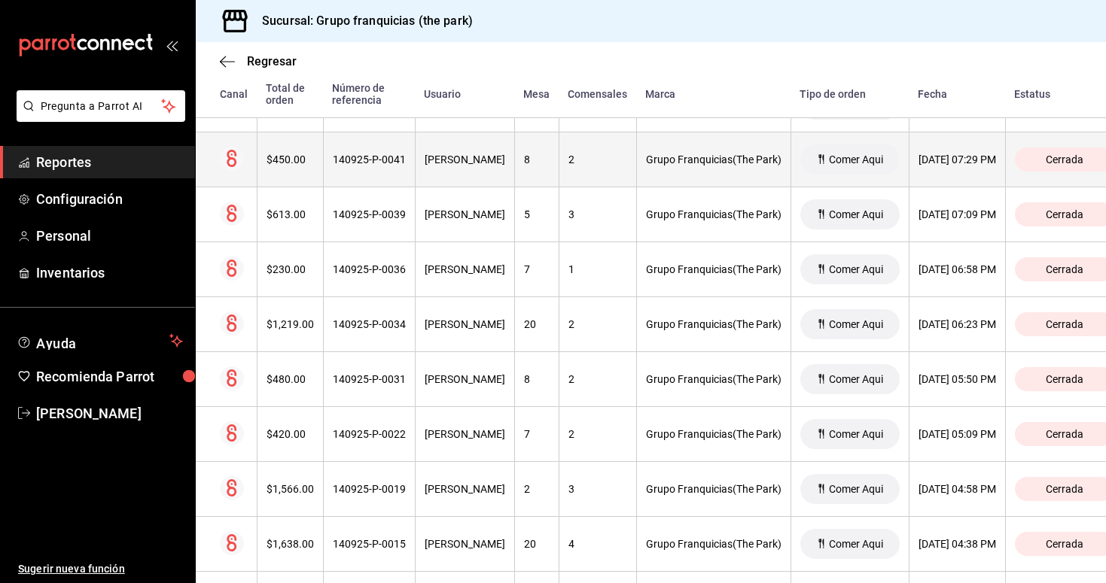
click at [382, 169] on th "140925-P-0041" at bounding box center [369, 159] width 92 height 55
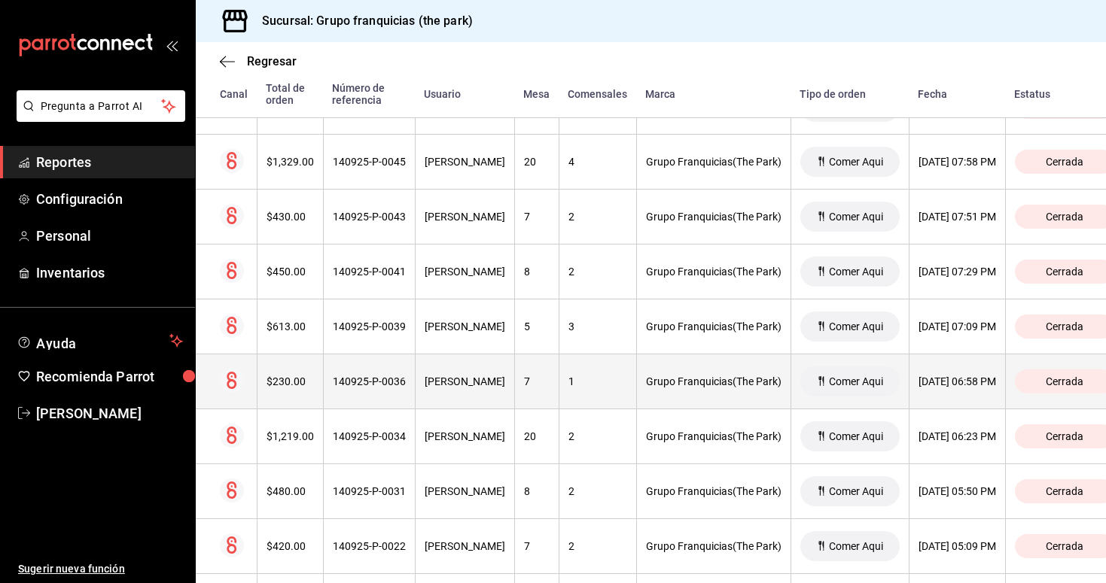
scroll to position [3171, 0]
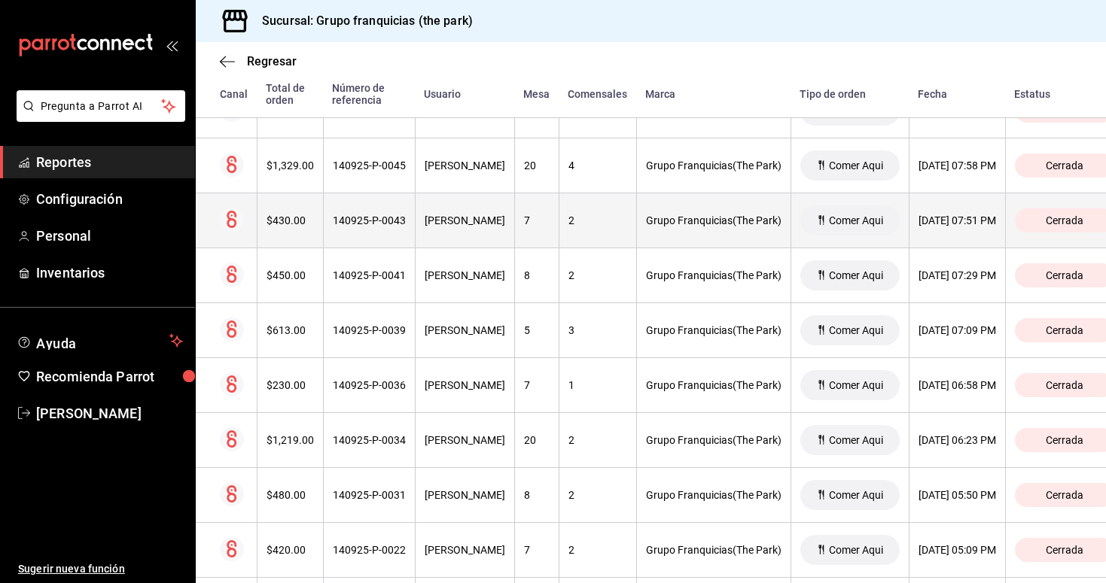
click at [399, 228] on th "140925-P-0043" at bounding box center [369, 220] width 92 height 55
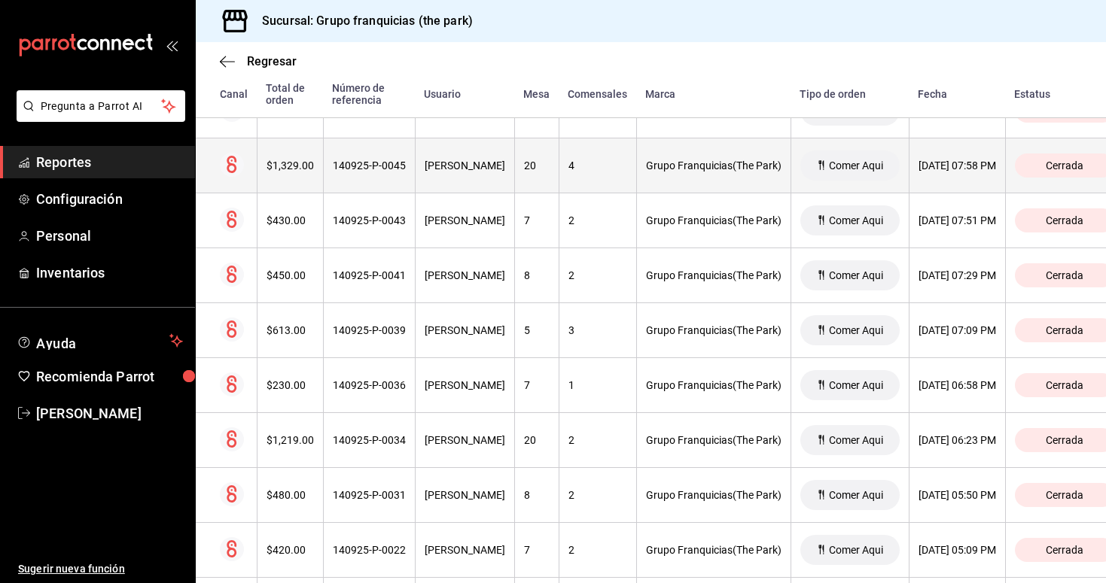
click at [382, 175] on th "140925-P-0045" at bounding box center [369, 166] width 92 height 55
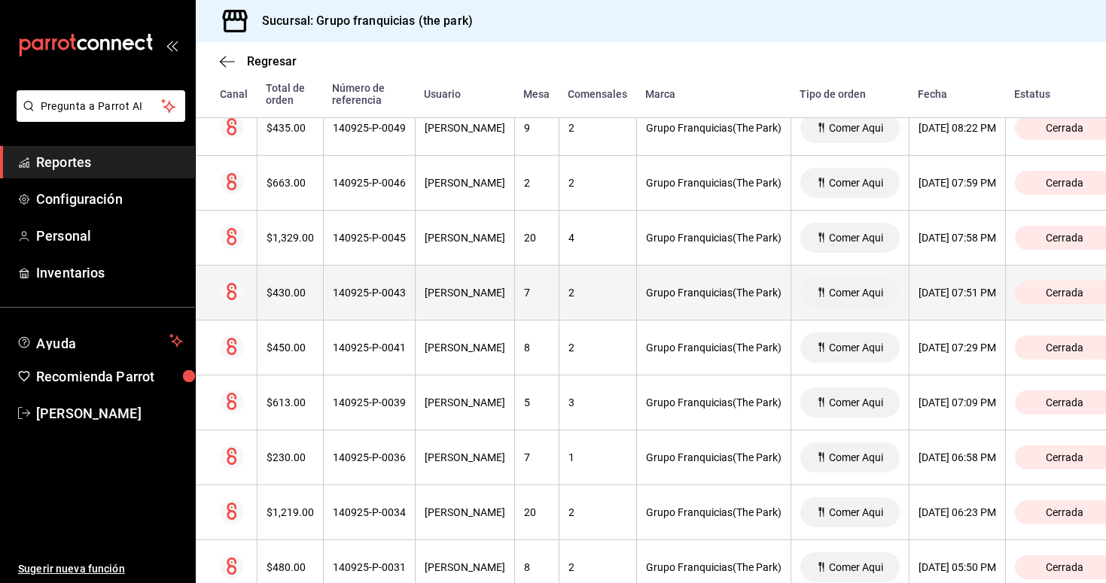
scroll to position [3061, 0]
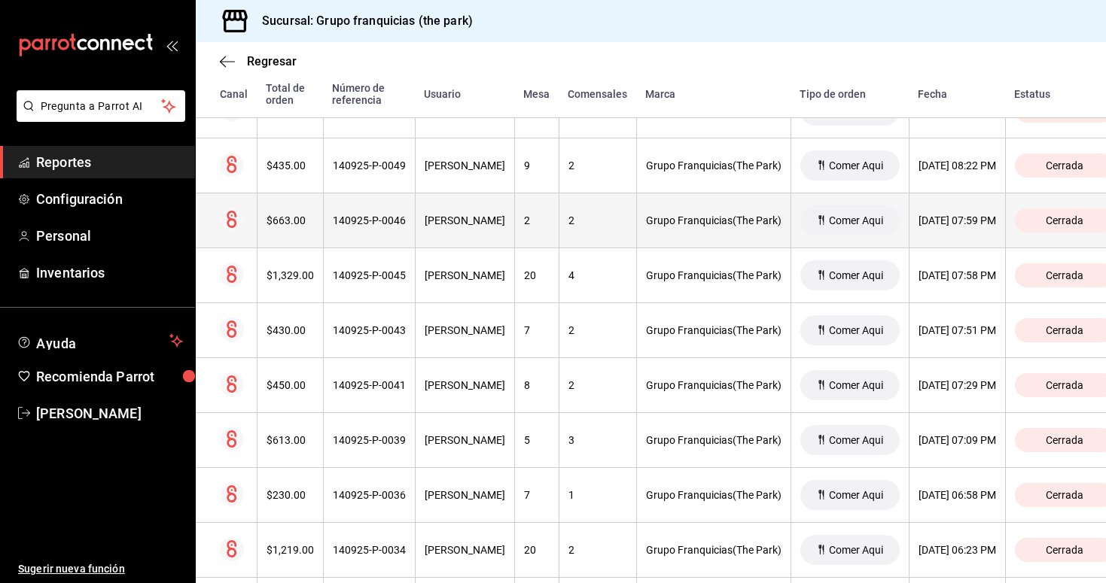
click at [426, 225] on div "[PERSON_NAME]" at bounding box center [465, 221] width 81 height 12
click at [419, 224] on th "[PERSON_NAME]" at bounding box center [464, 220] width 99 height 55
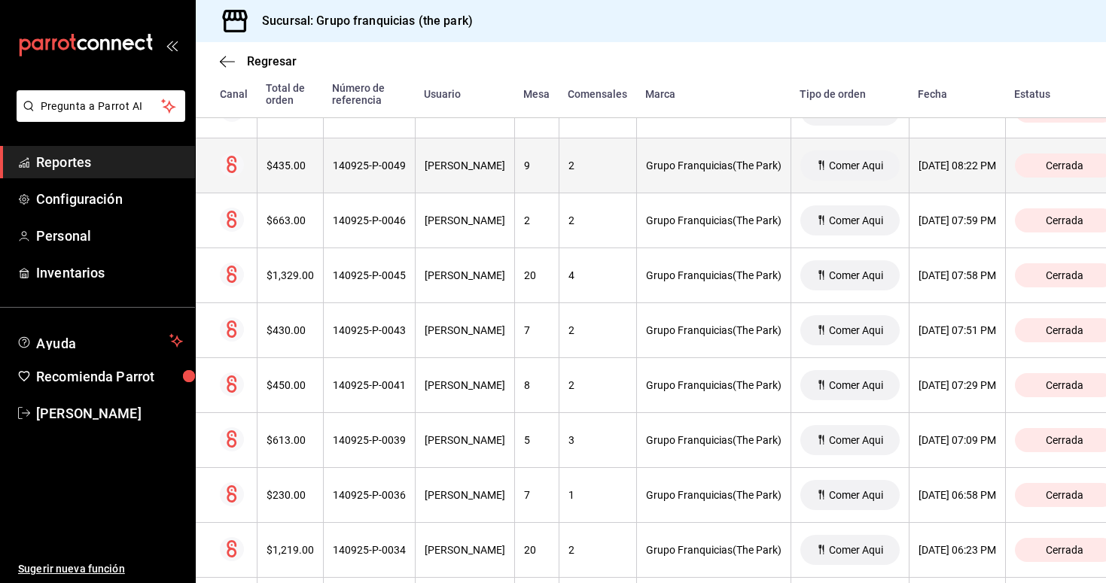
scroll to position [3061, 0]
click at [366, 166] on div "140925-P-0049" at bounding box center [369, 166] width 73 height 12
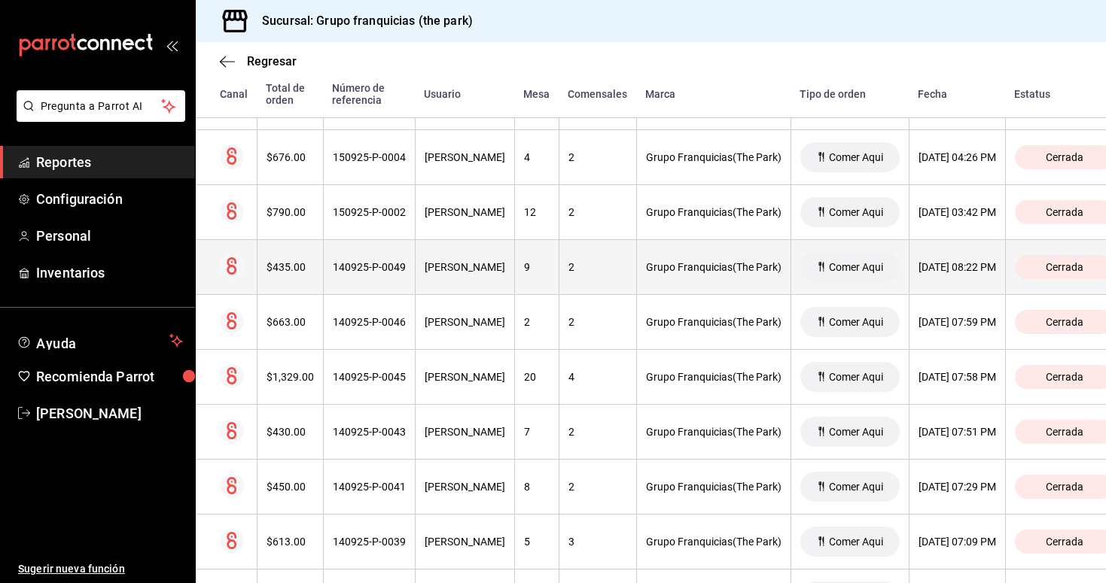
scroll to position [2948, 0]
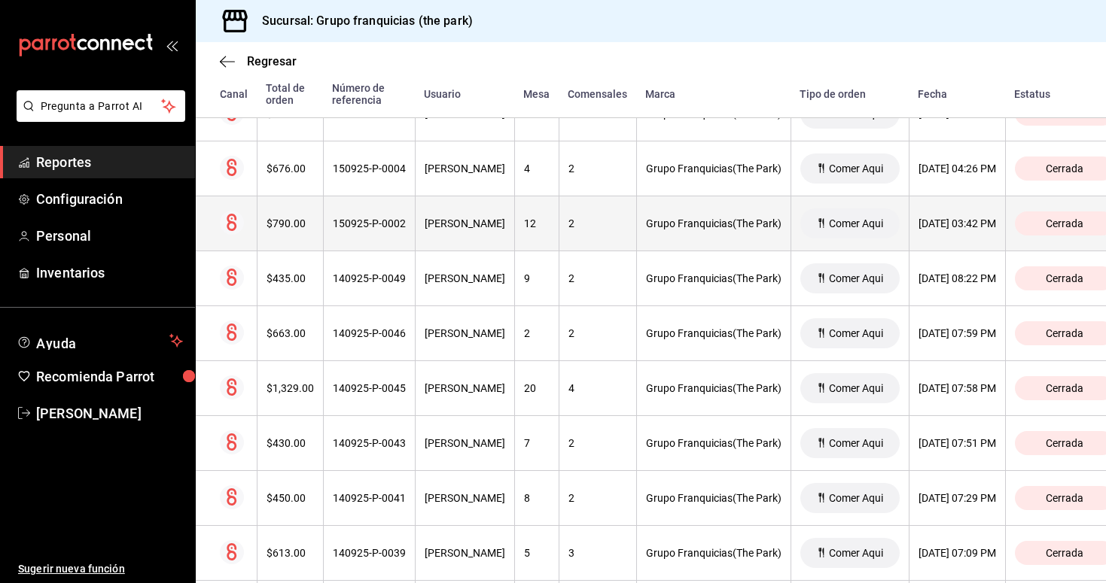
click at [448, 229] on div "[PERSON_NAME]" at bounding box center [465, 224] width 81 height 12
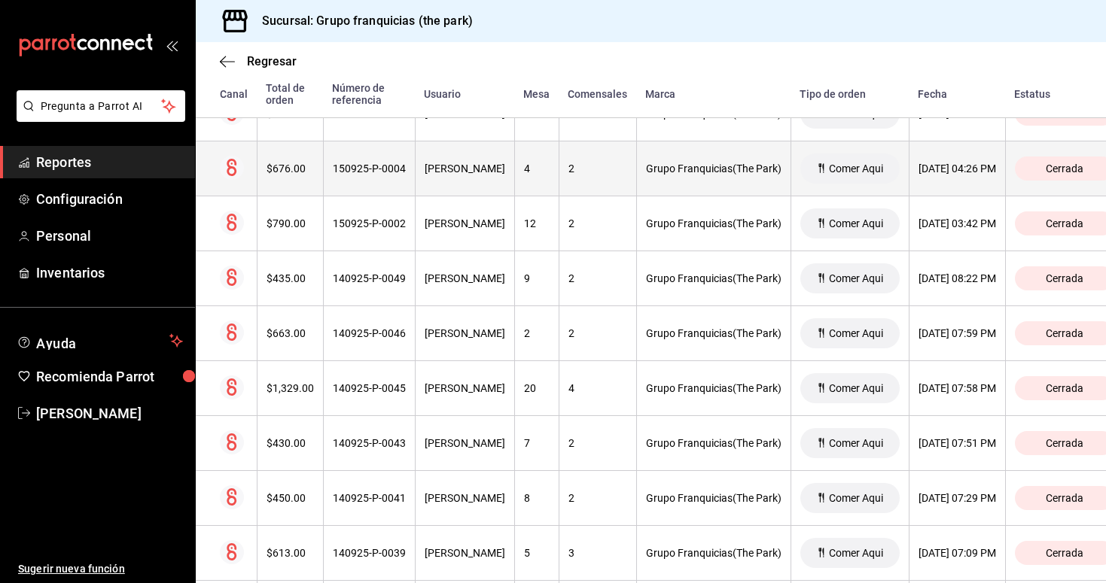
click at [377, 171] on div "150925-P-0004" at bounding box center [369, 169] width 73 height 12
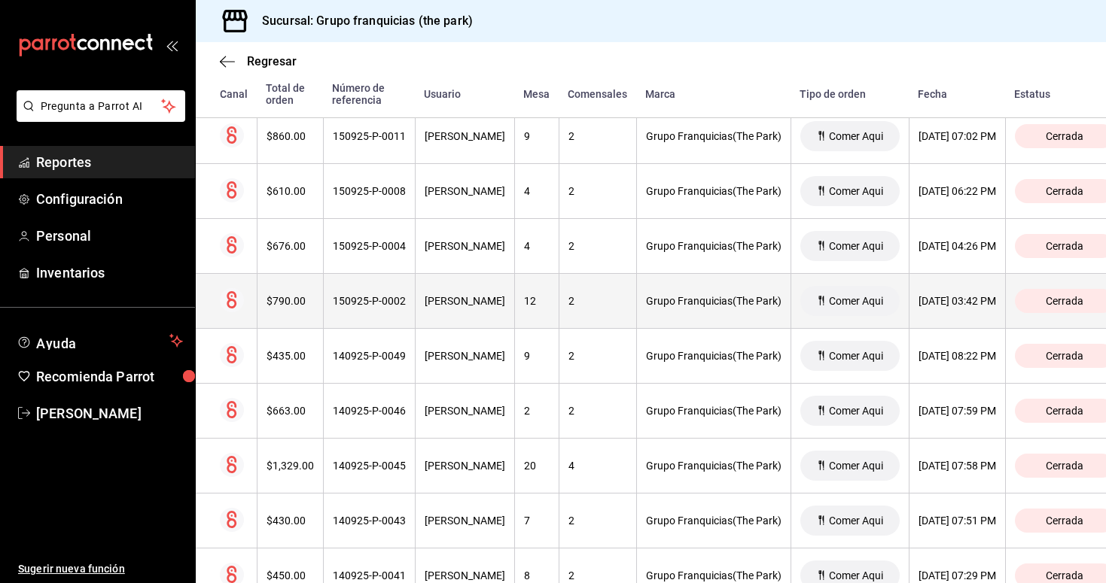
scroll to position [2849, 0]
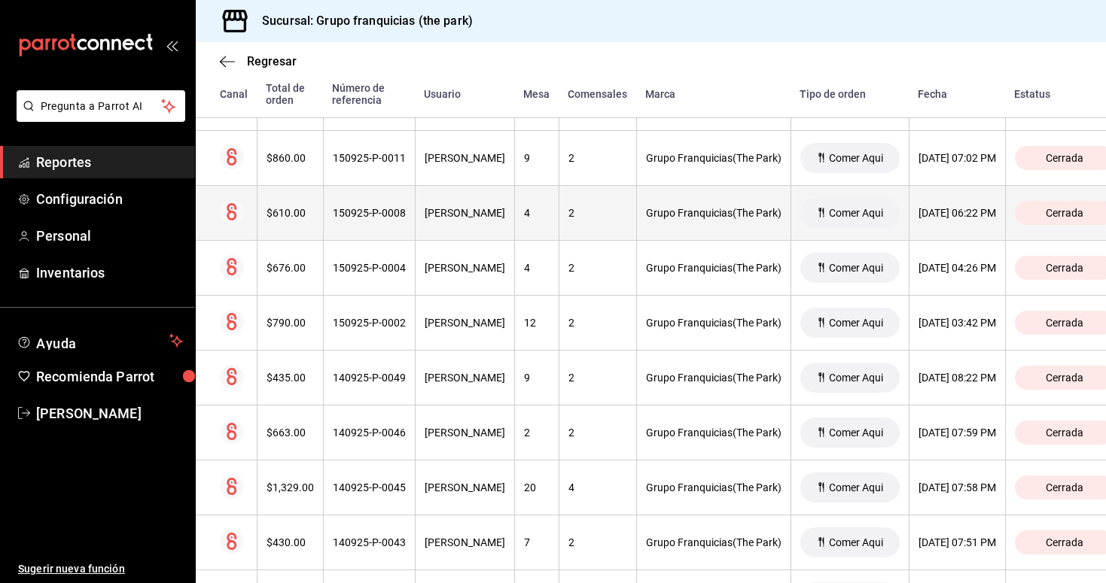
click at [480, 221] on th "[PERSON_NAME]" at bounding box center [464, 213] width 99 height 55
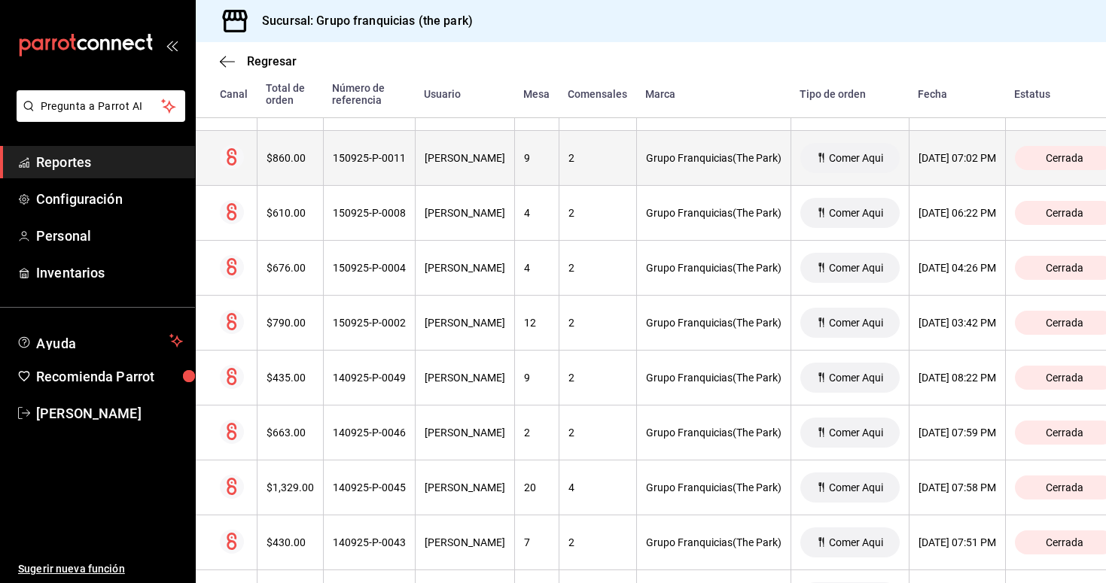
click at [382, 165] on th "150925-P-0011" at bounding box center [369, 158] width 92 height 55
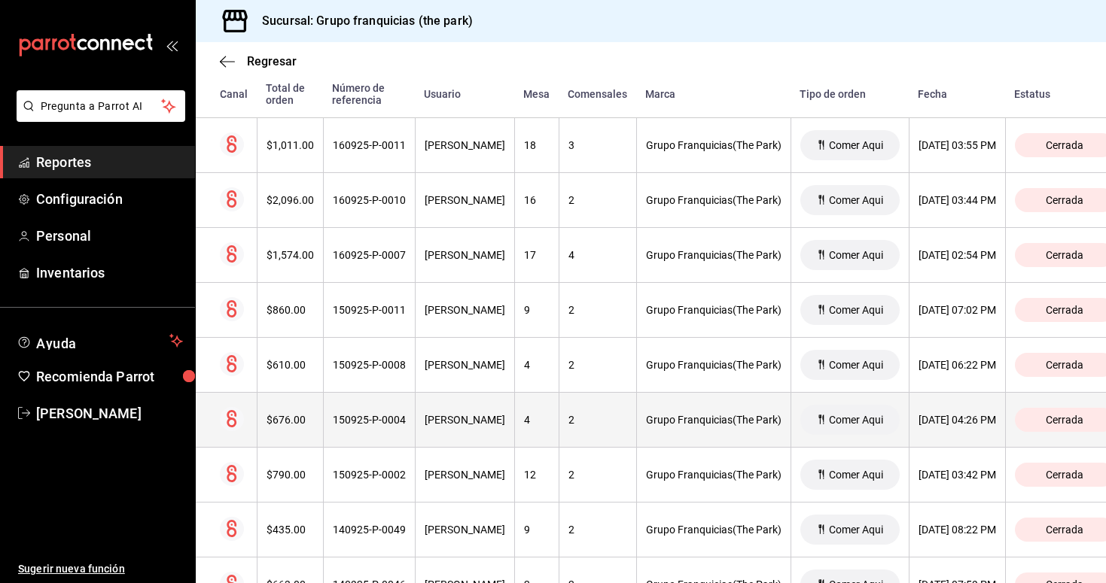
scroll to position [2693, 0]
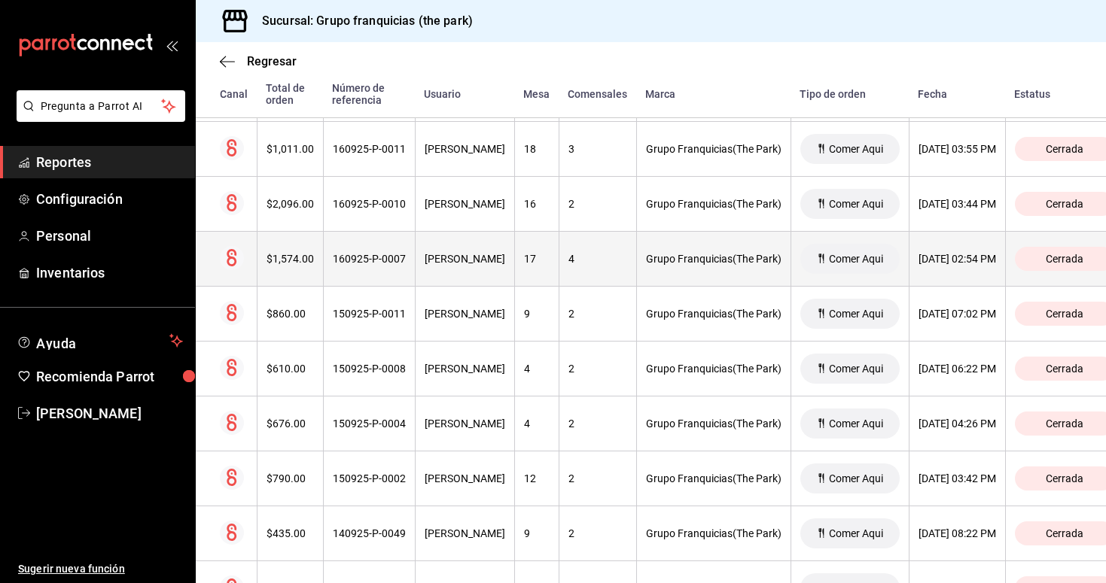
click at [481, 256] on div "[PERSON_NAME]" at bounding box center [465, 259] width 81 height 12
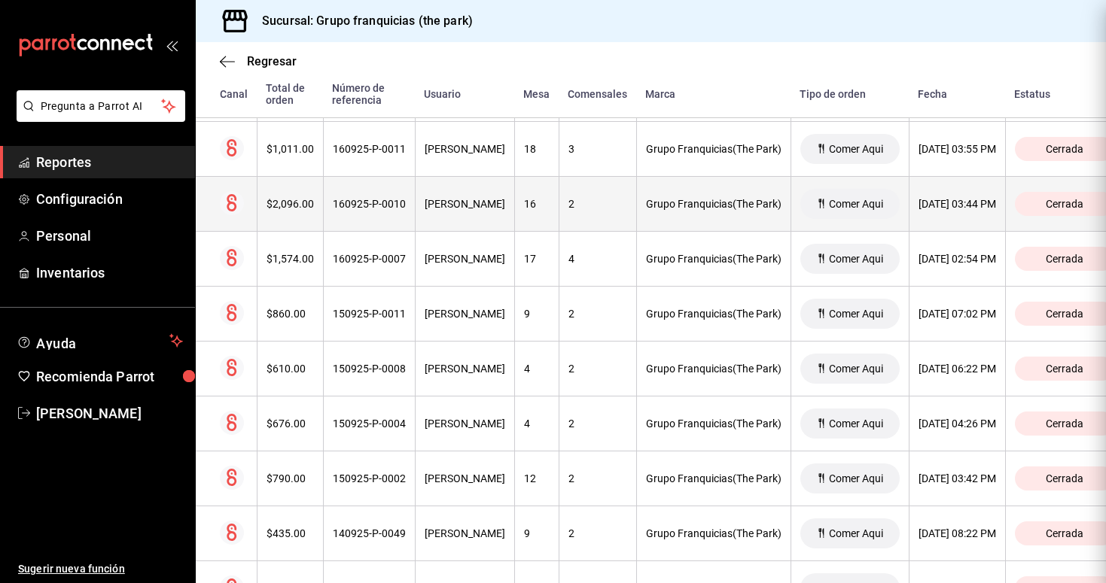
scroll to position [0, 0]
click at [370, 204] on div "160925-P-0010" at bounding box center [369, 204] width 73 height 12
click at [434, 205] on div "[PERSON_NAME]" at bounding box center [465, 204] width 81 height 12
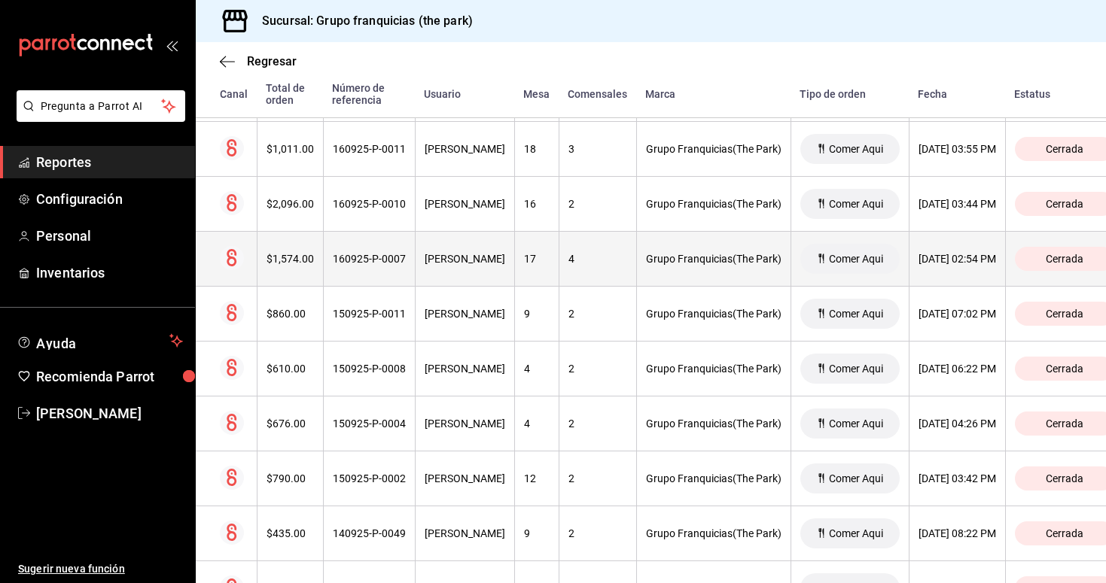
click at [437, 261] on div "[PERSON_NAME]" at bounding box center [465, 259] width 81 height 12
click at [429, 268] on th "[PERSON_NAME]" at bounding box center [464, 259] width 99 height 55
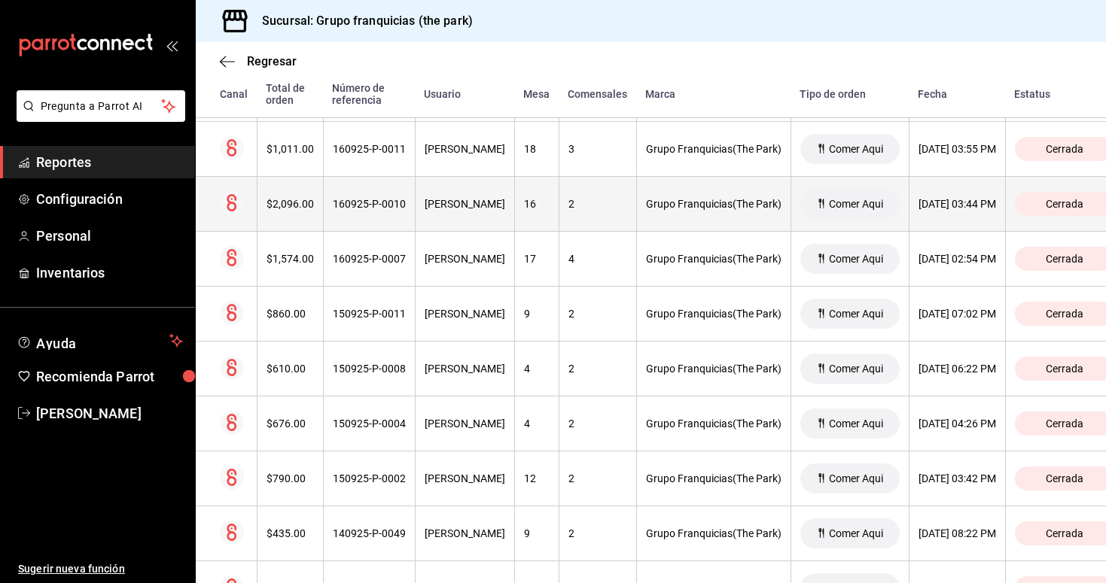
click at [486, 214] on th "[PERSON_NAME]" at bounding box center [464, 204] width 99 height 55
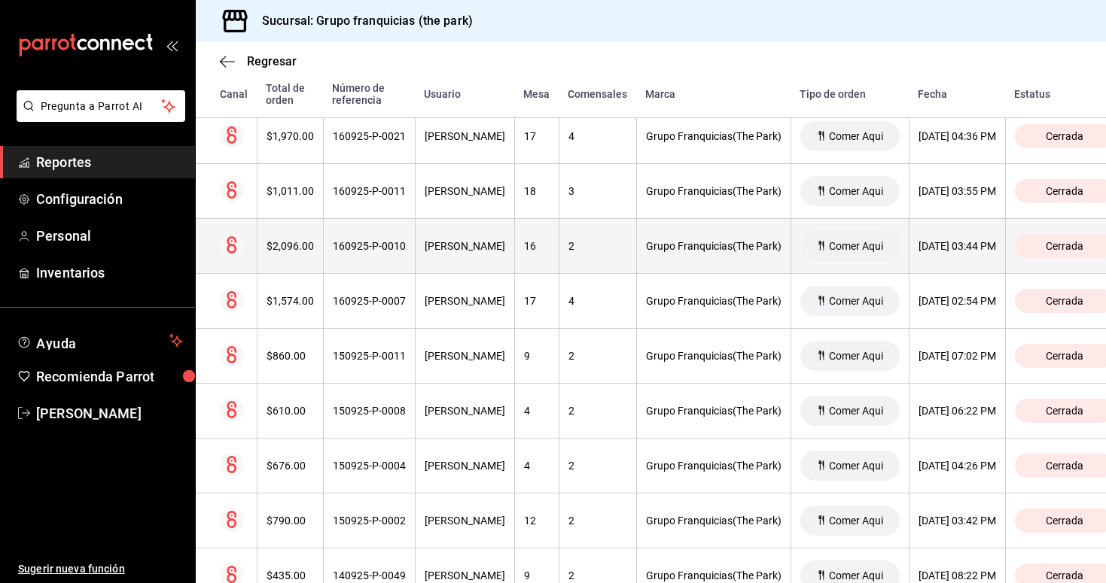
scroll to position [2647, 0]
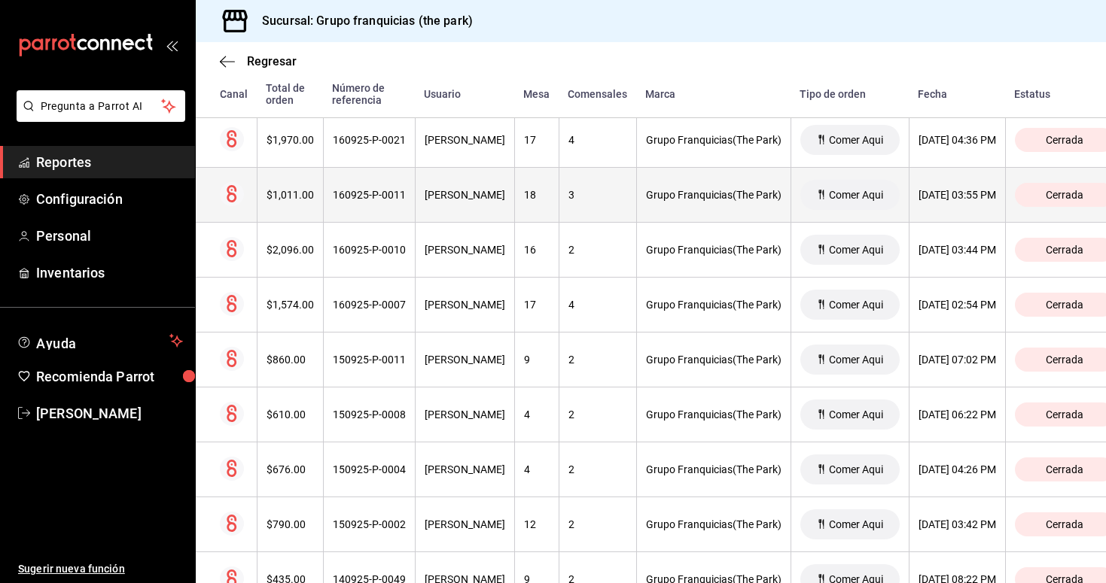
click at [467, 200] on div "[PERSON_NAME]" at bounding box center [465, 195] width 81 height 12
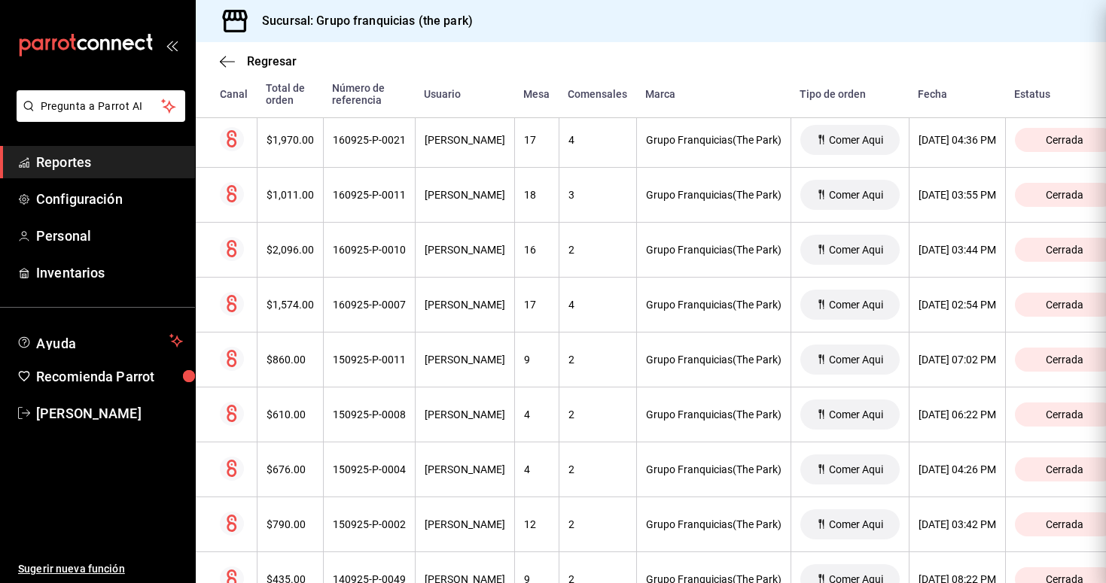
scroll to position [0, 0]
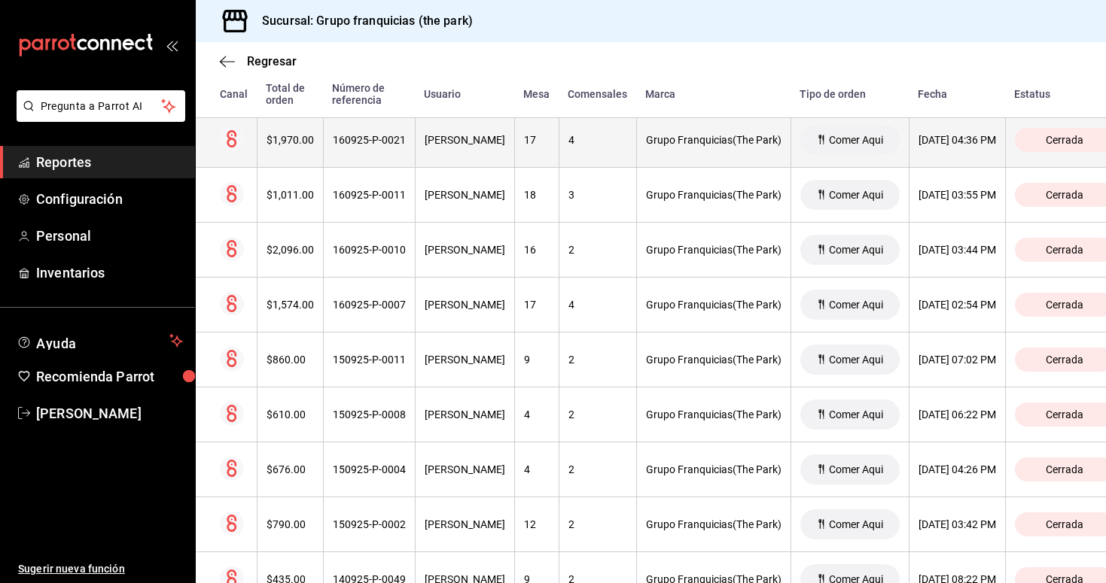
click at [473, 150] on th "[PERSON_NAME]" at bounding box center [464, 140] width 99 height 55
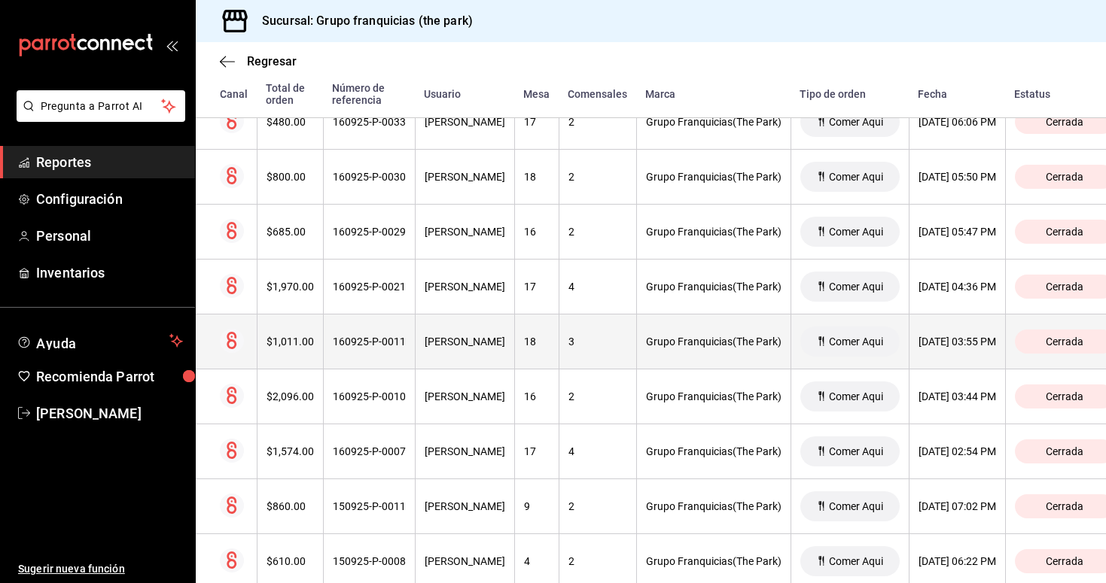
scroll to position [2494, 0]
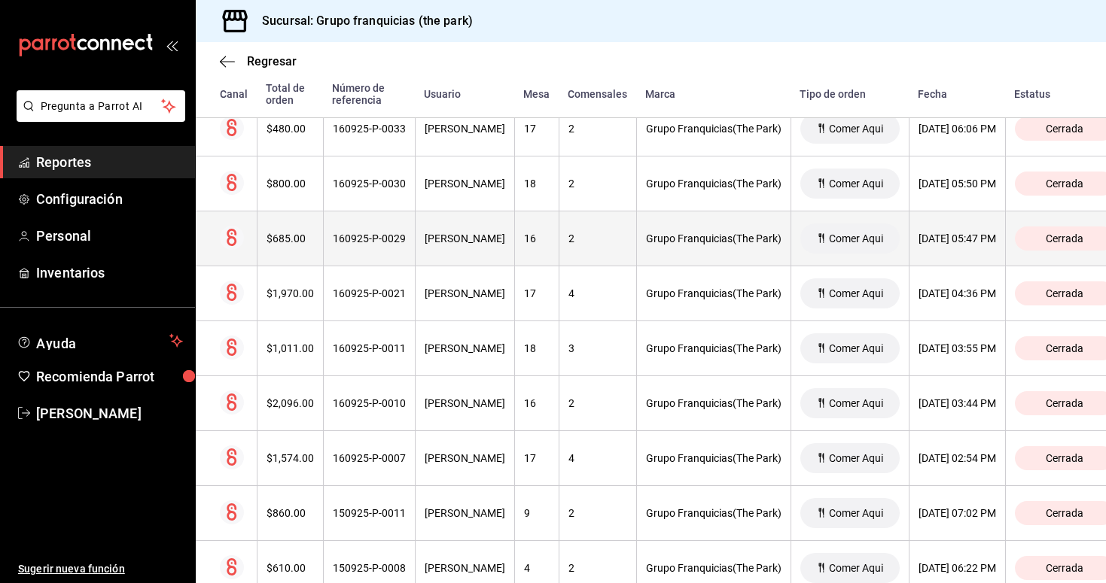
click at [479, 245] on th "[PERSON_NAME]" at bounding box center [464, 239] width 99 height 55
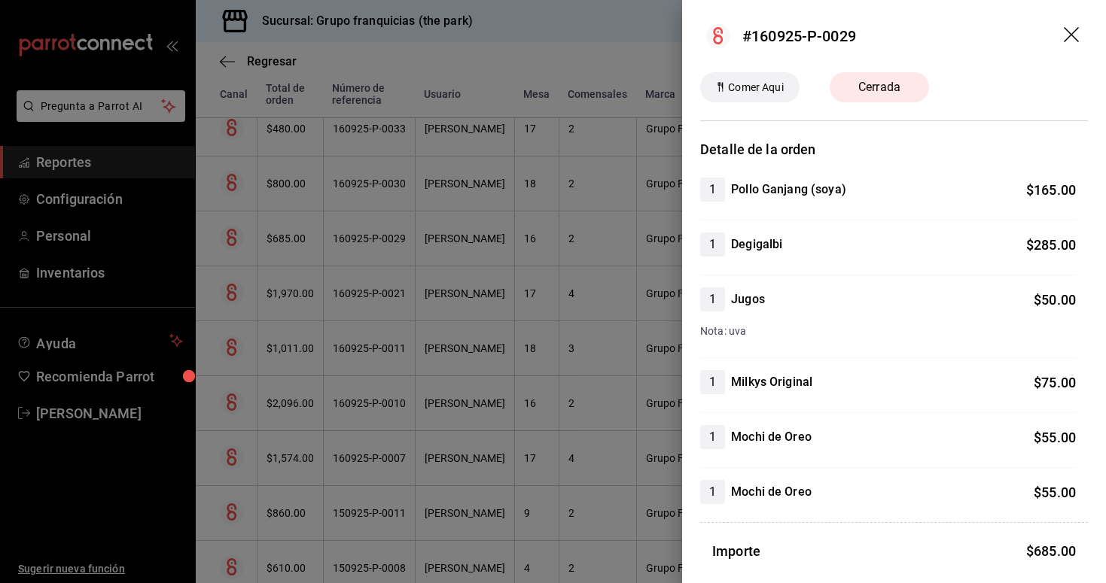
scroll to position [0, 0]
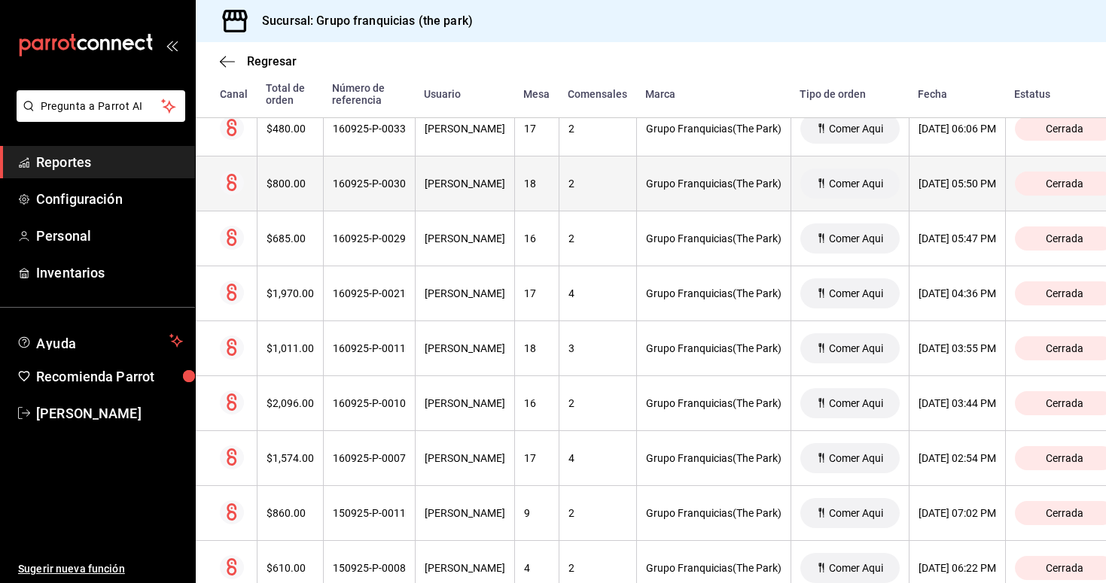
click at [479, 187] on div "[PERSON_NAME]" at bounding box center [465, 184] width 81 height 12
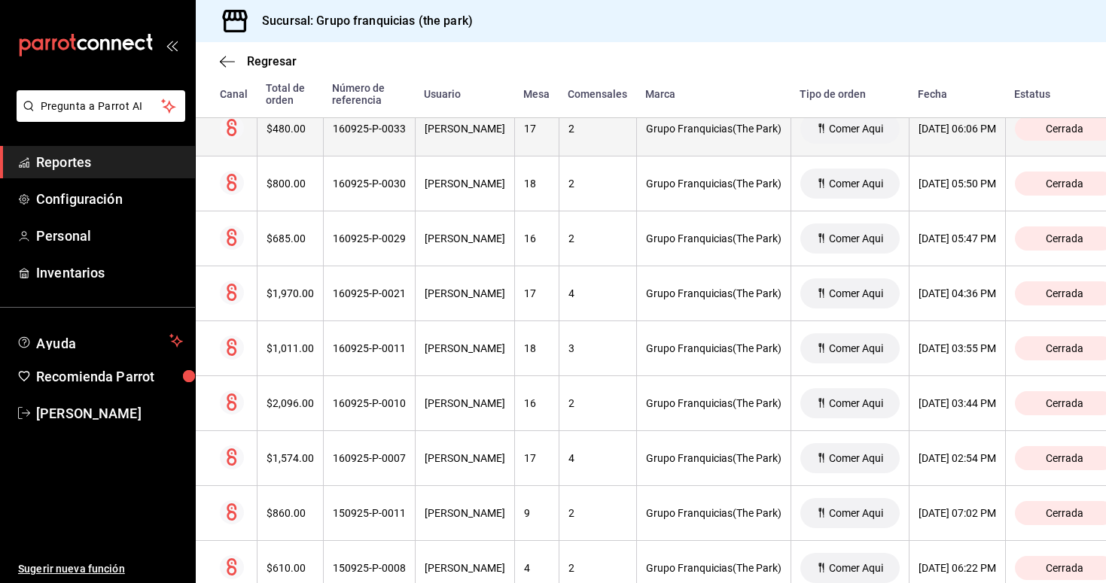
click at [374, 138] on th "160925-P-0033" at bounding box center [369, 129] width 92 height 55
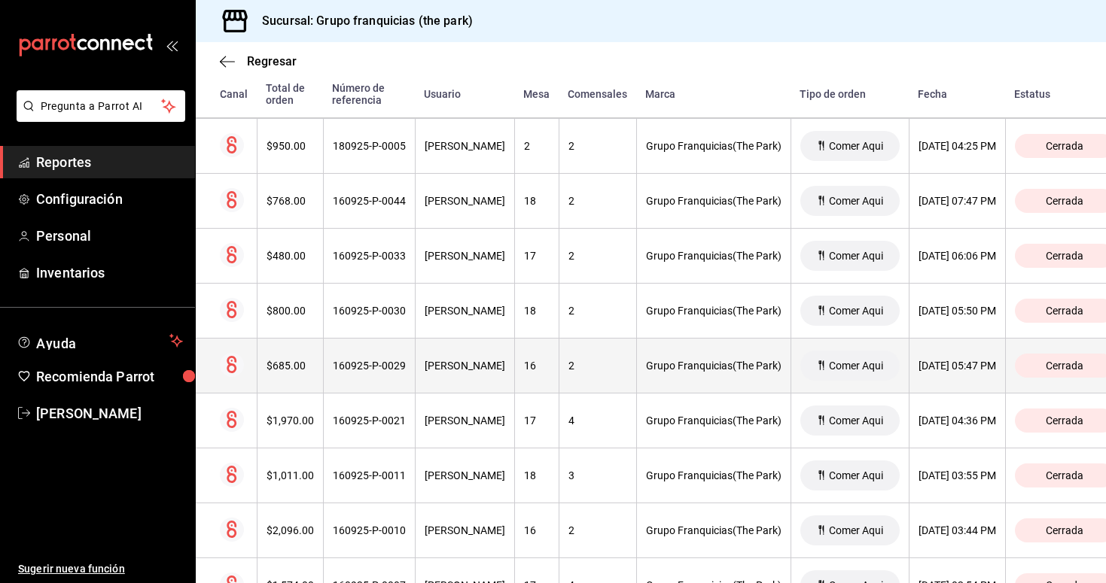
scroll to position [2355, 0]
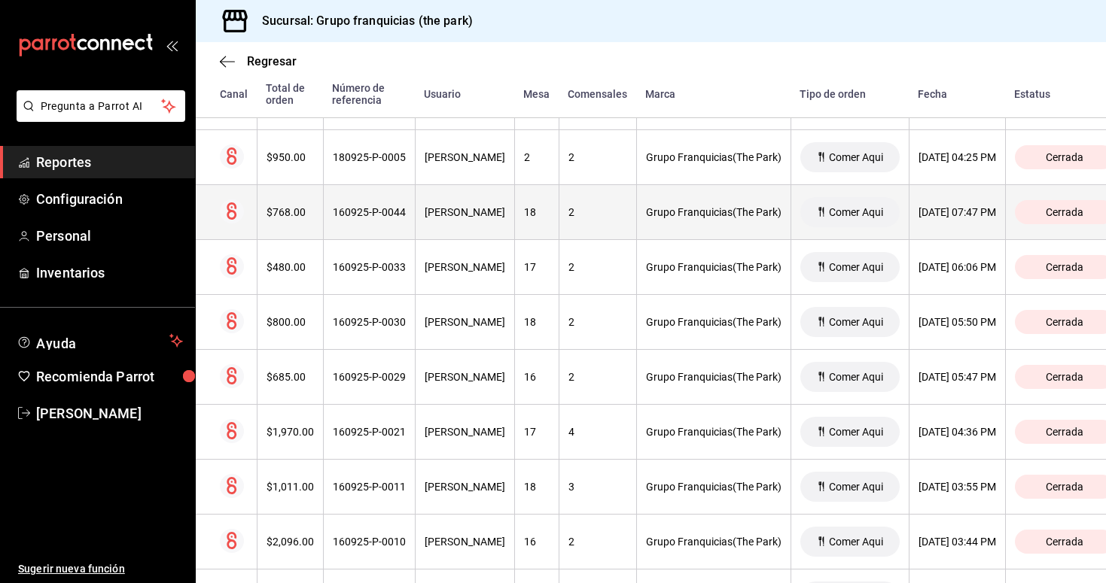
click at [452, 213] on div "[PERSON_NAME]" at bounding box center [465, 212] width 81 height 12
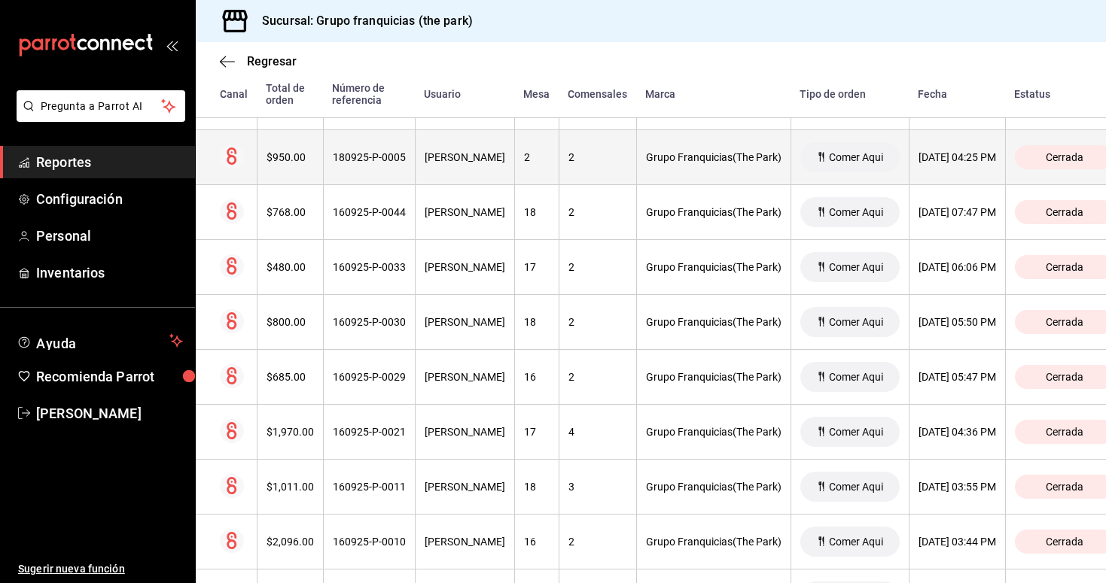
click at [403, 161] on th "180925-P-0005" at bounding box center [369, 157] width 92 height 55
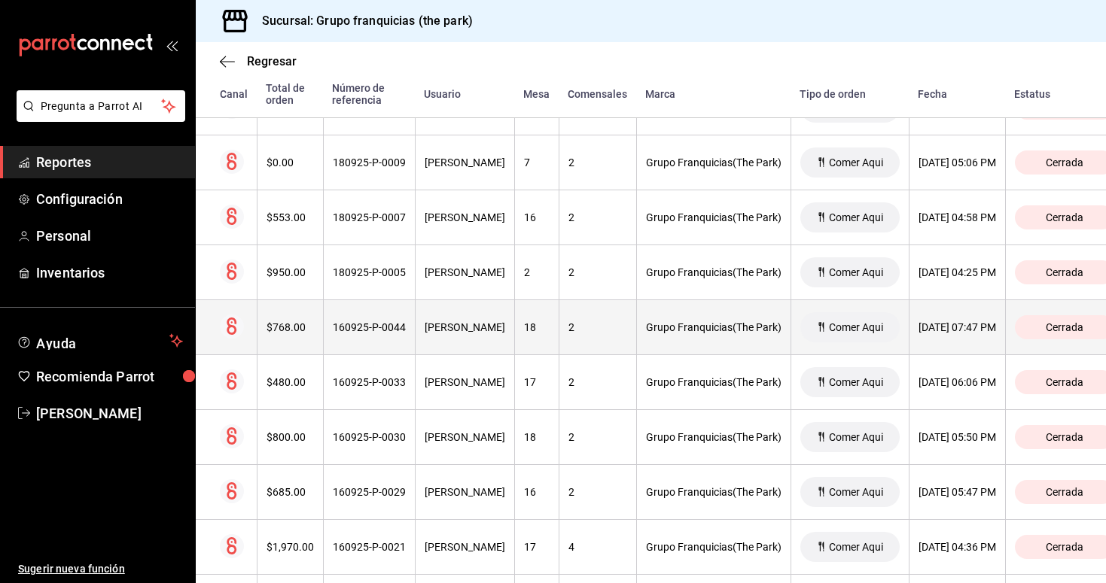
scroll to position [2233, 0]
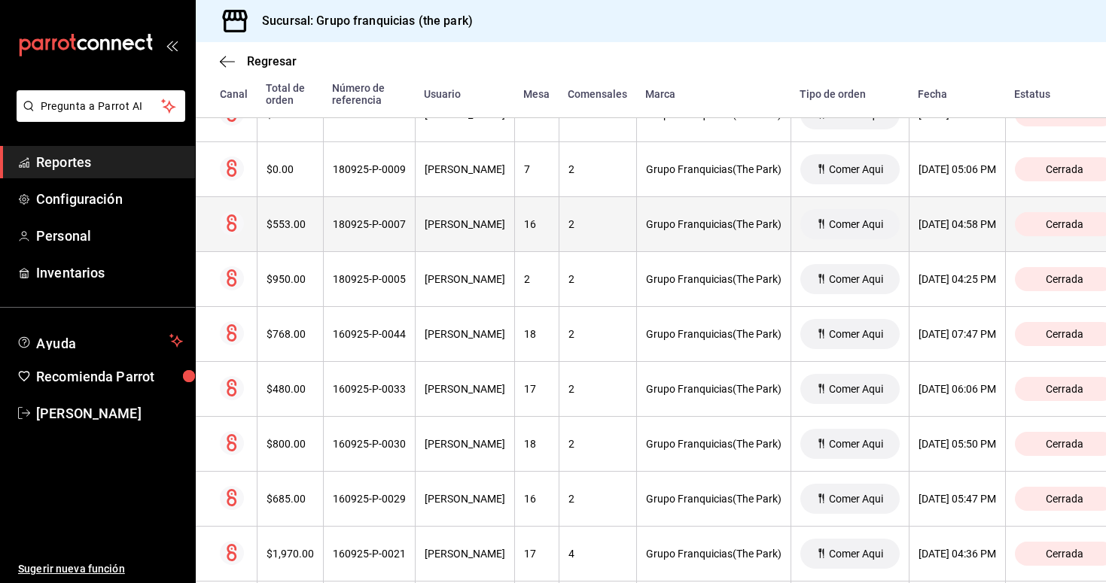
click at [411, 228] on th "180925-P-0007" at bounding box center [369, 224] width 92 height 55
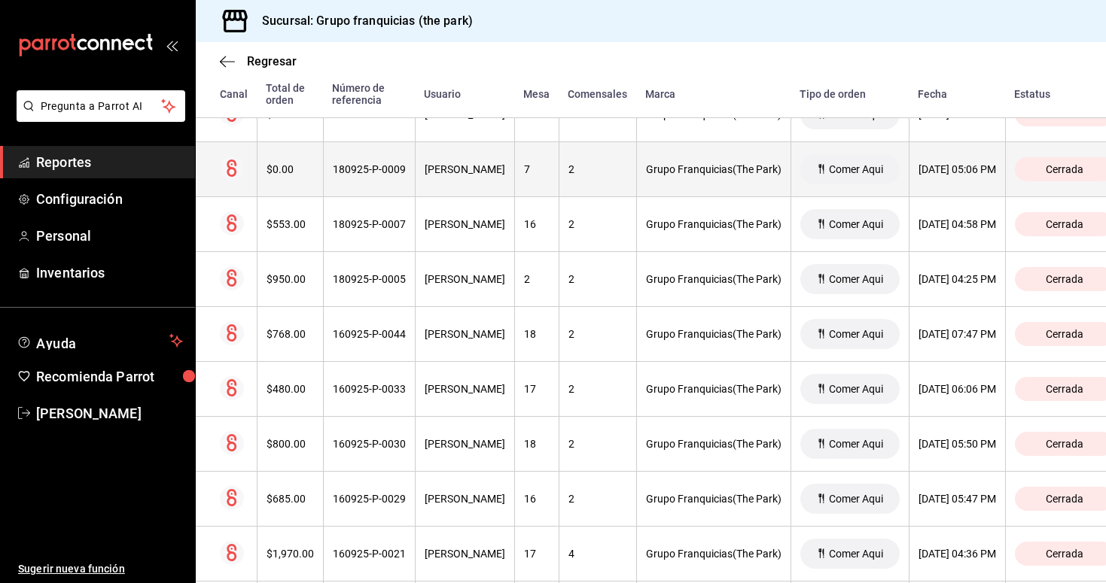
click at [435, 178] on th "[PERSON_NAME]" at bounding box center [464, 169] width 99 height 55
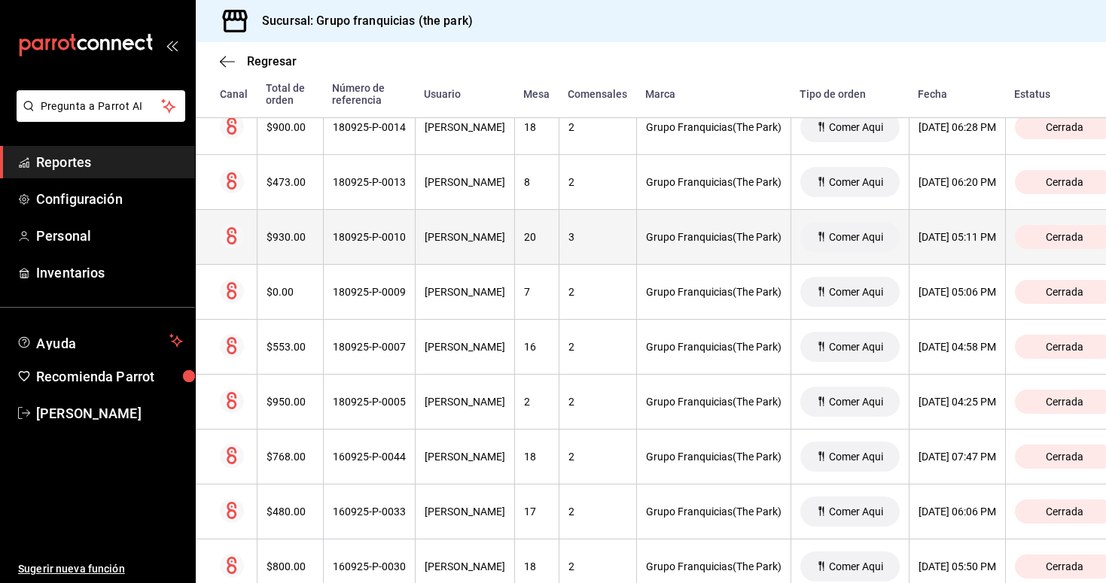
scroll to position [2108, 0]
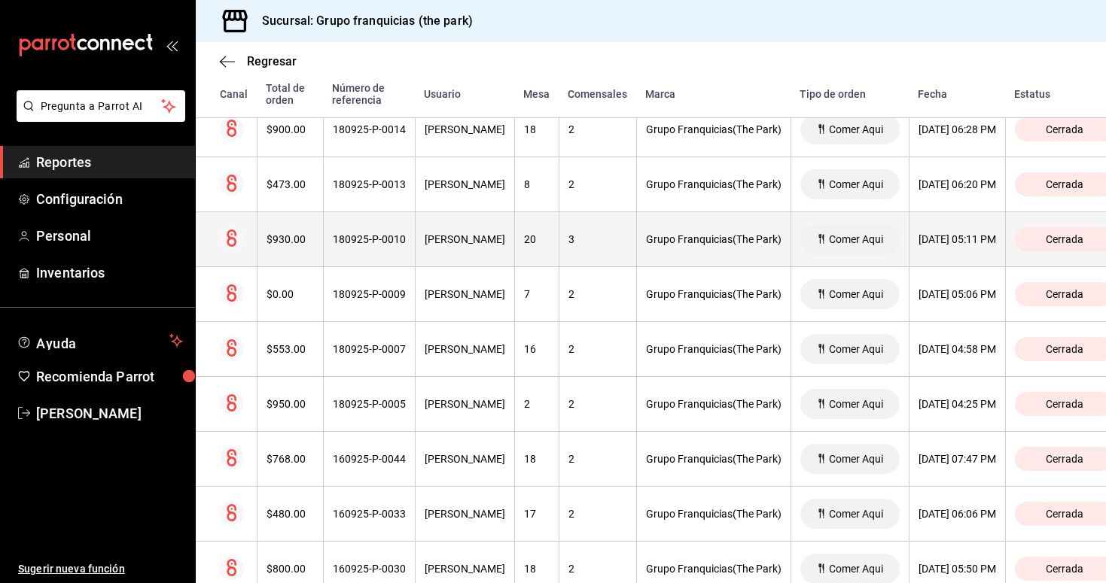
click at [476, 241] on div "[PERSON_NAME]" at bounding box center [465, 239] width 81 height 12
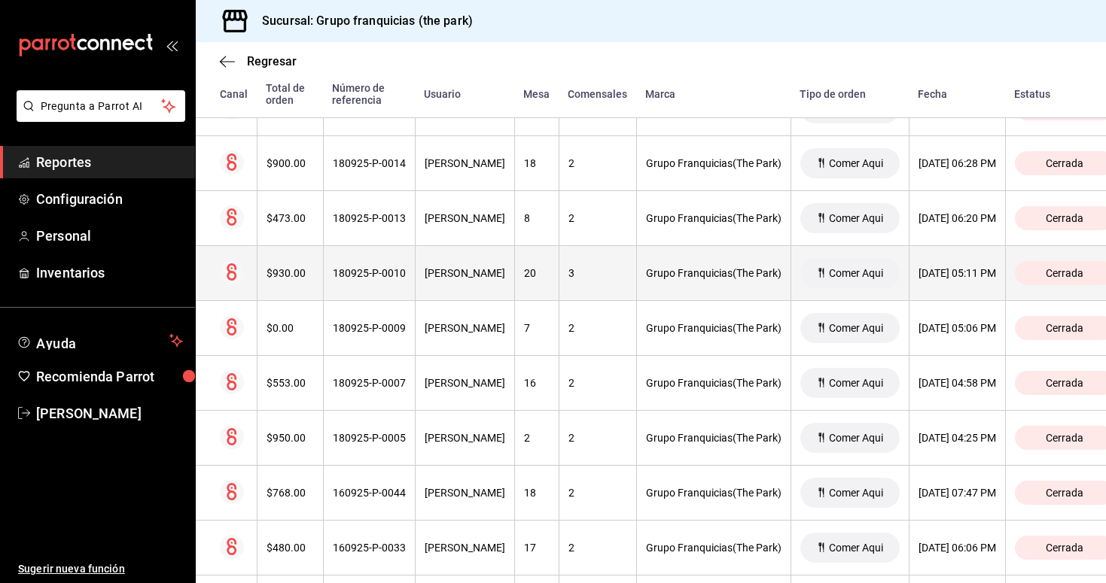
scroll to position [2073, 0]
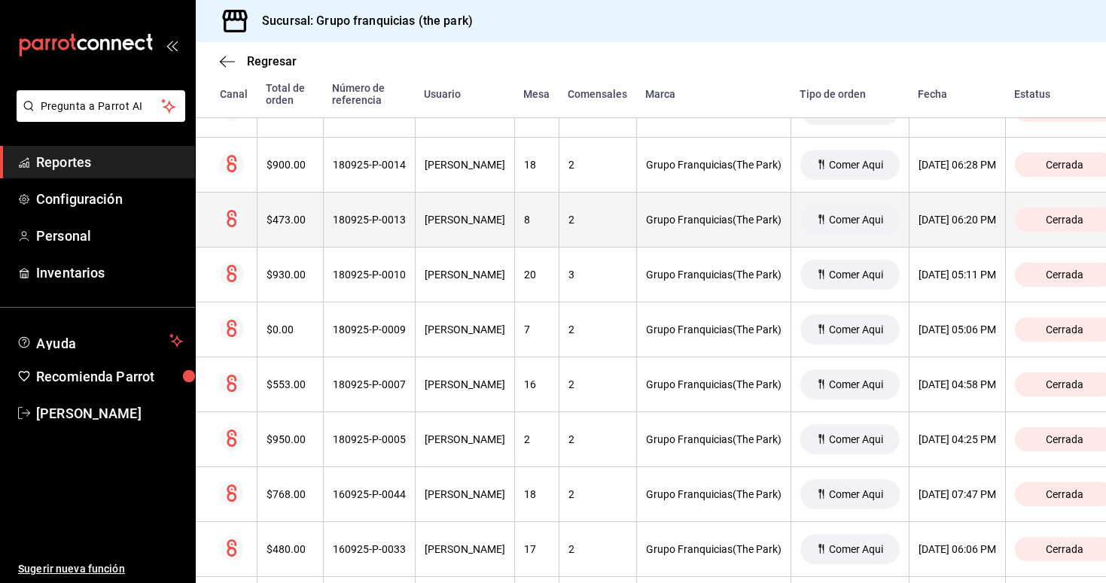
click at [464, 227] on th "[PERSON_NAME]" at bounding box center [464, 220] width 99 height 55
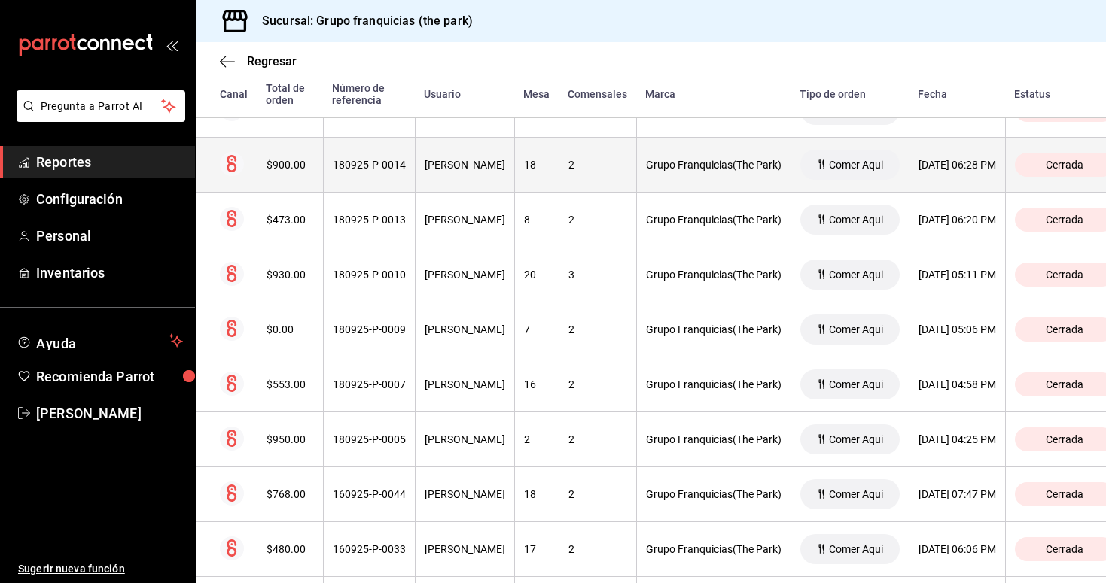
click at [480, 164] on div "[PERSON_NAME]" at bounding box center [465, 165] width 81 height 12
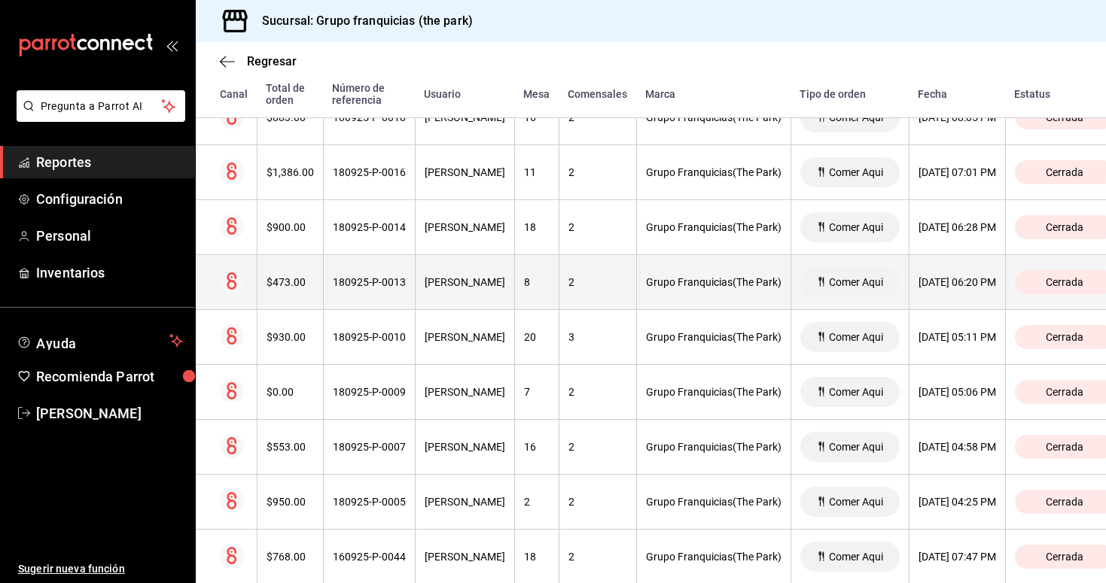
scroll to position [1992, 0]
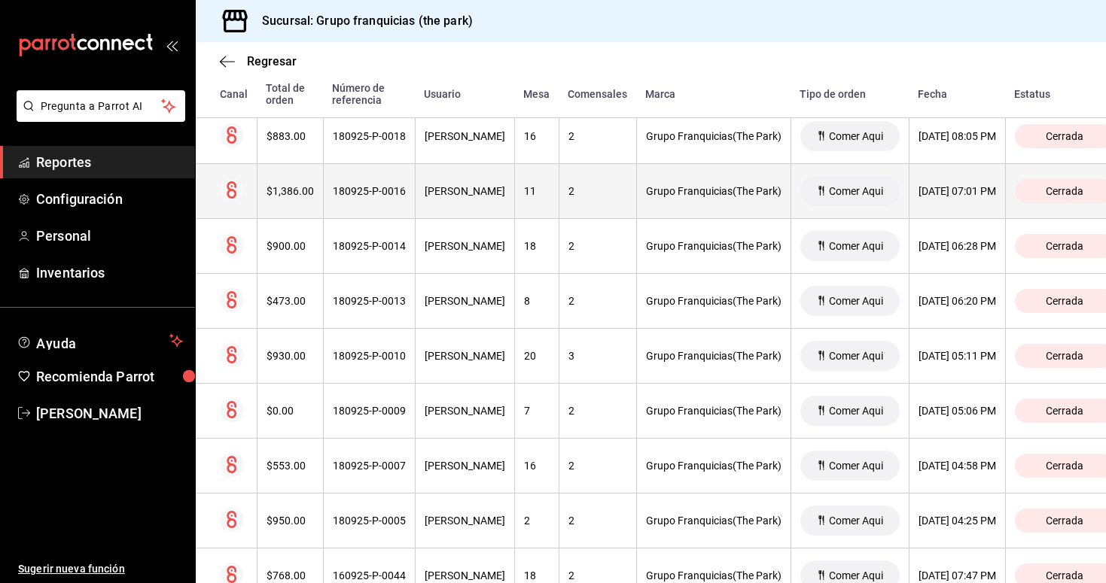
click at [457, 193] on div "[PERSON_NAME]" at bounding box center [465, 191] width 81 height 12
click at [465, 194] on div "[PERSON_NAME]" at bounding box center [465, 191] width 81 height 12
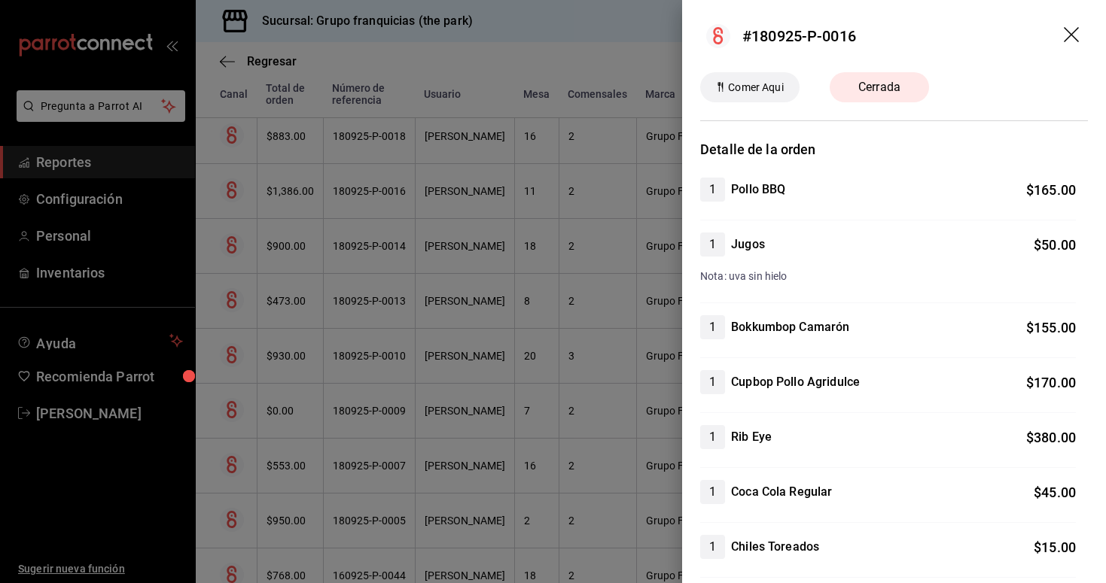
scroll to position [-3, 0]
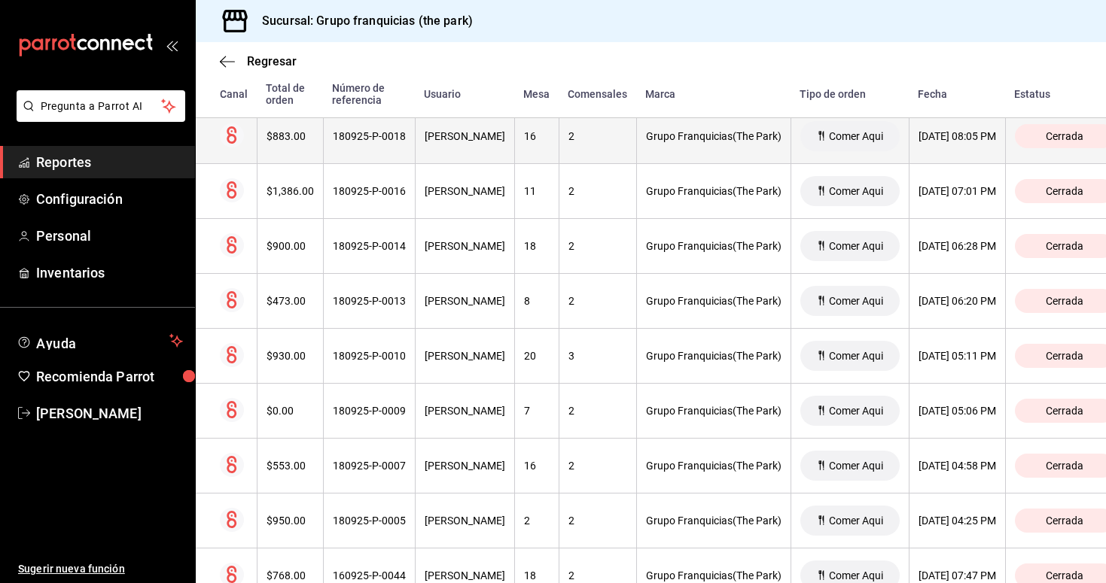
click at [448, 142] on div "[PERSON_NAME]" at bounding box center [465, 136] width 81 height 12
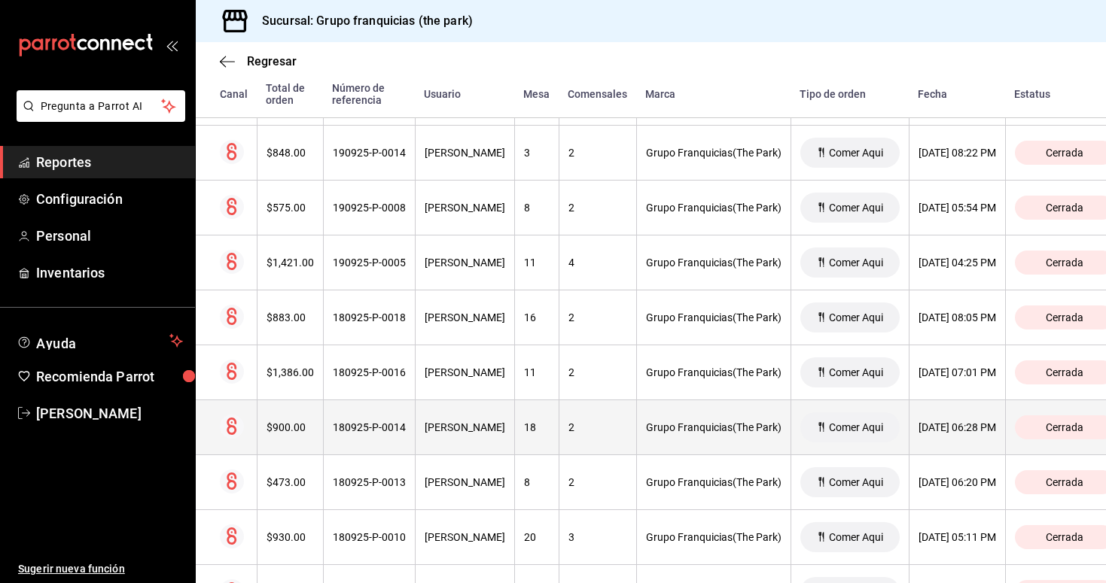
scroll to position [1801, 0]
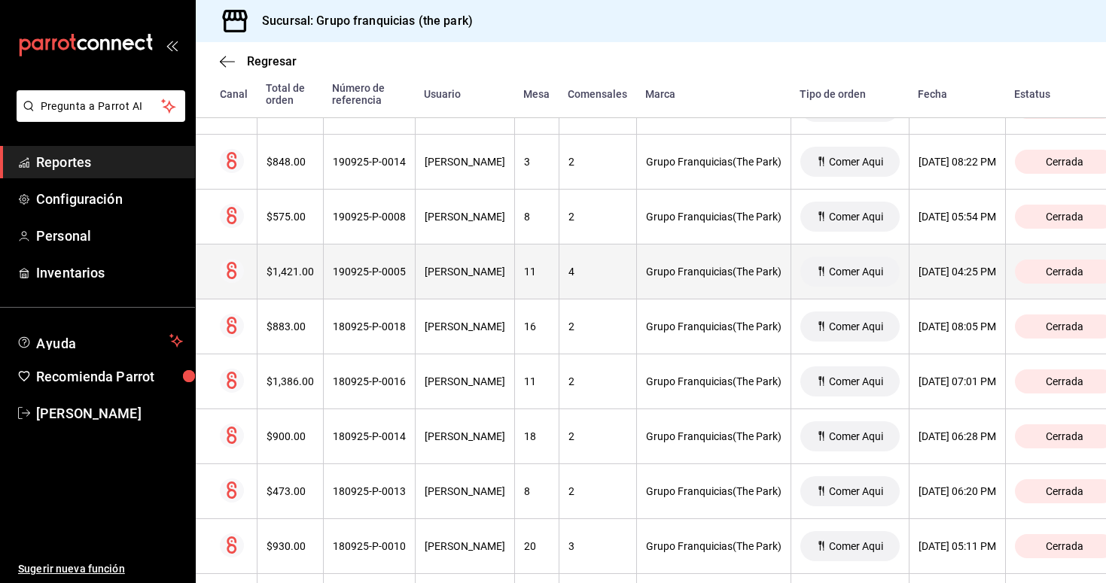
click at [479, 274] on div "[PERSON_NAME]" at bounding box center [465, 272] width 81 height 12
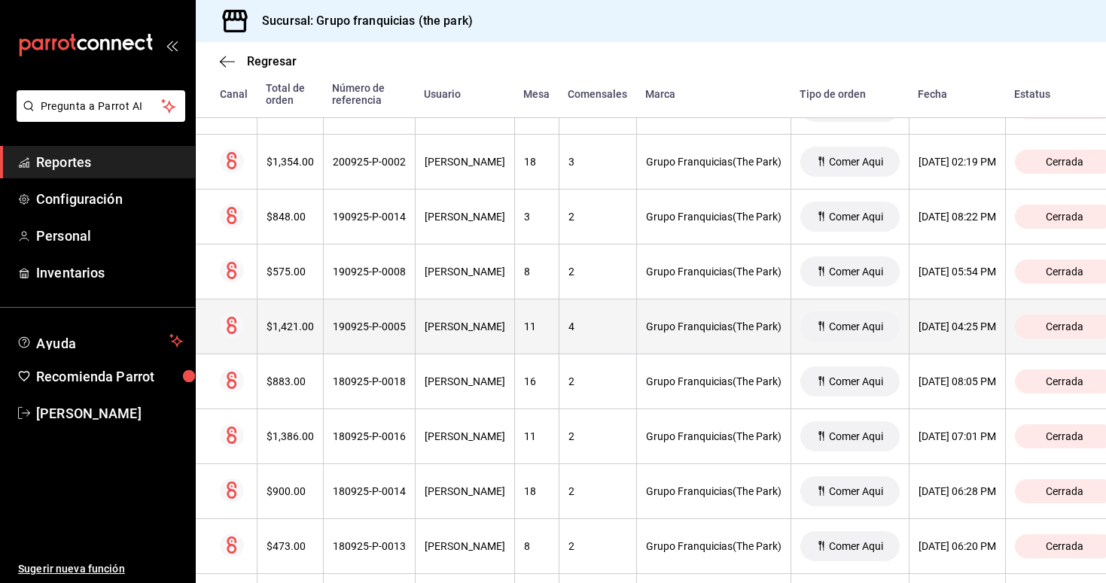
scroll to position [1747, 0]
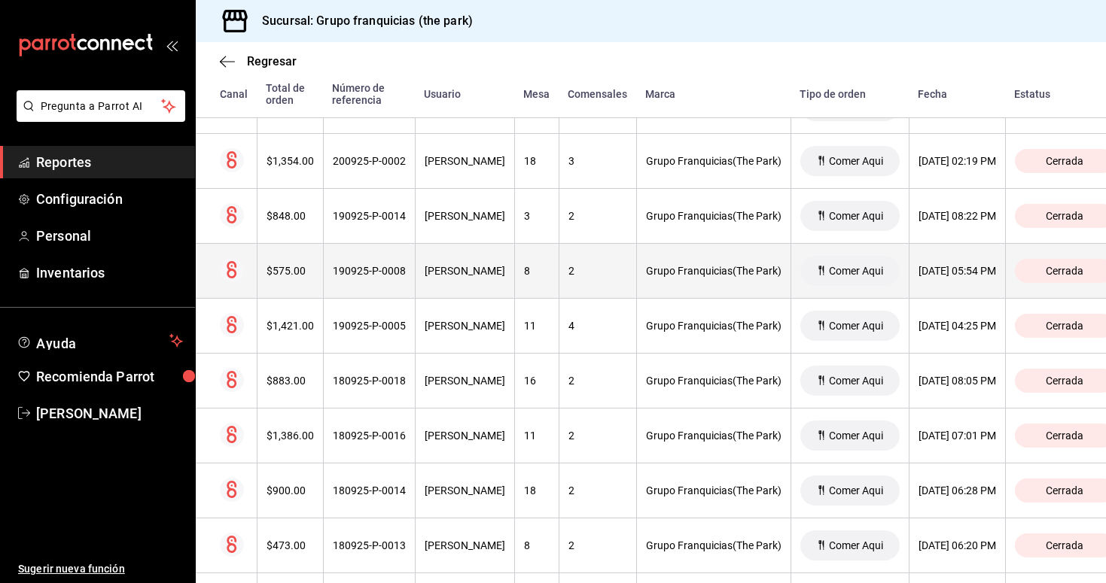
click at [492, 278] on th "[PERSON_NAME]" at bounding box center [464, 271] width 99 height 55
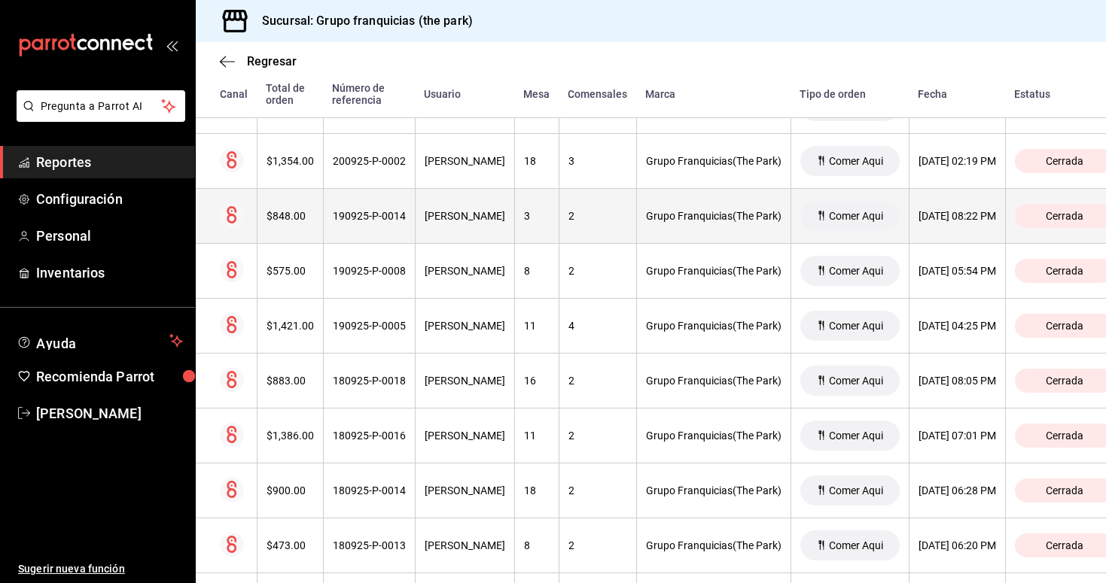
click at [452, 224] on th "[PERSON_NAME]" at bounding box center [464, 216] width 99 height 55
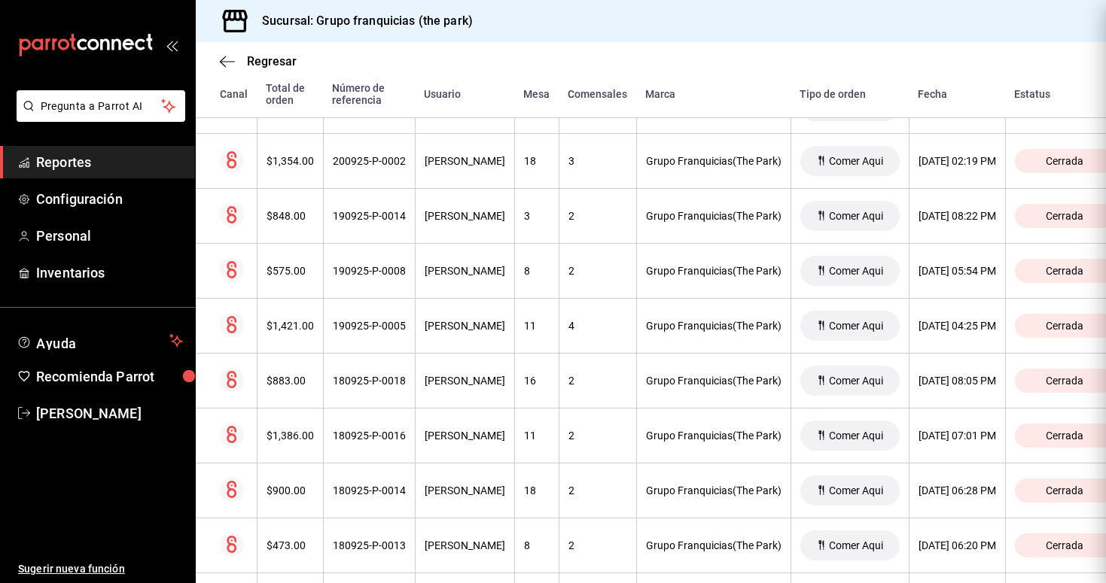
scroll to position [0, 0]
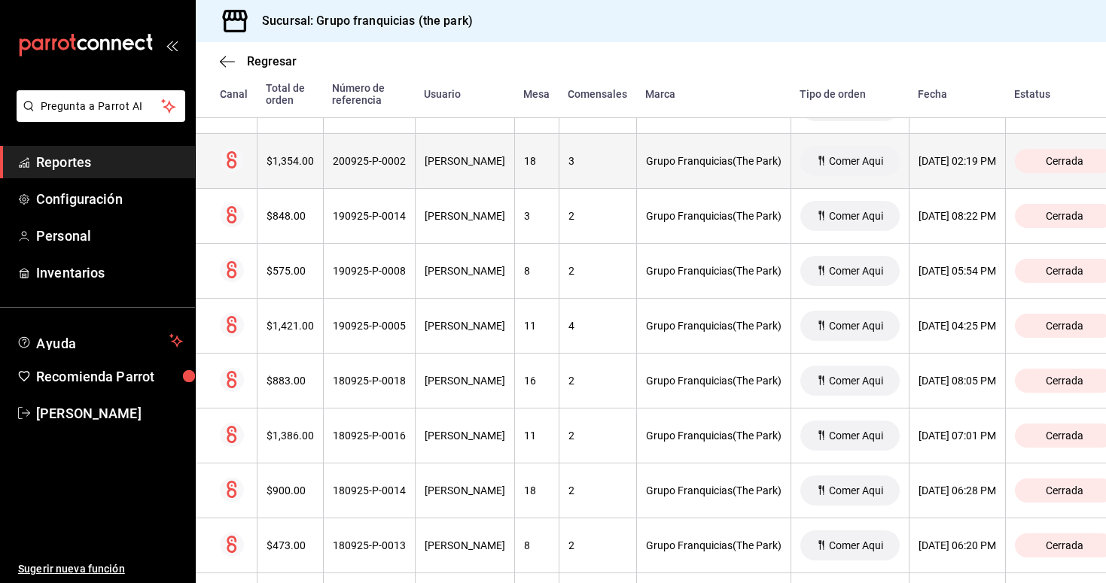
click at [477, 168] on th "[PERSON_NAME]" at bounding box center [464, 161] width 99 height 55
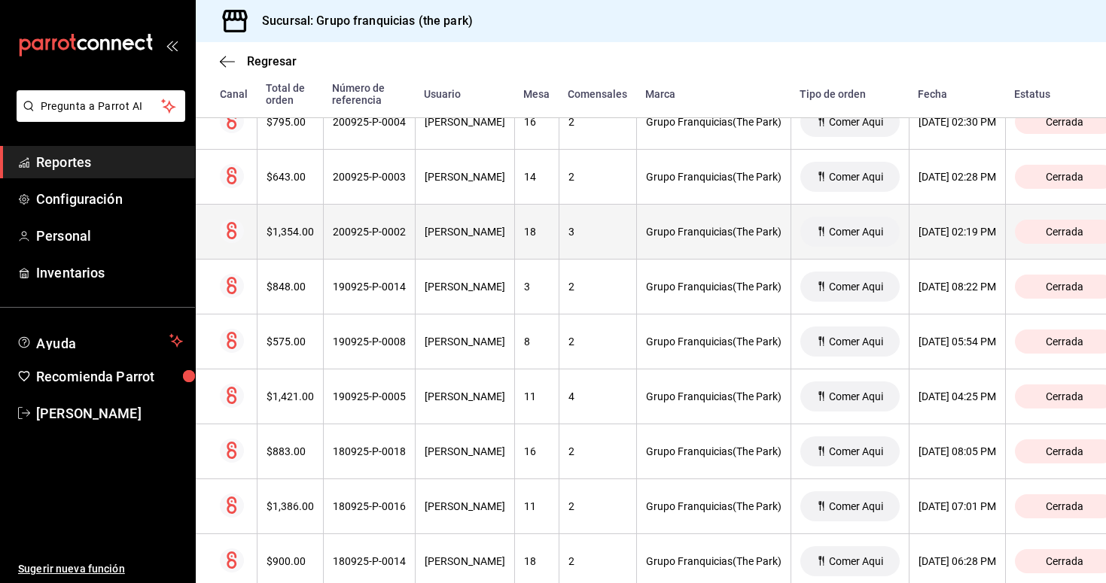
scroll to position [1663, 0]
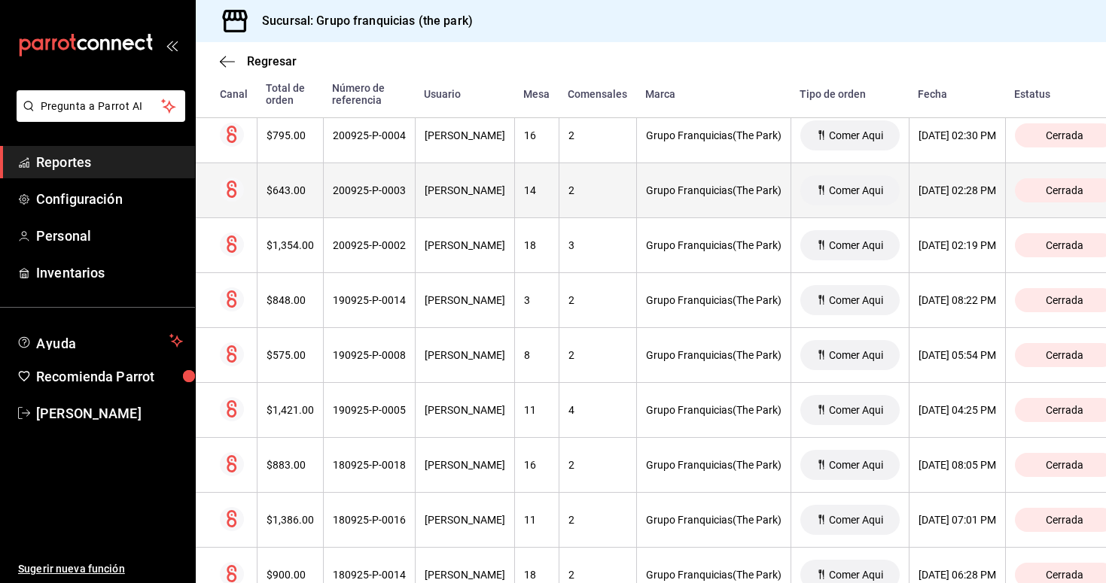
click at [449, 195] on div "[PERSON_NAME]" at bounding box center [465, 190] width 81 height 12
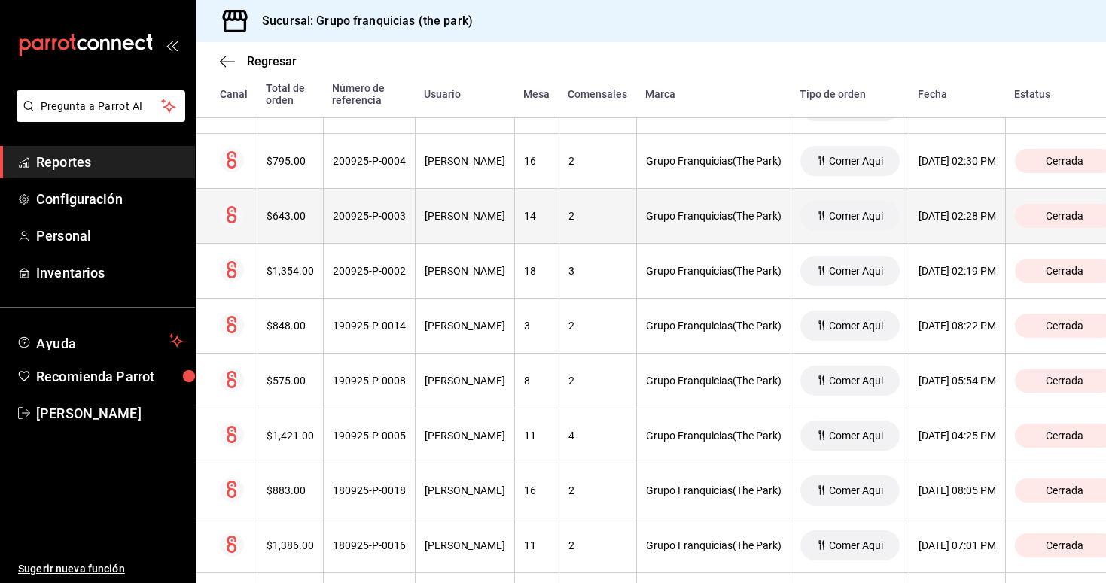
scroll to position [1618, 0]
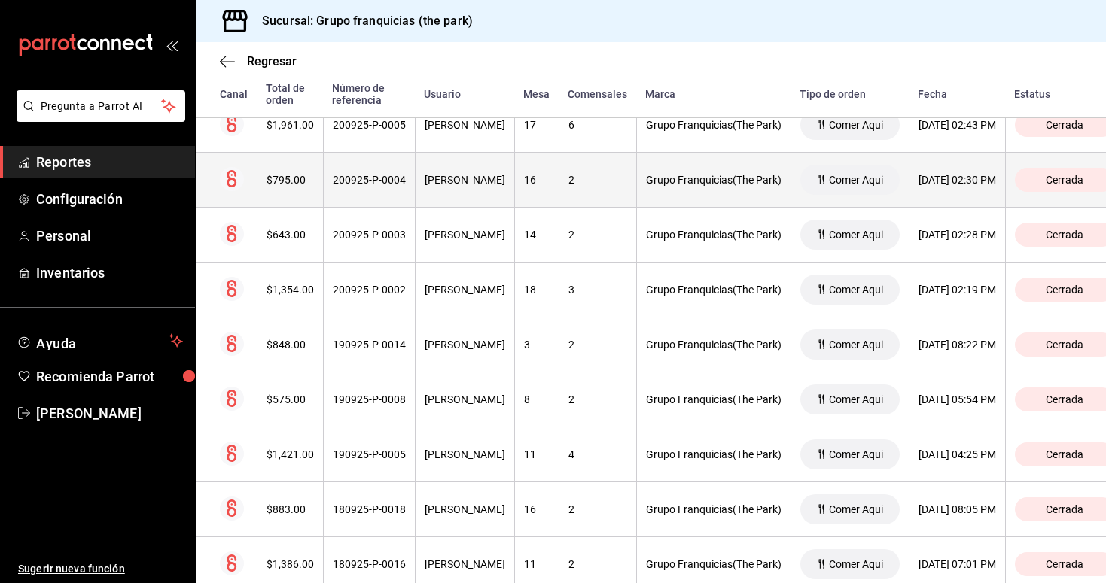
click at [489, 196] on th "[PERSON_NAME]" at bounding box center [464, 180] width 99 height 55
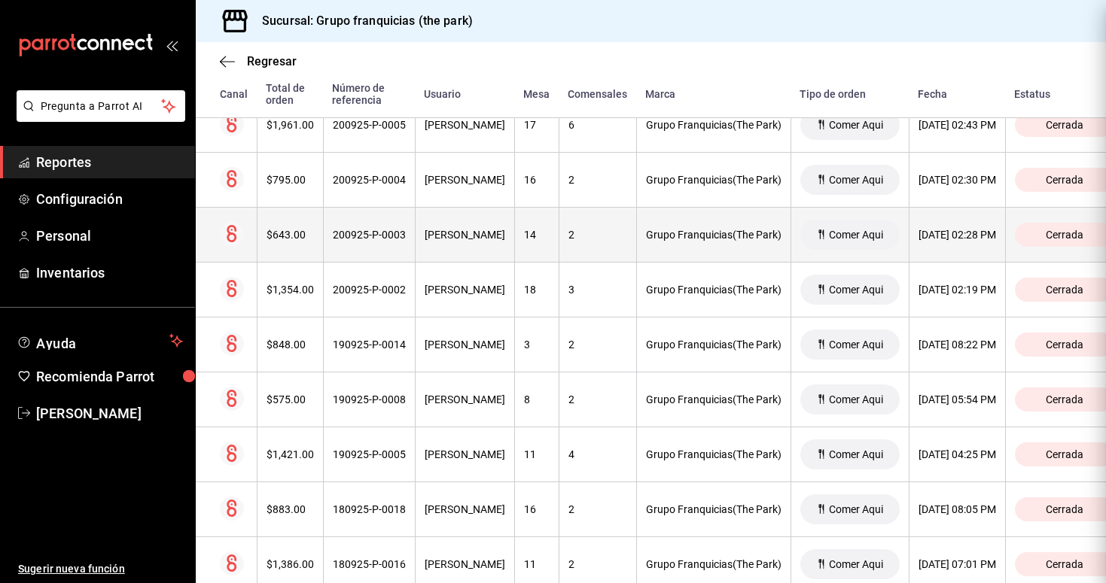
scroll to position [1616, 0]
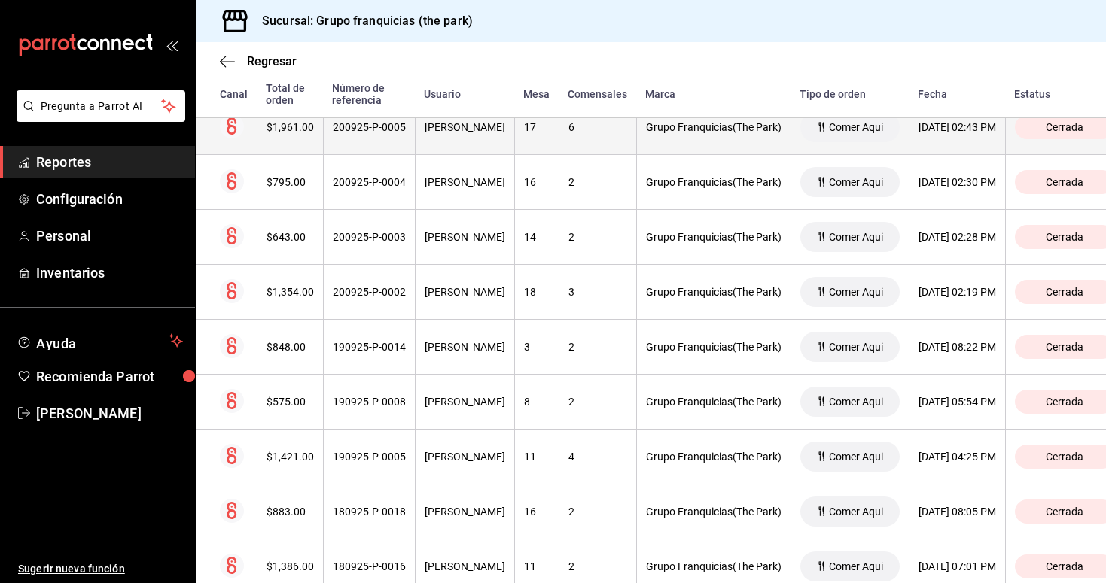
click at [385, 142] on th "200925-P-0005" at bounding box center [369, 127] width 92 height 55
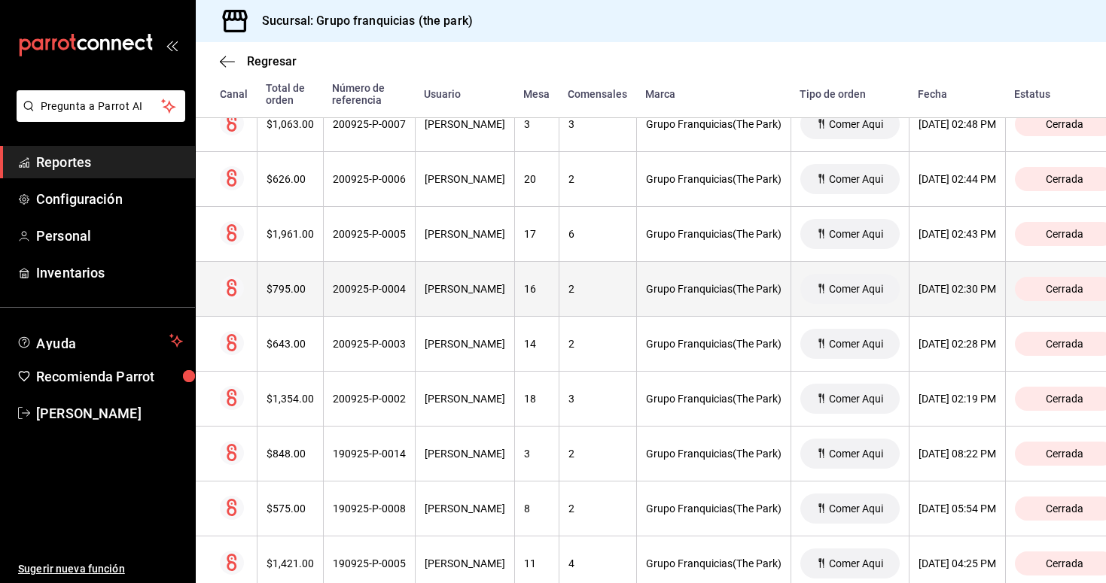
scroll to position [1503, 0]
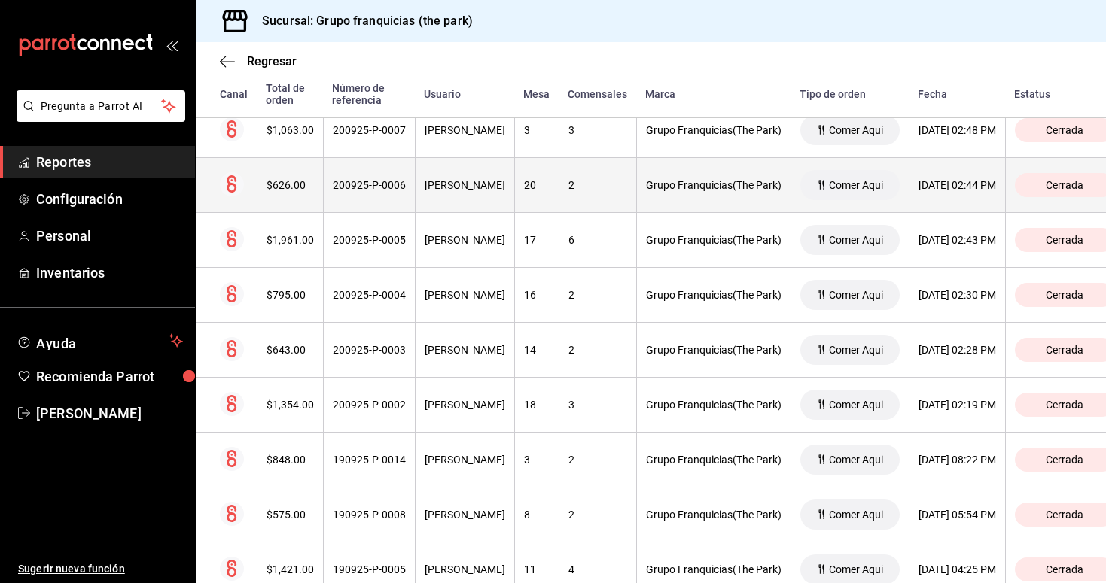
click at [460, 185] on div "[PERSON_NAME]" at bounding box center [465, 185] width 81 height 12
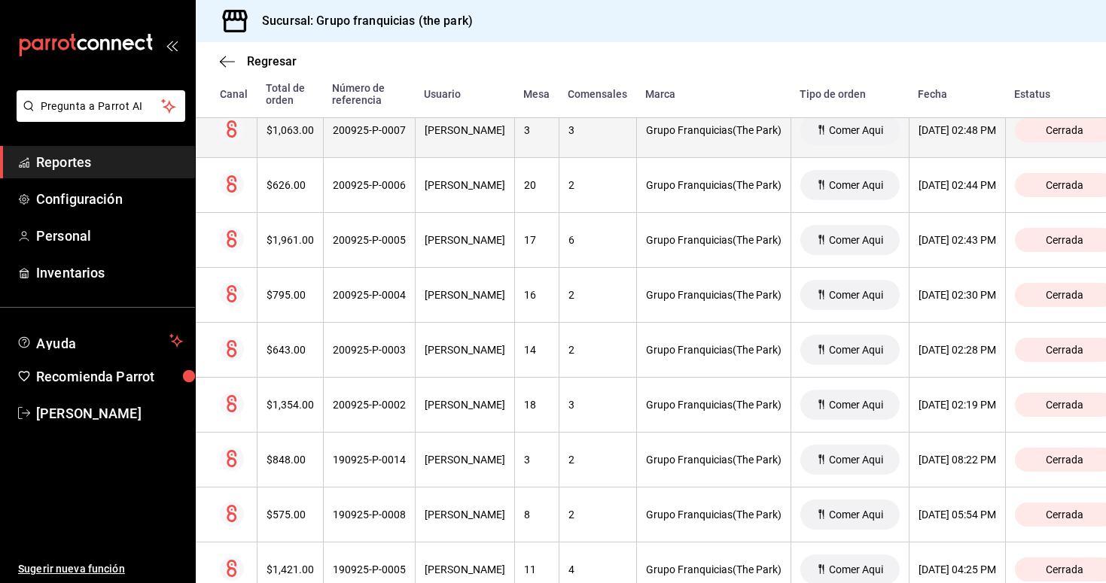
click at [484, 135] on div "[PERSON_NAME]" at bounding box center [465, 130] width 81 height 12
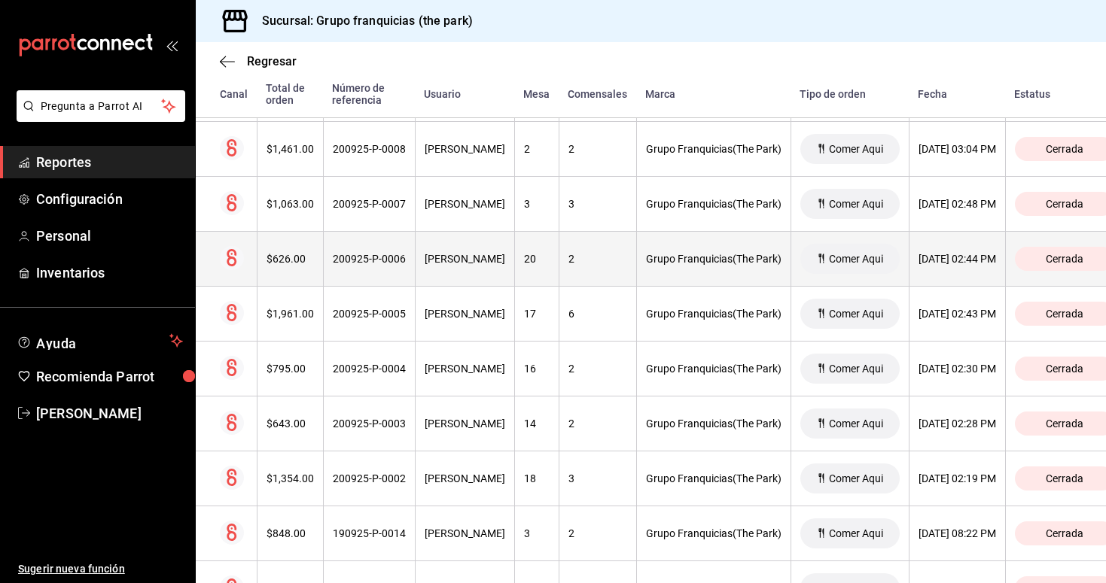
scroll to position [1382, 0]
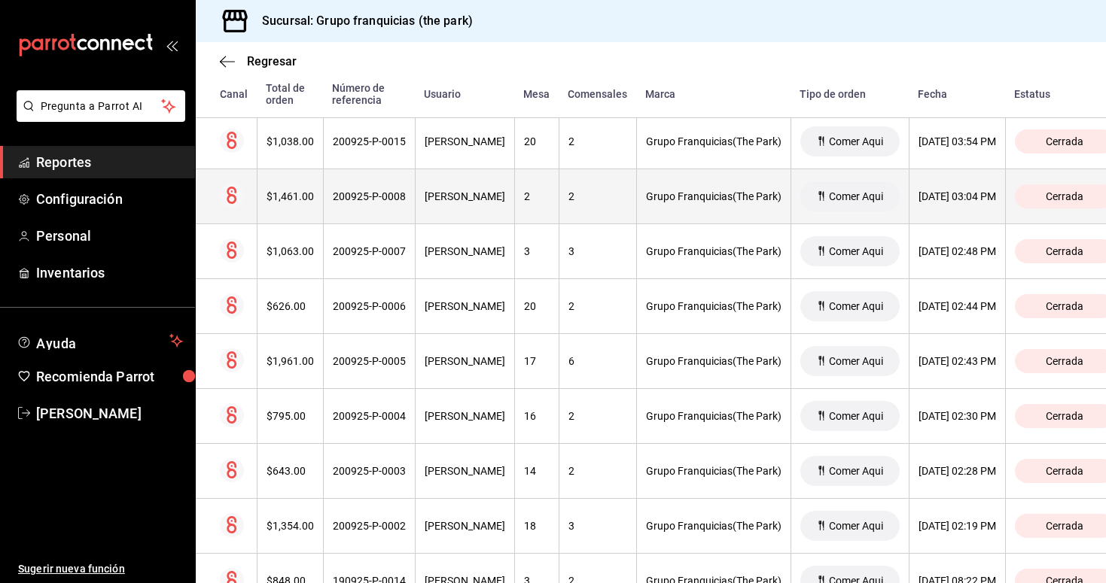
click at [461, 197] on div "[PERSON_NAME]" at bounding box center [465, 196] width 81 height 12
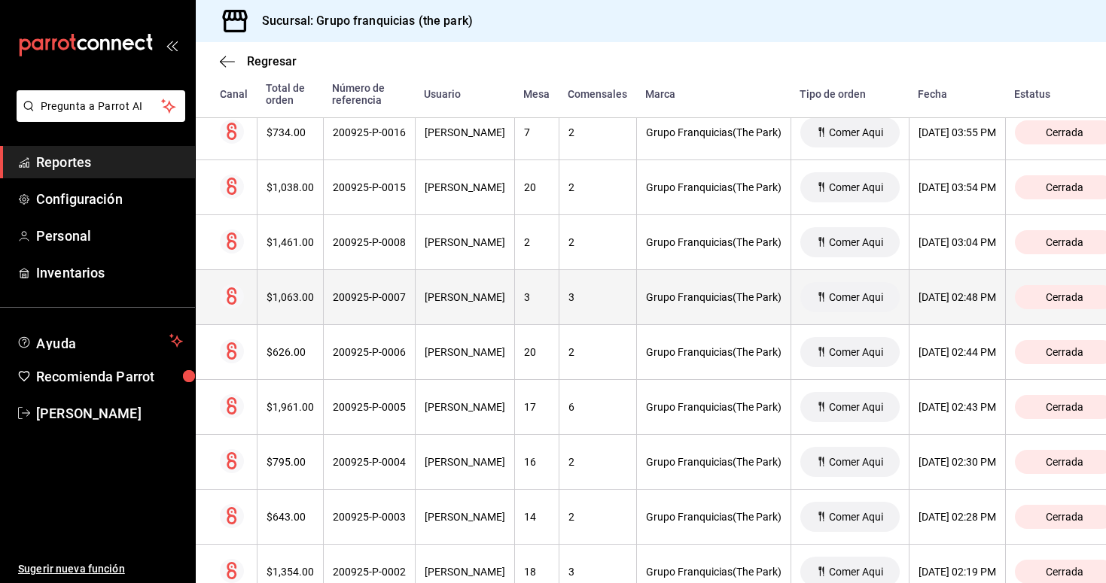
scroll to position [1332, 0]
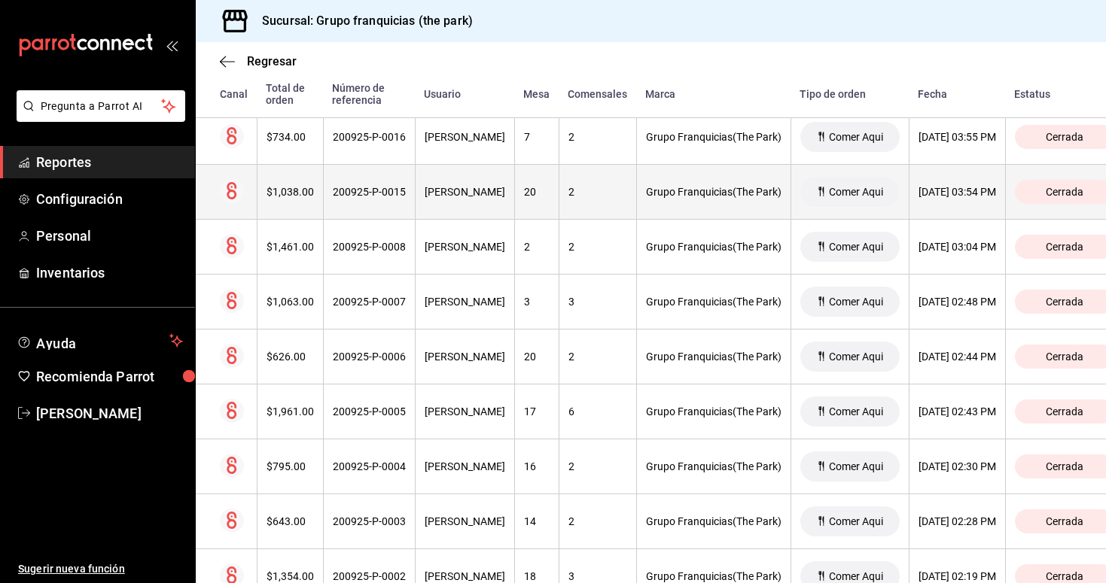
click at [467, 199] on th "[PERSON_NAME]" at bounding box center [464, 192] width 99 height 55
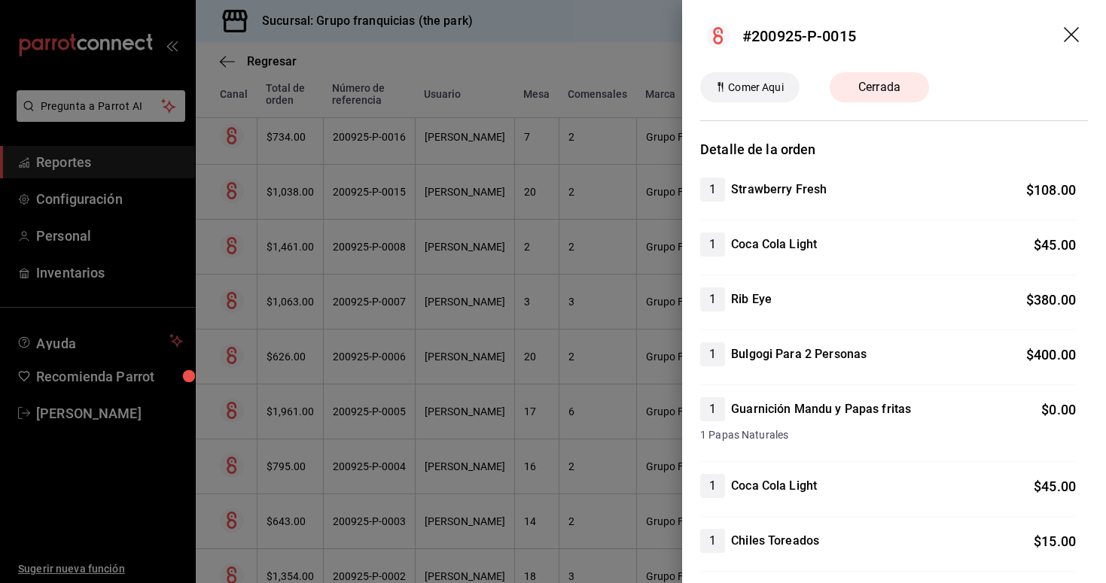
scroll to position [0, 0]
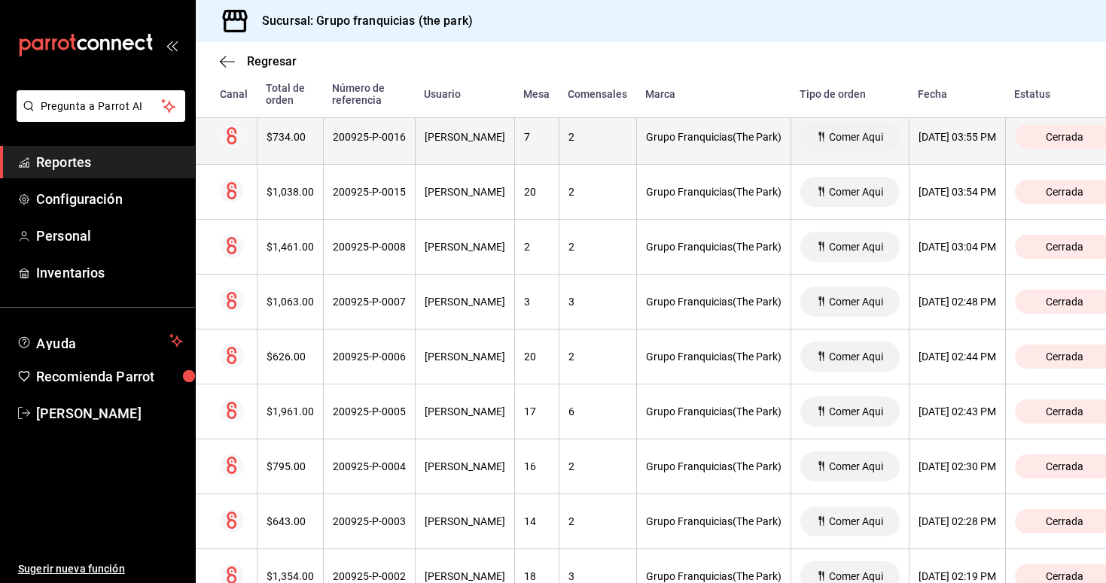
click at [464, 145] on th "[PERSON_NAME]" at bounding box center [464, 137] width 99 height 55
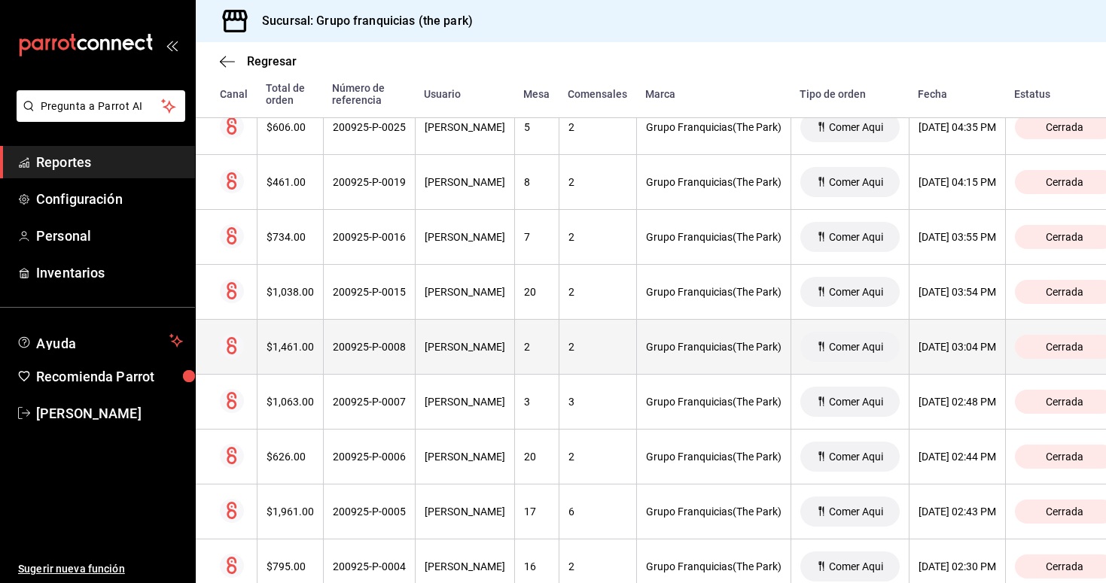
scroll to position [1225, 0]
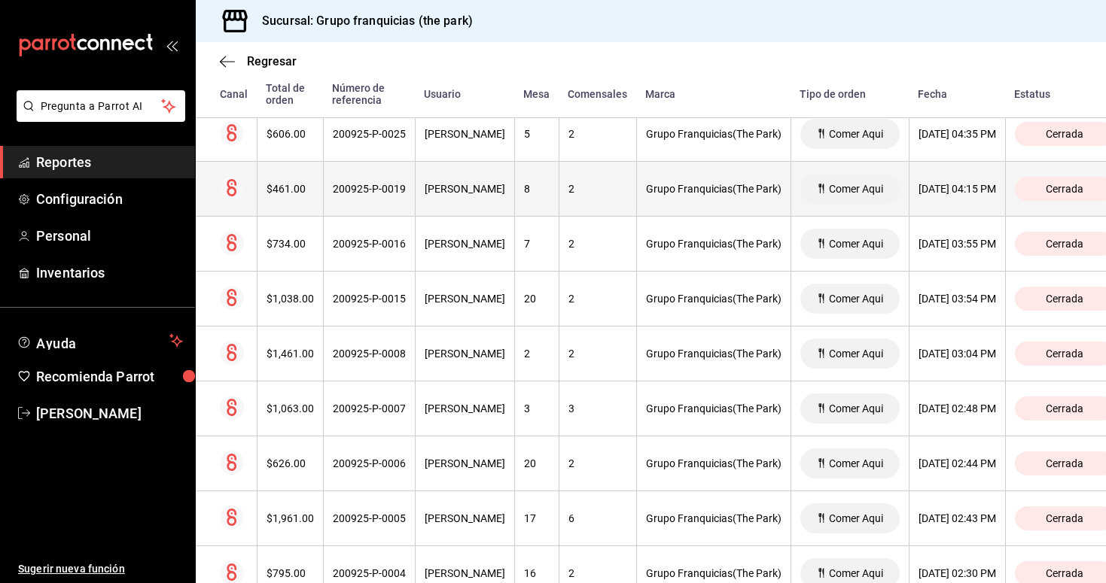
click at [627, 188] on div "2" at bounding box center [597, 189] width 59 height 12
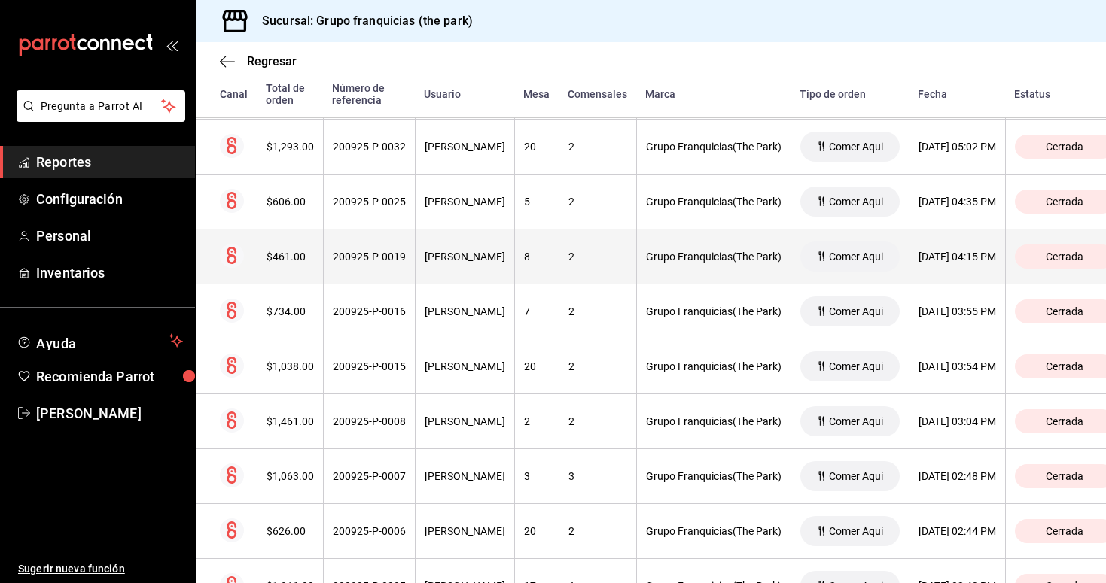
scroll to position [1131, 0]
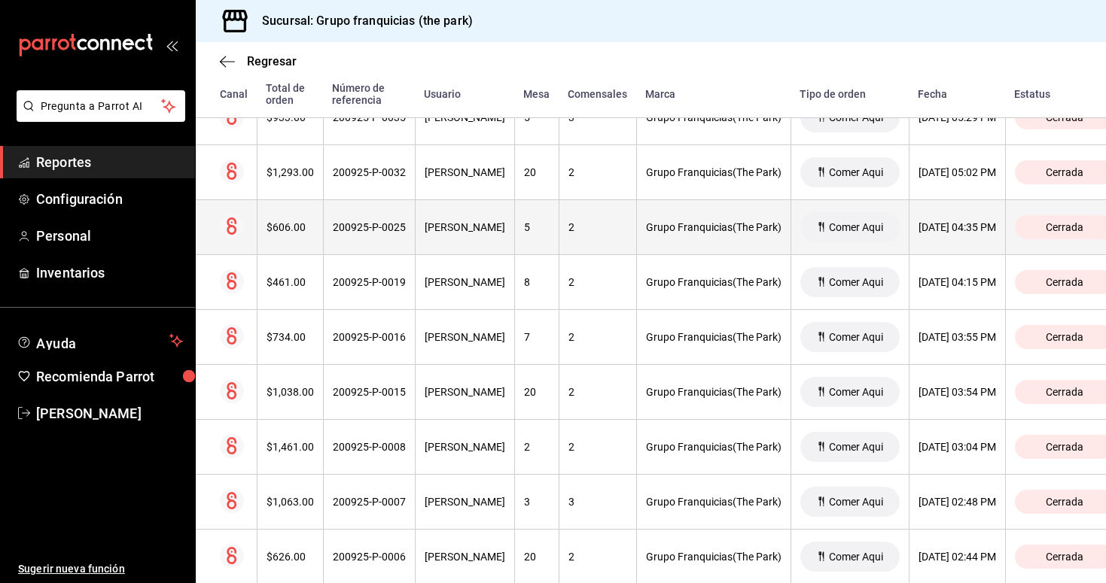
click at [468, 230] on div "[PERSON_NAME]" at bounding box center [465, 227] width 81 height 12
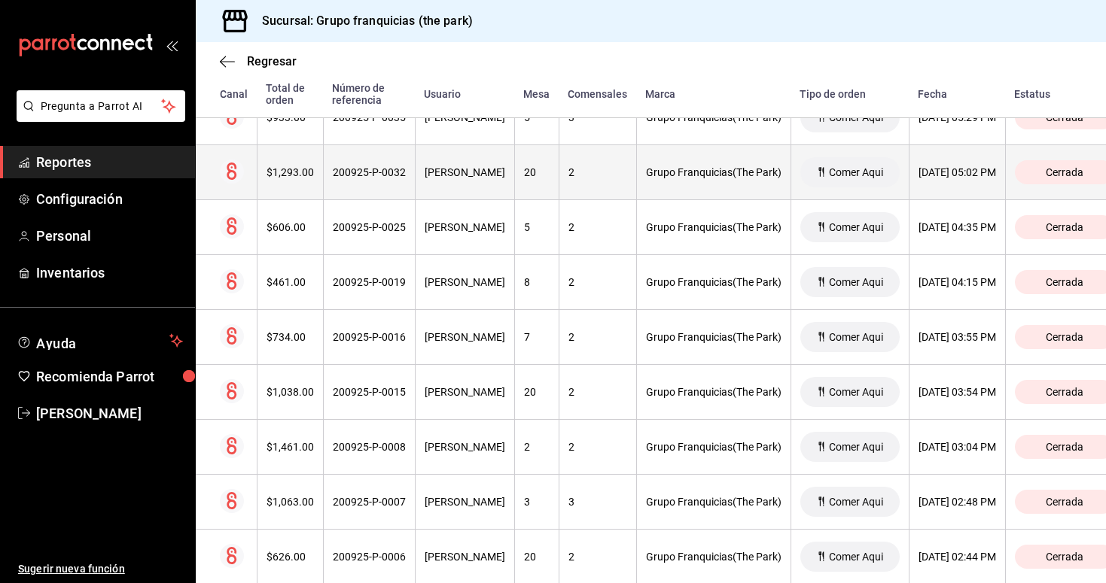
click at [450, 175] on div "[PERSON_NAME]" at bounding box center [465, 172] width 81 height 12
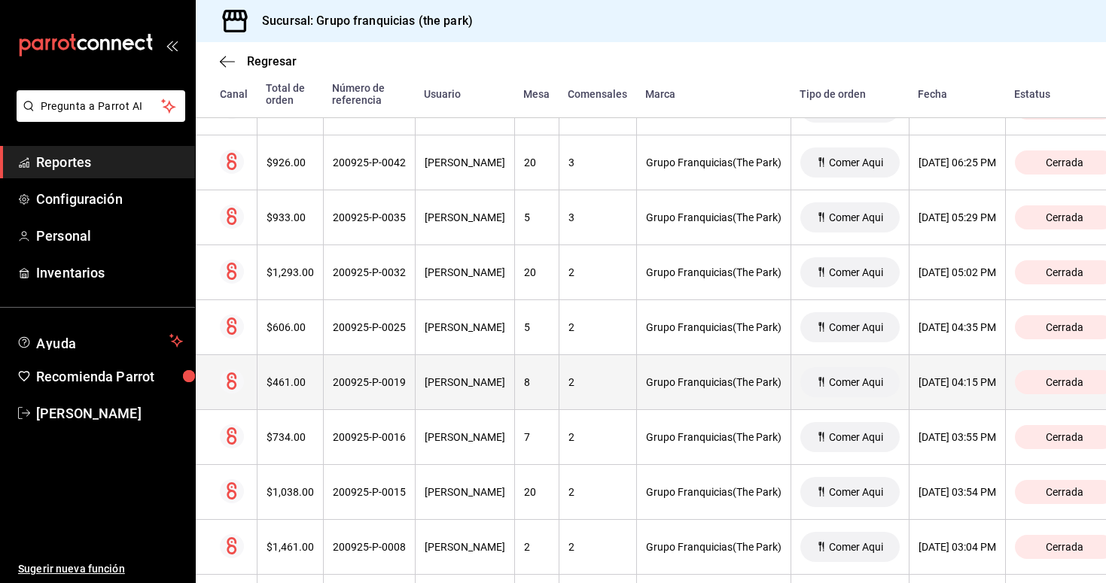
scroll to position [1016, 0]
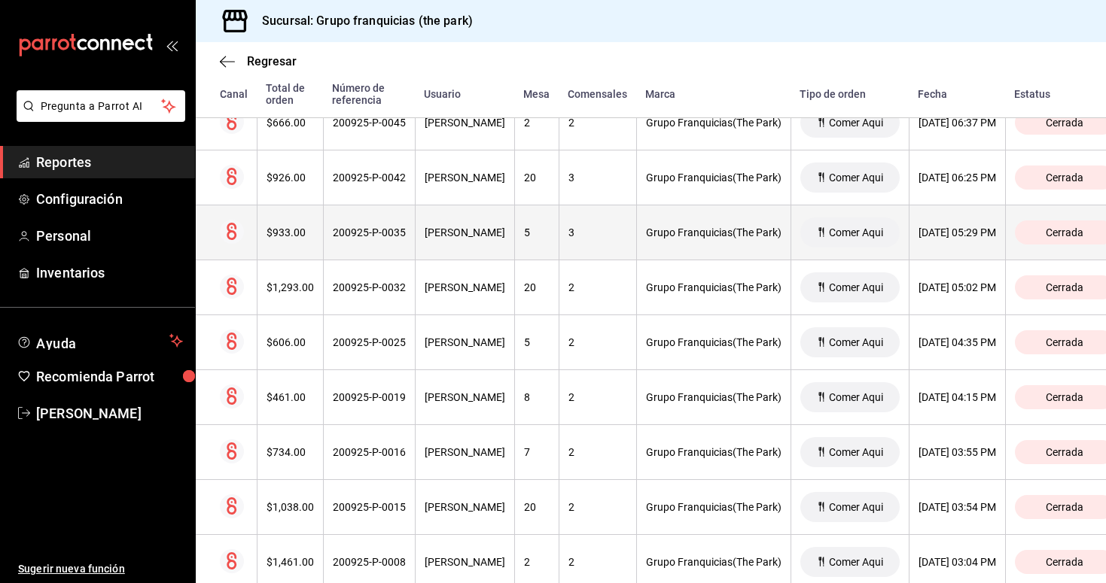
click at [490, 239] on th "[PERSON_NAME]" at bounding box center [464, 232] width 99 height 55
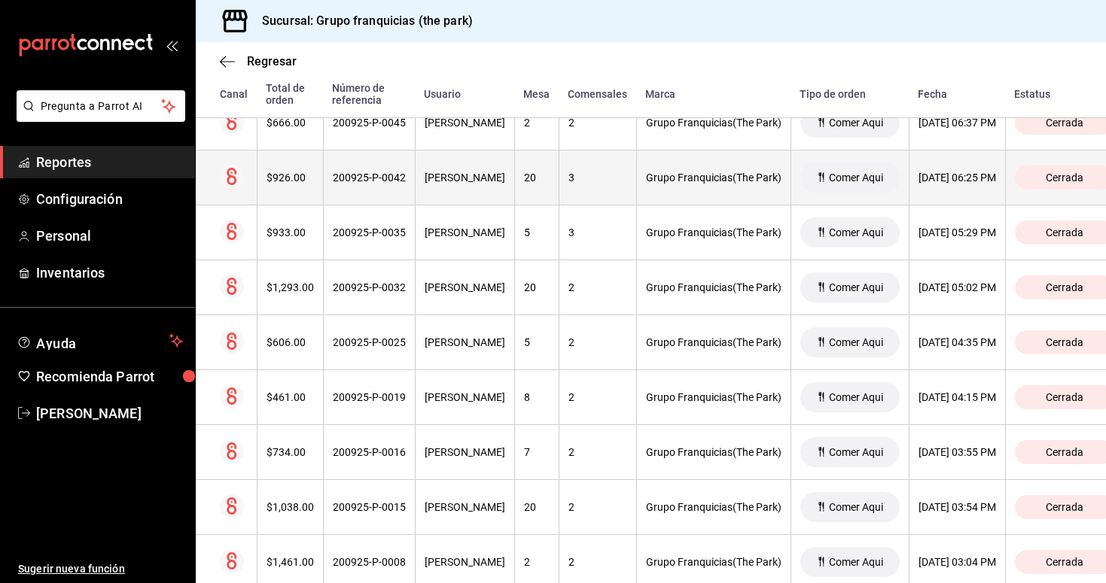
scroll to position [1006, 0]
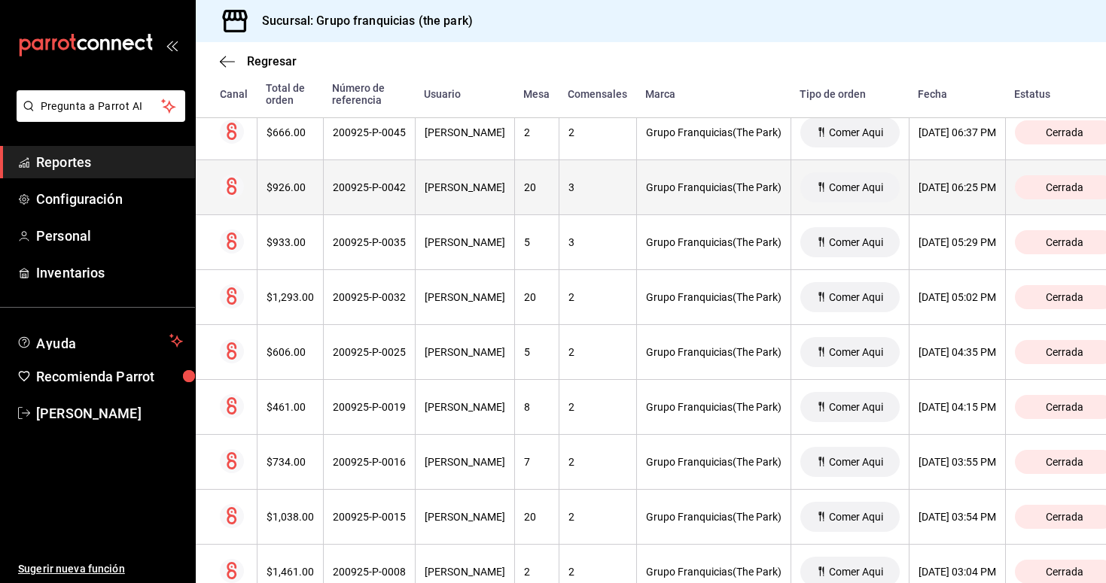
click at [385, 187] on div "200925-P-0042" at bounding box center [369, 187] width 73 height 12
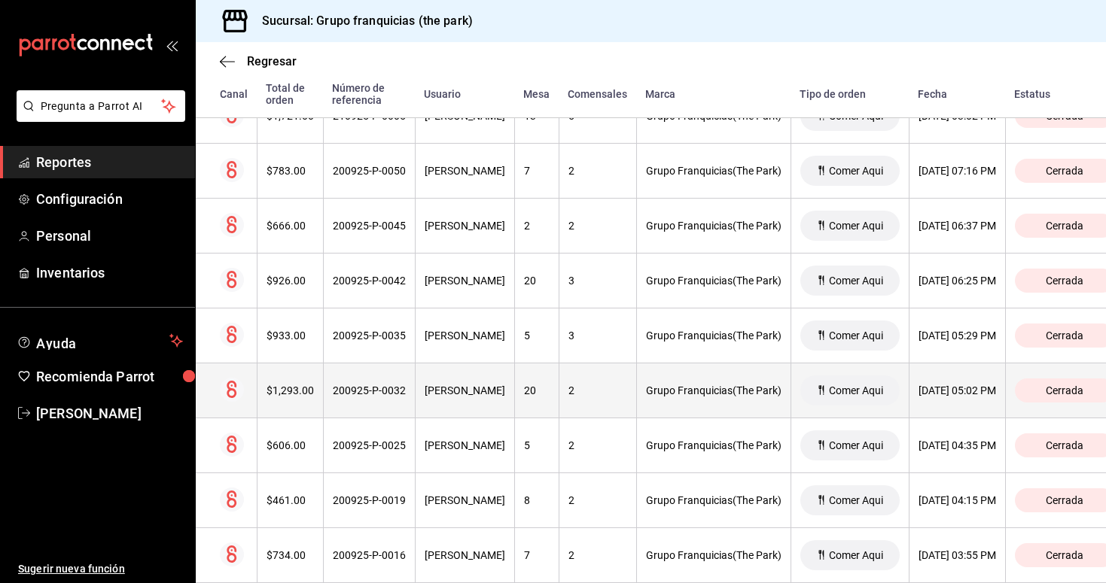
scroll to position [907, 0]
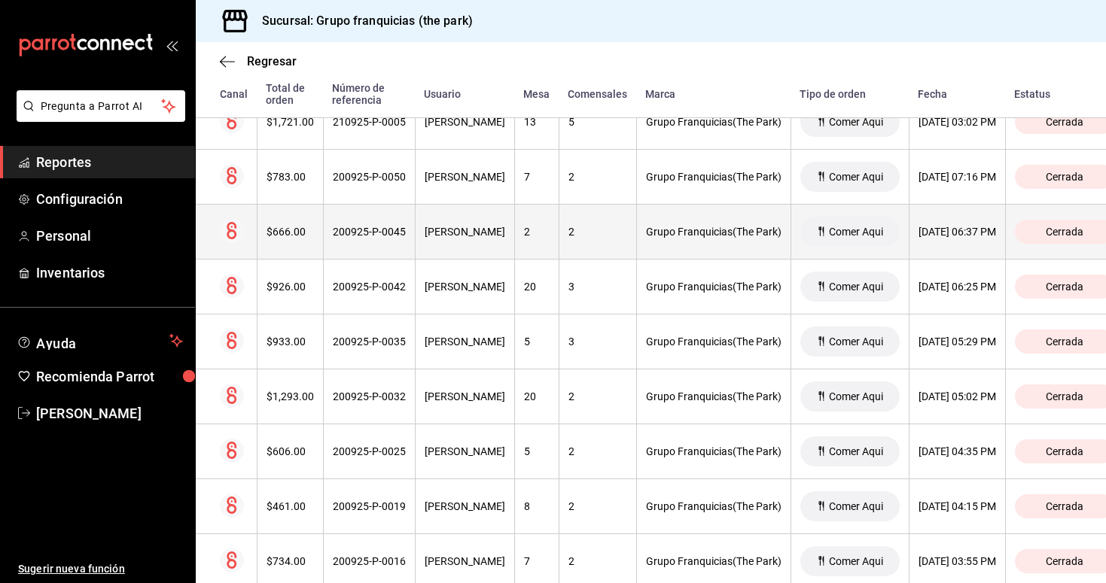
click at [475, 235] on div "[PERSON_NAME]" at bounding box center [465, 232] width 81 height 12
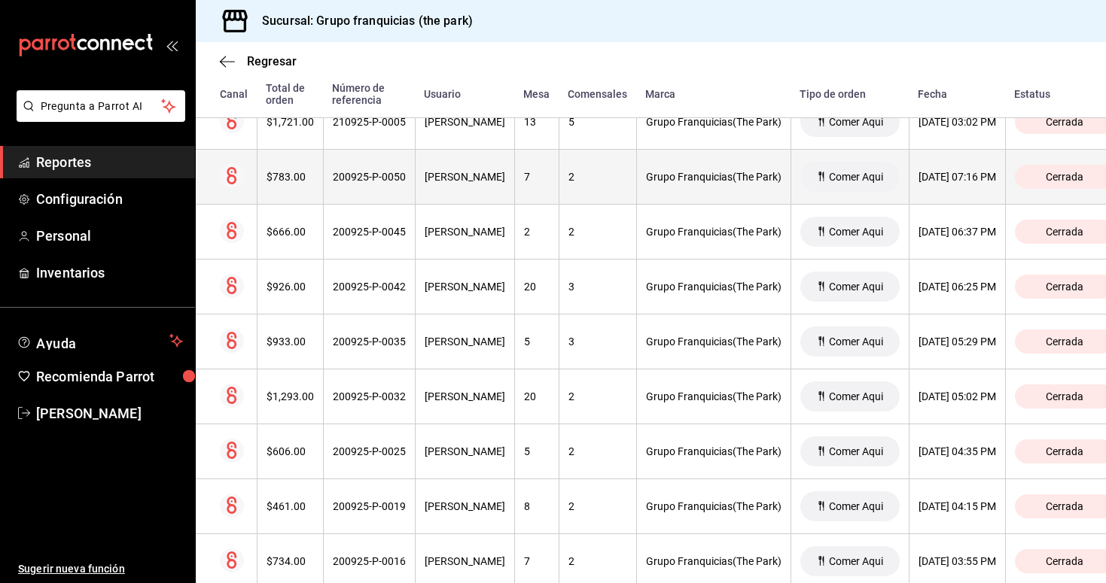
click at [449, 196] on th "[PERSON_NAME]" at bounding box center [464, 177] width 99 height 55
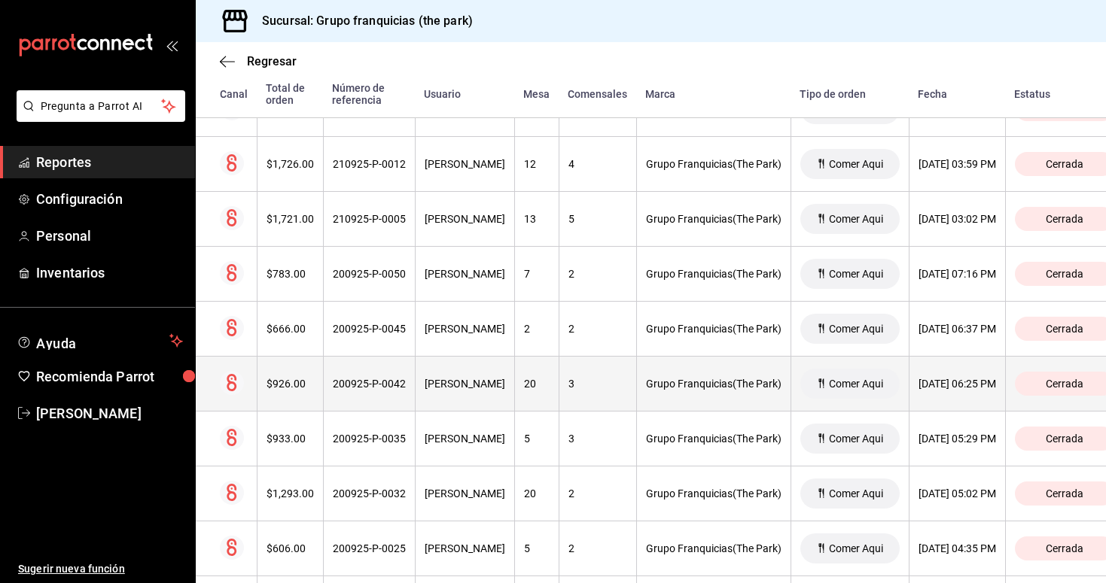
scroll to position [796, 0]
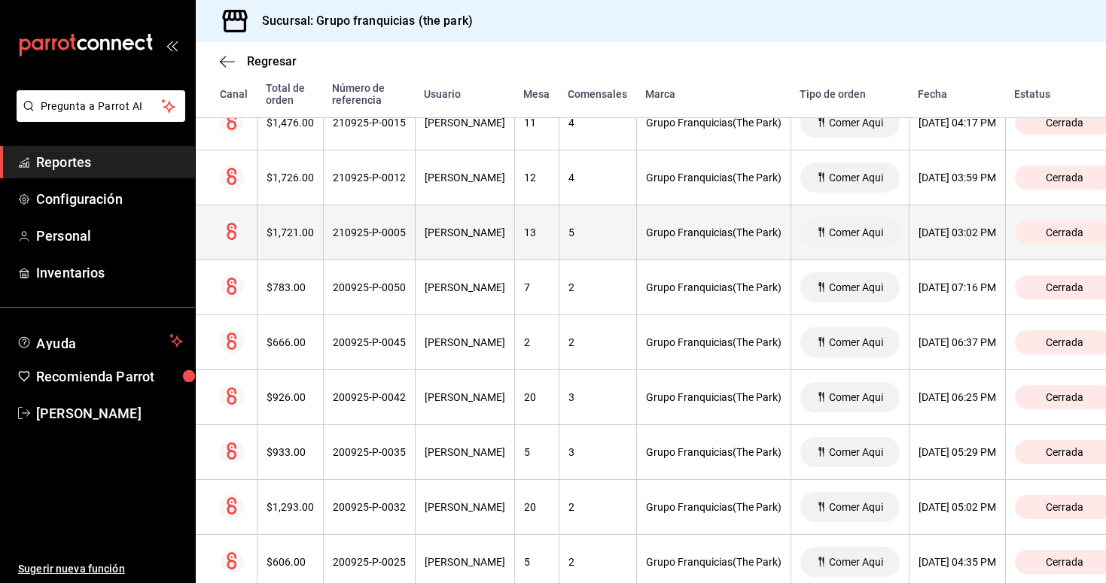
click at [458, 231] on div "[PERSON_NAME]" at bounding box center [465, 233] width 81 height 12
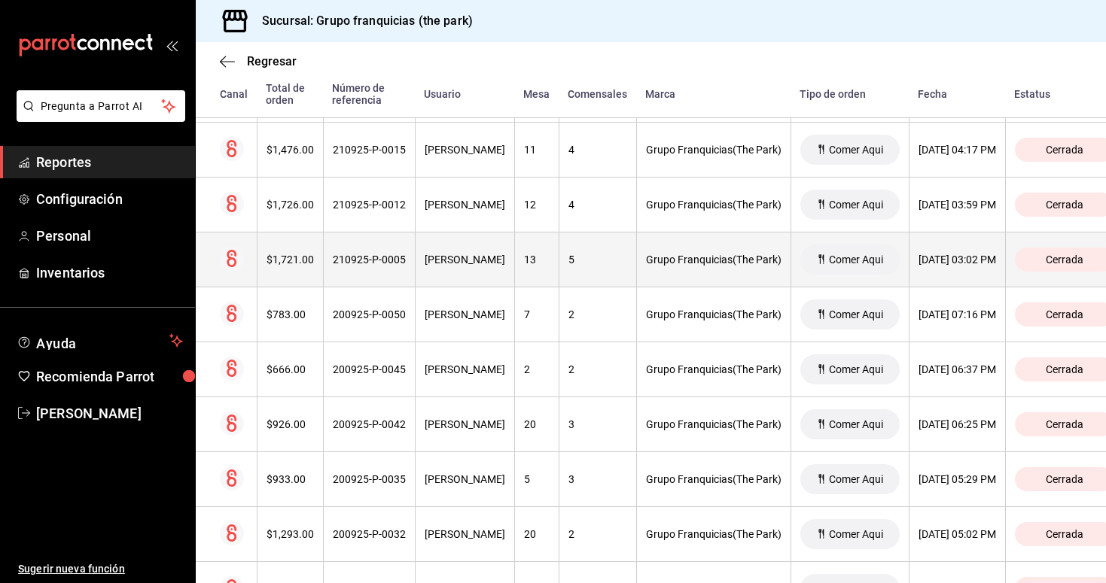
scroll to position [0, 0]
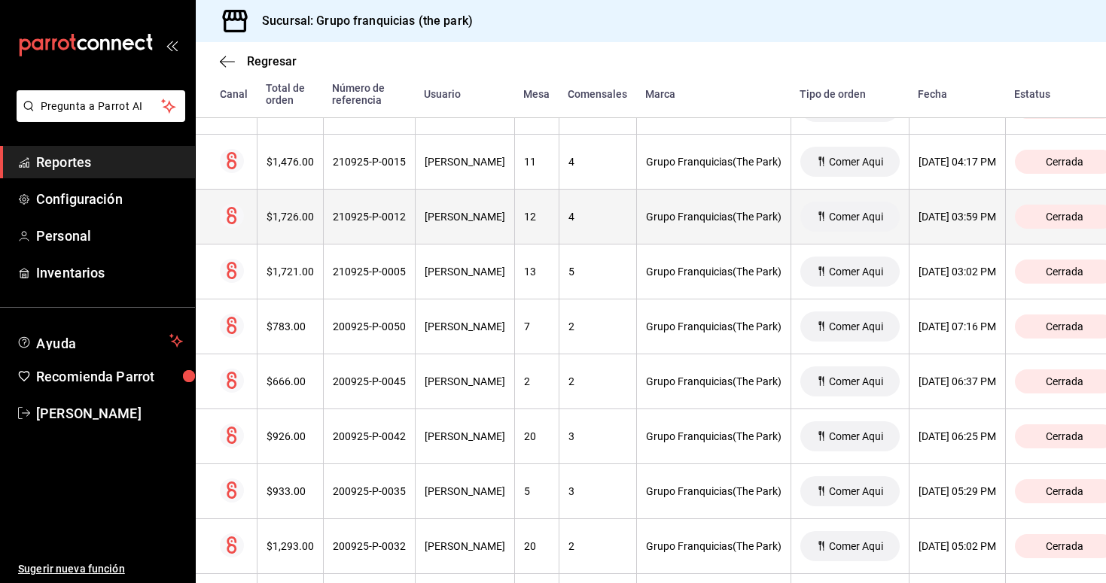
click at [467, 225] on th "[PERSON_NAME]" at bounding box center [464, 217] width 99 height 55
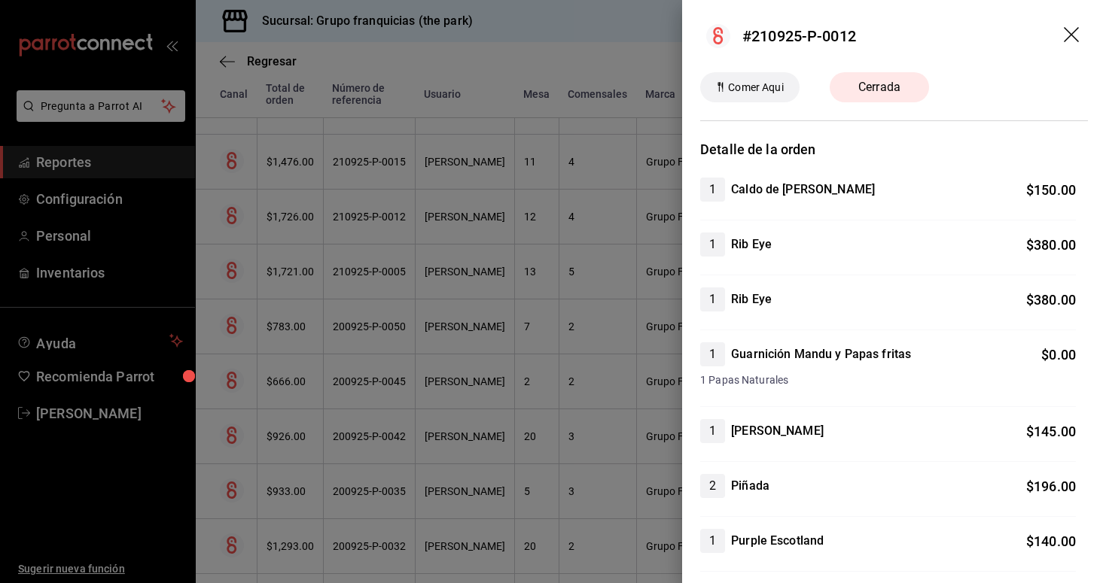
scroll to position [-1, 0]
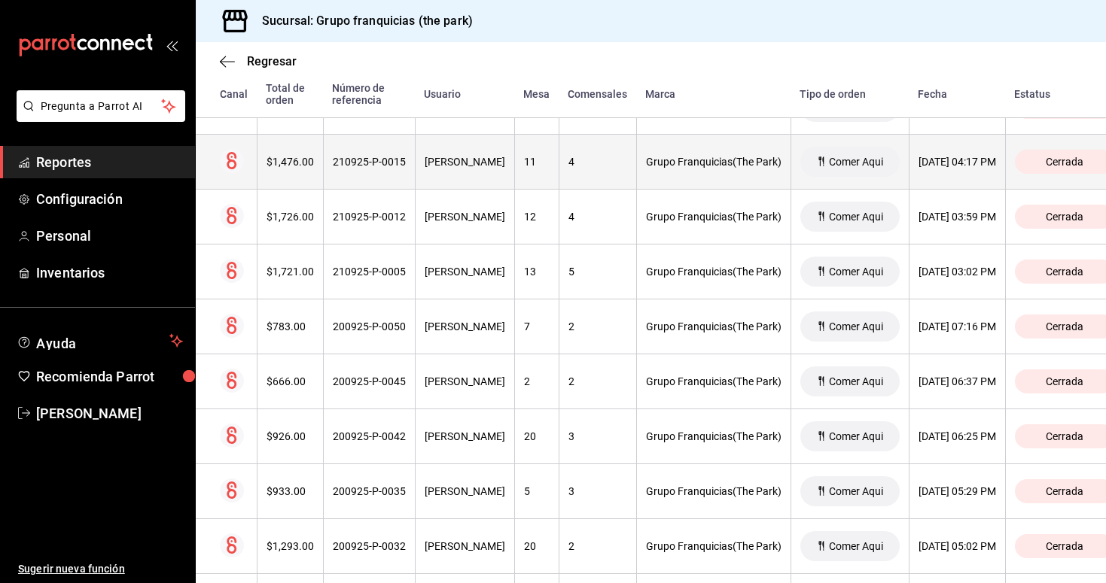
click at [492, 162] on div "[PERSON_NAME]" at bounding box center [465, 162] width 81 height 12
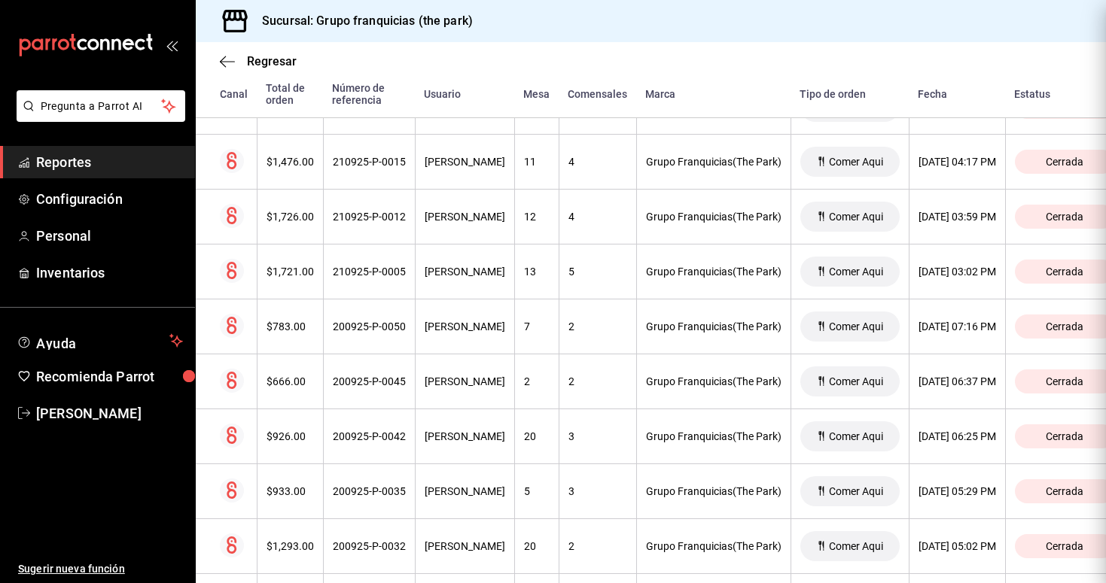
scroll to position [1, 0]
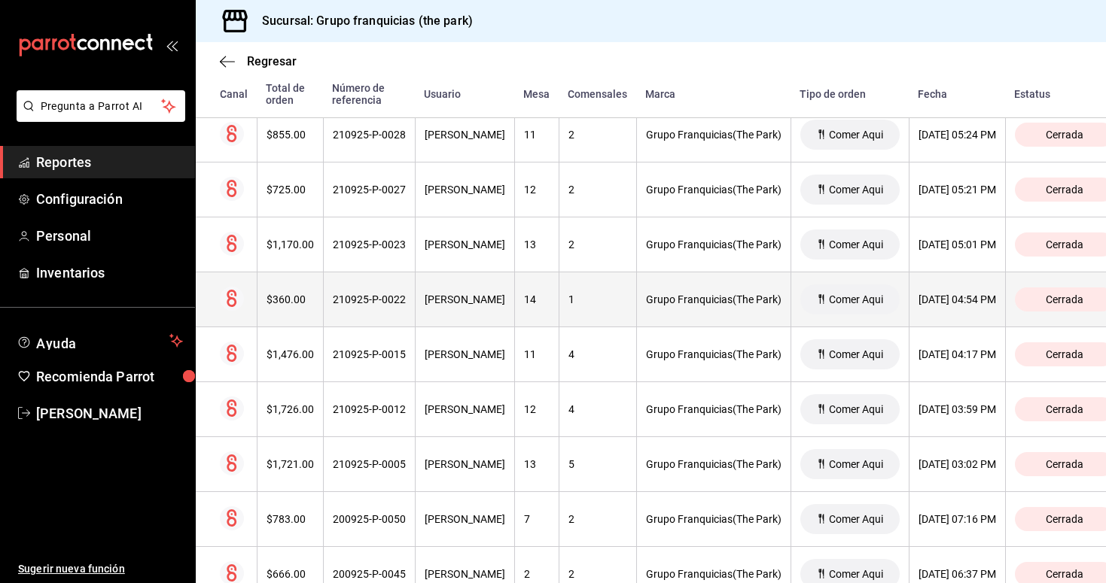
click at [470, 286] on th "[PERSON_NAME]" at bounding box center [464, 299] width 99 height 55
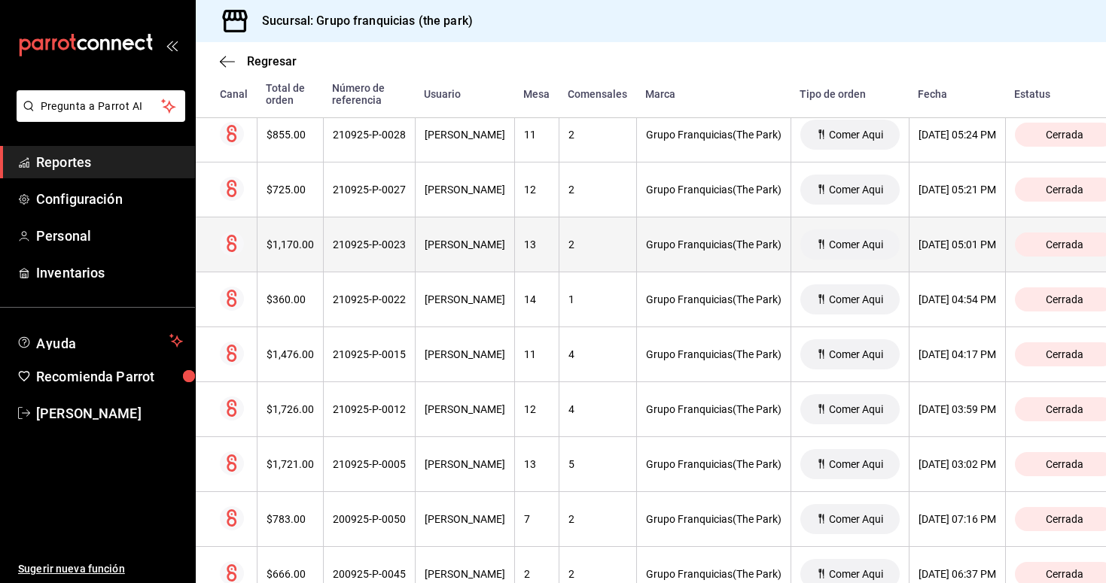
click at [476, 245] on div "[PERSON_NAME]" at bounding box center [465, 245] width 81 height 12
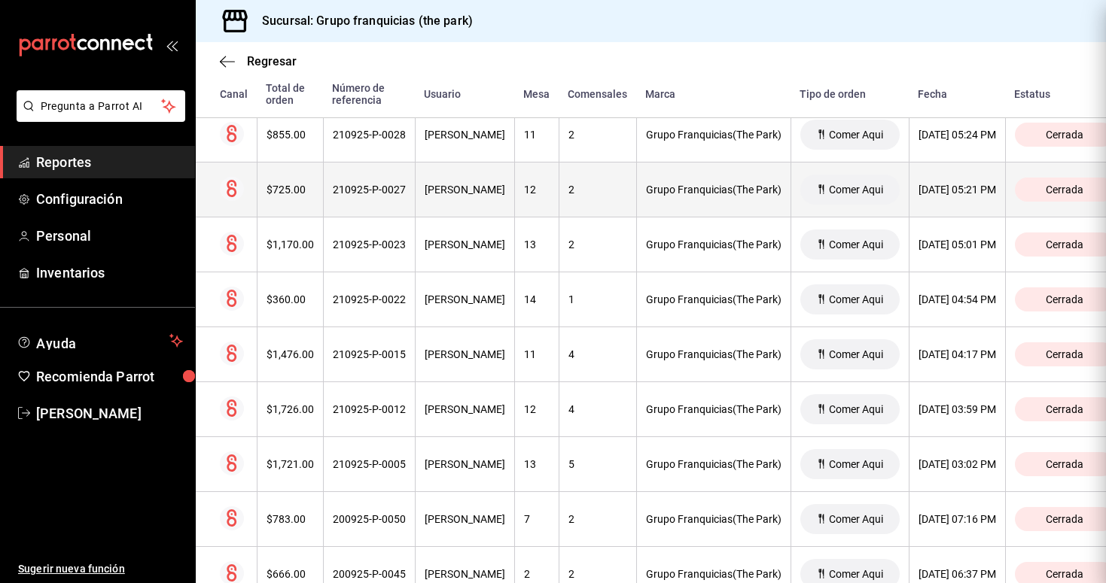
scroll to position [0, 0]
click at [458, 205] on th "[PERSON_NAME]" at bounding box center [464, 190] width 99 height 55
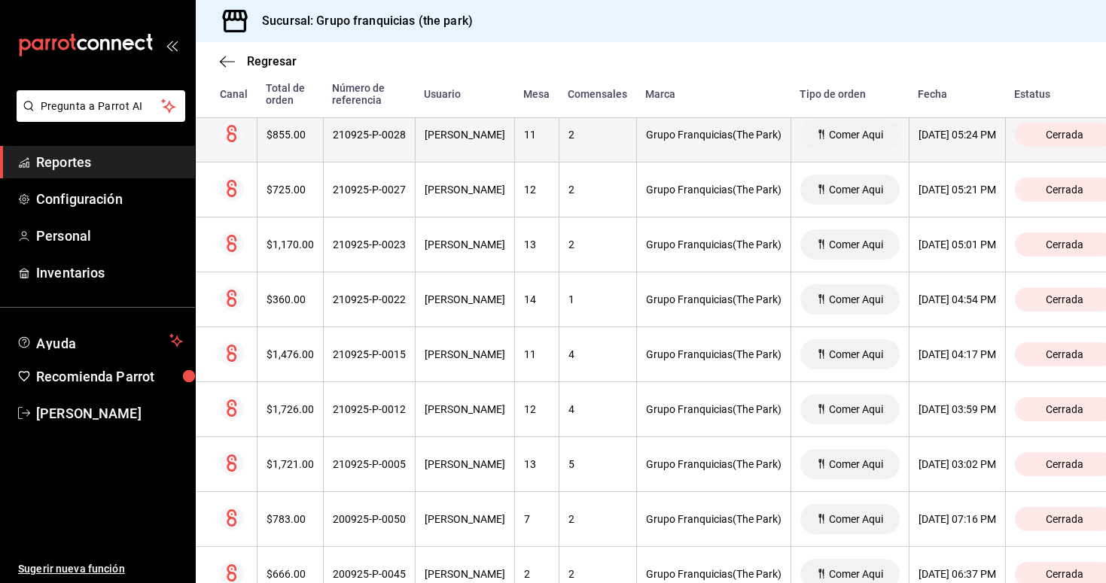
click at [452, 147] on th "[PERSON_NAME]" at bounding box center [464, 135] width 99 height 55
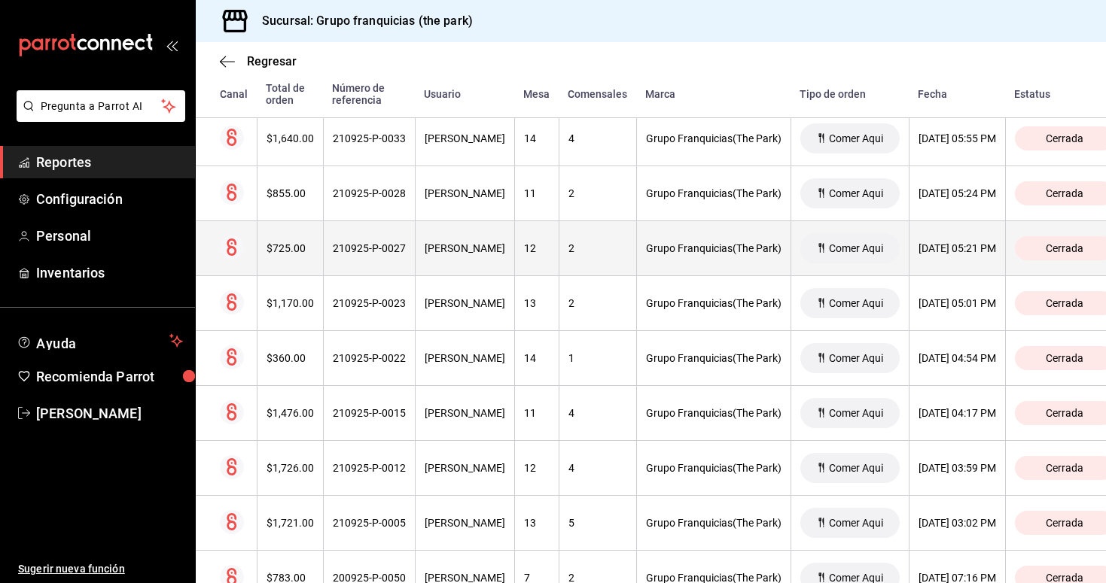
scroll to position [464, 0]
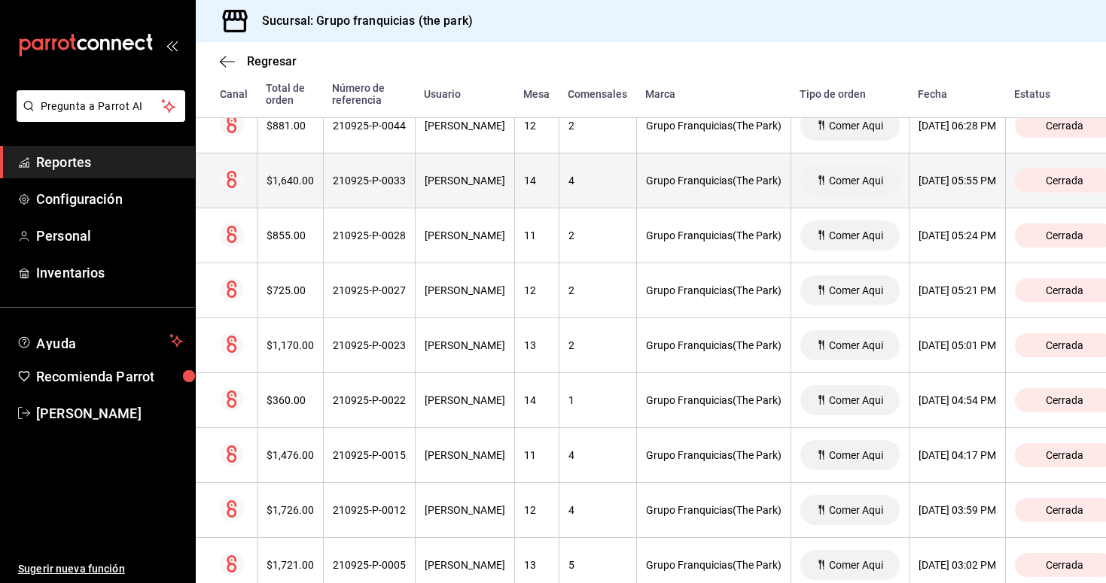
click at [486, 183] on div "[PERSON_NAME]" at bounding box center [465, 181] width 81 height 12
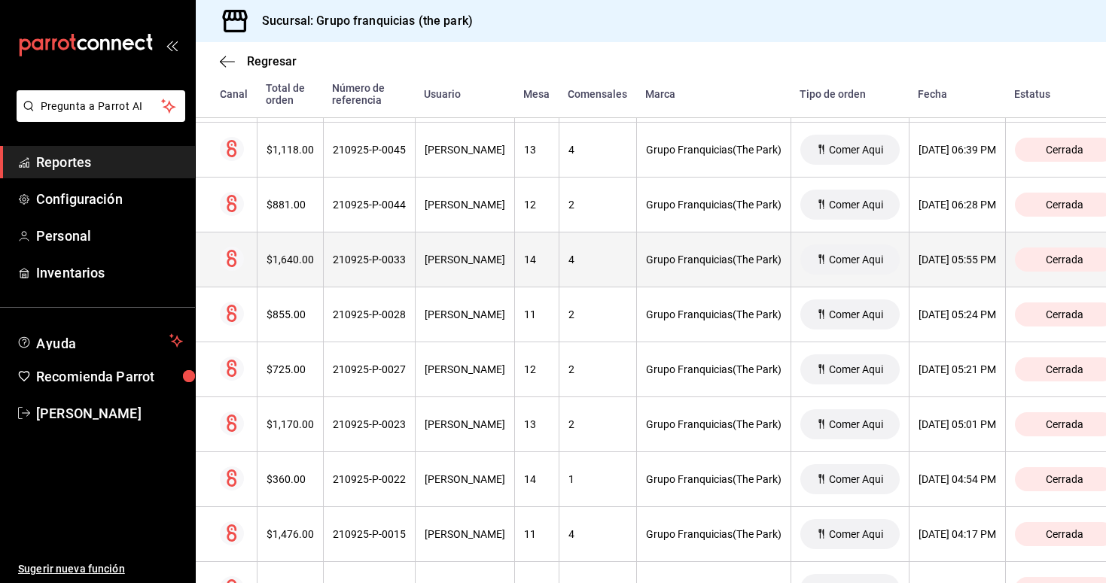
scroll to position [376, 0]
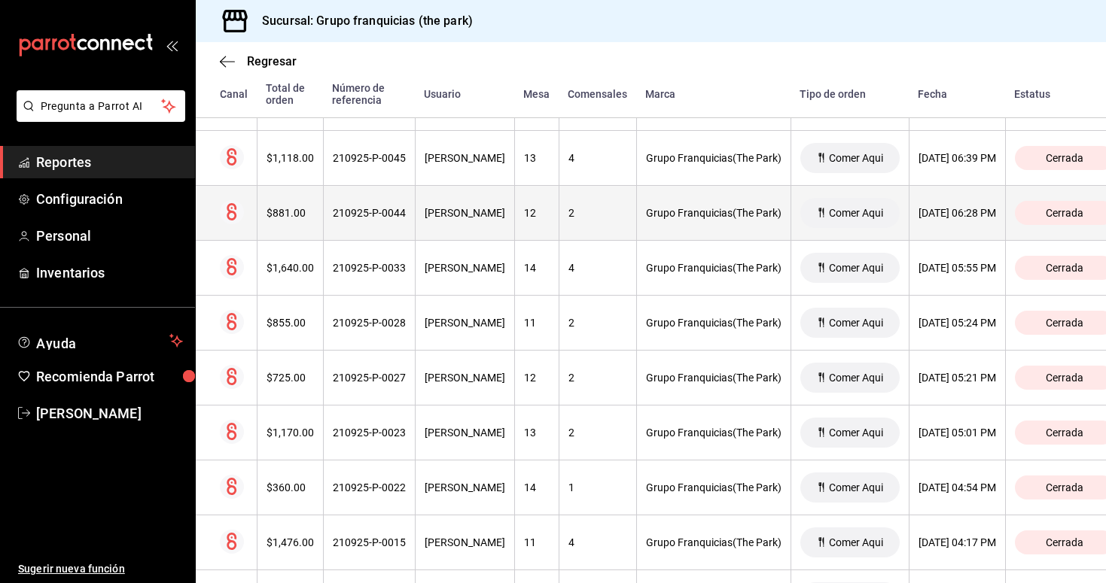
click at [482, 219] on th "[PERSON_NAME]" at bounding box center [464, 213] width 99 height 55
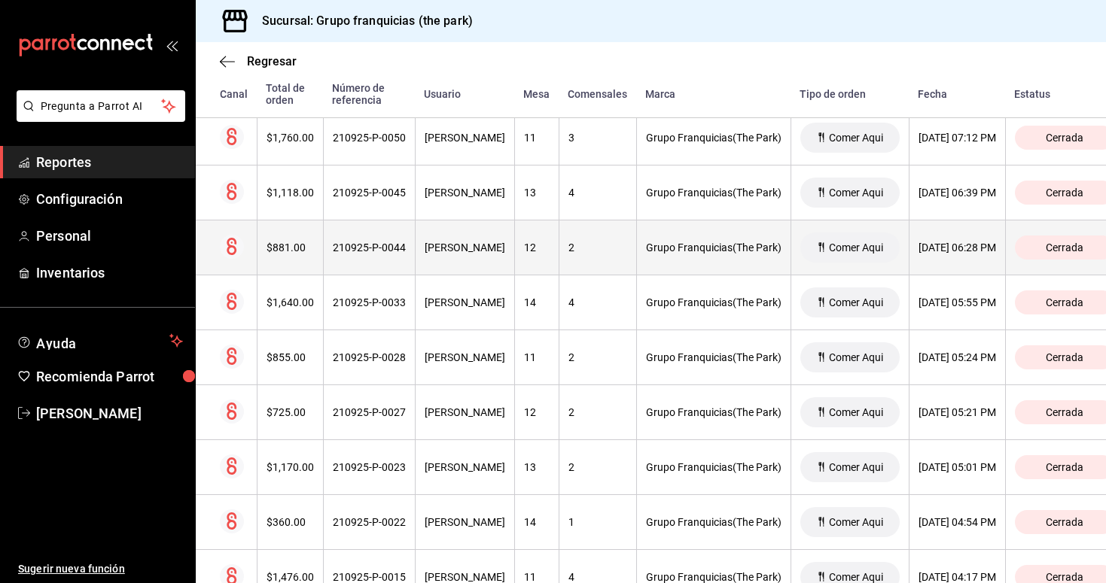
scroll to position [342, 0]
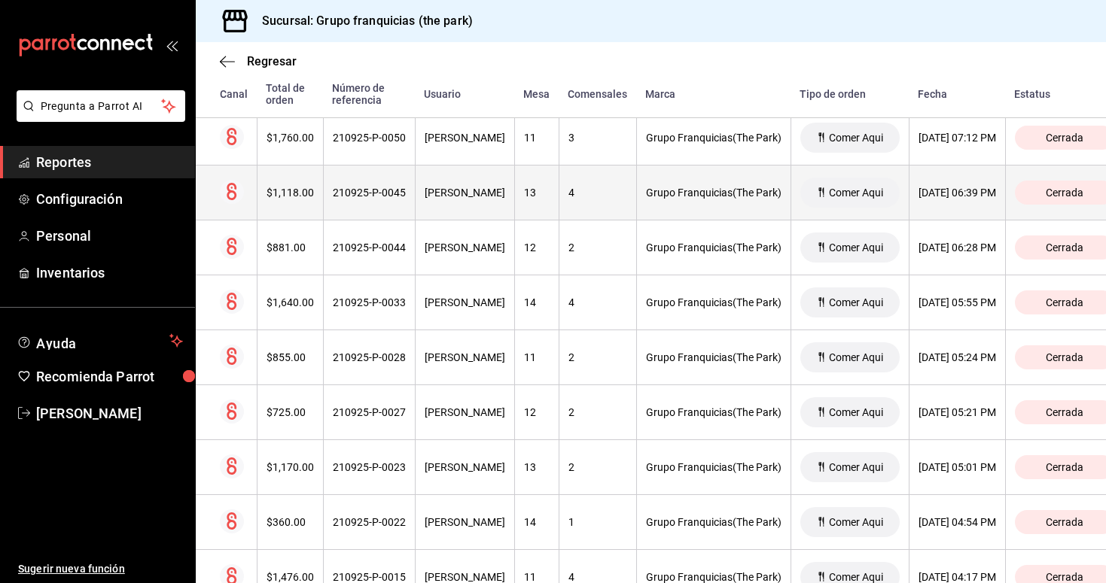
click at [476, 200] on th "[PERSON_NAME]" at bounding box center [464, 193] width 99 height 55
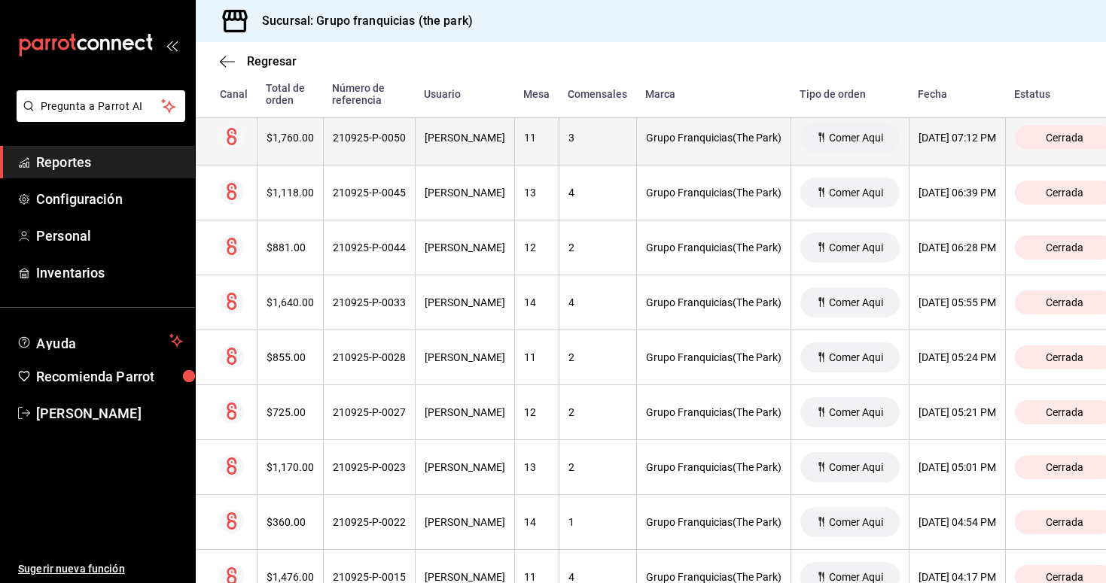
click at [456, 147] on th "[PERSON_NAME]" at bounding box center [464, 138] width 99 height 55
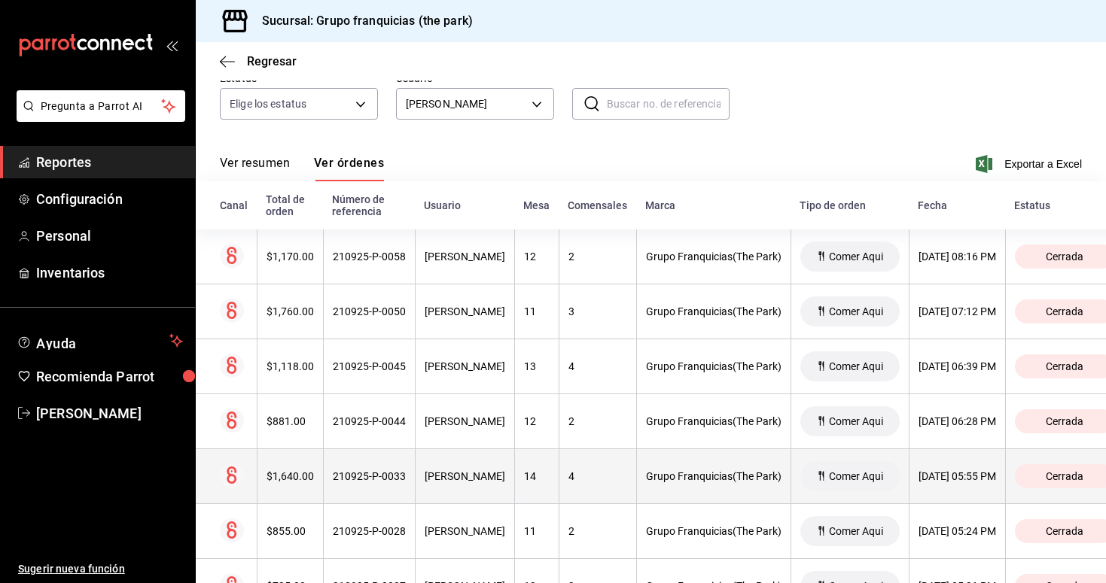
scroll to position [136, 0]
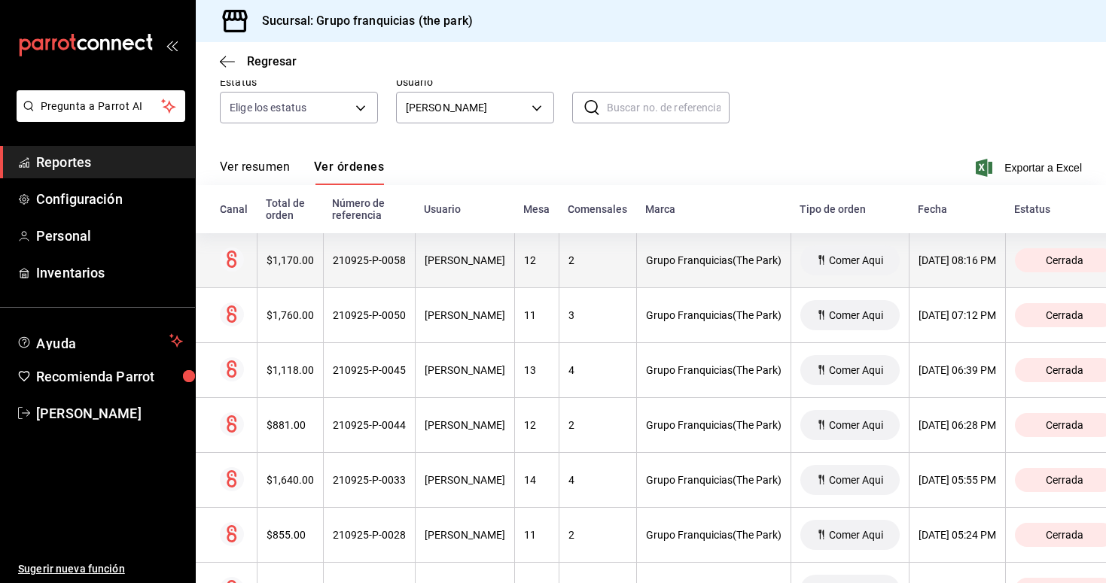
click at [472, 275] on th "[PERSON_NAME]" at bounding box center [464, 260] width 99 height 55
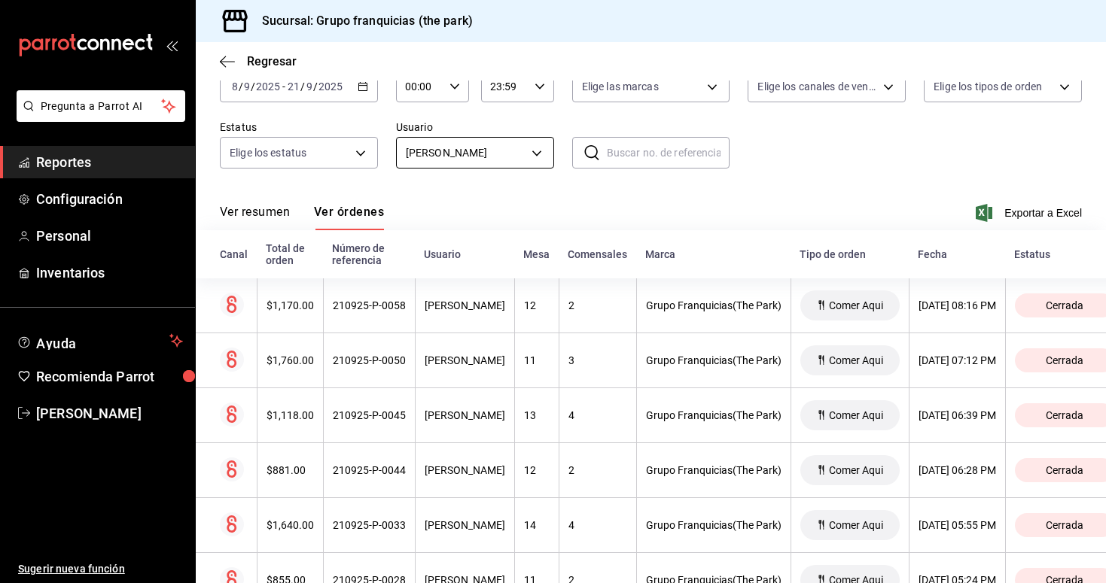
scroll to position [84, 0]
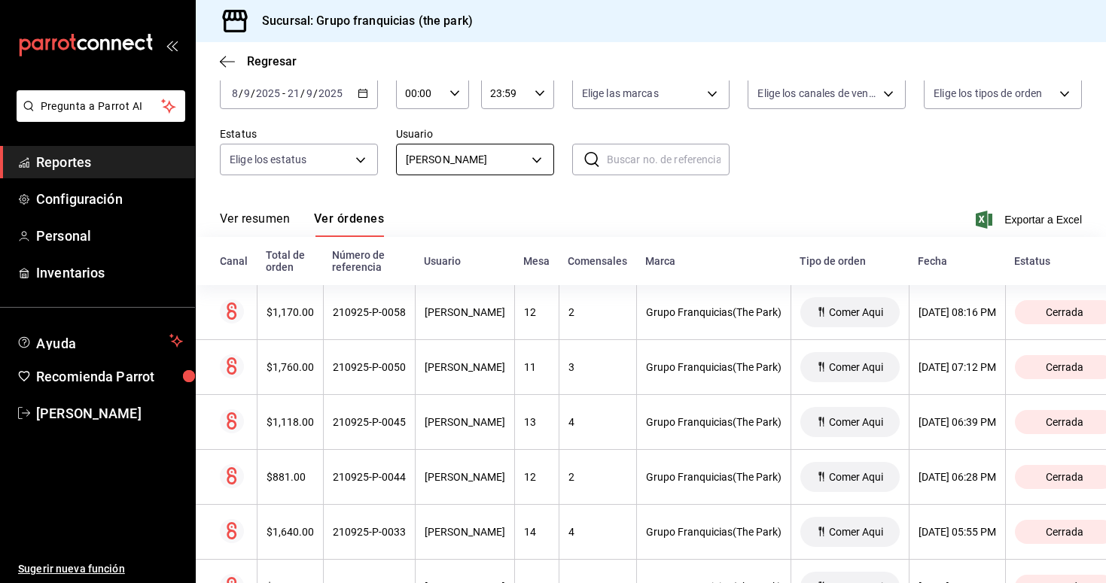
click at [502, 154] on body "Pregunta a Parrot AI Reportes Configuración Personal Inventarios Ayuda Recomien…" at bounding box center [553, 291] width 1106 height 583
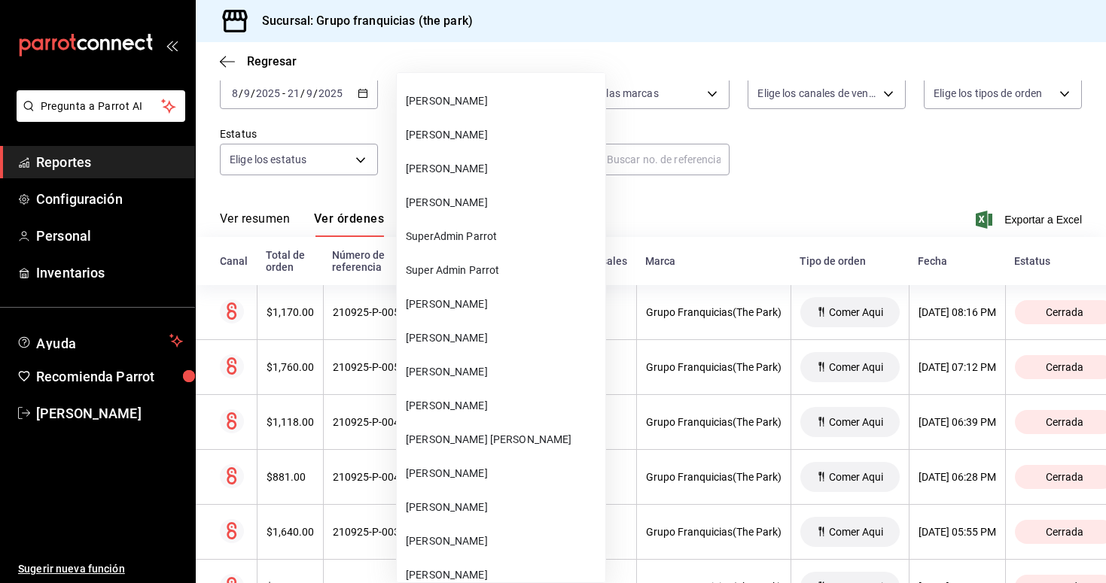
scroll to position [597, 0]
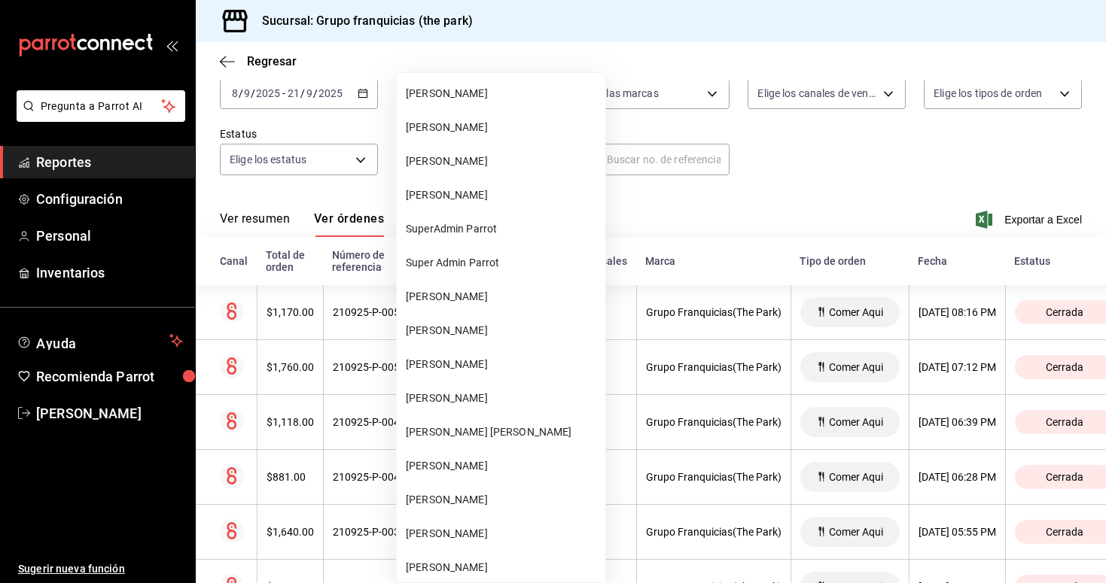
click at [452, 531] on span "[PERSON_NAME]" at bounding box center [502, 534] width 193 height 16
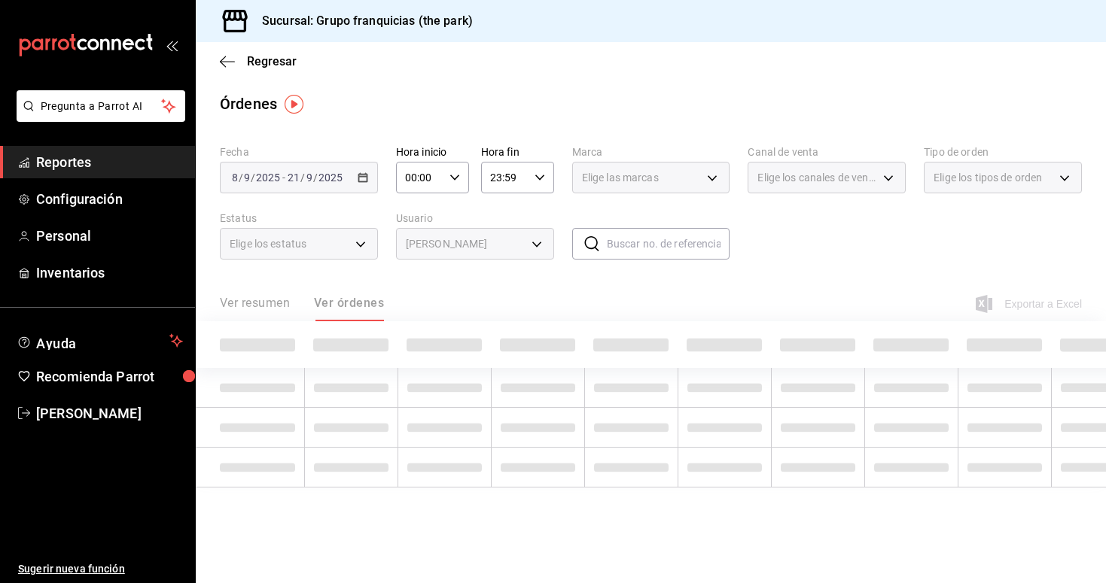
type input "09888eb3-17fb-4820-a463-2e0ebad431a4"
